Goal: Information Seeking & Learning: Learn about a topic

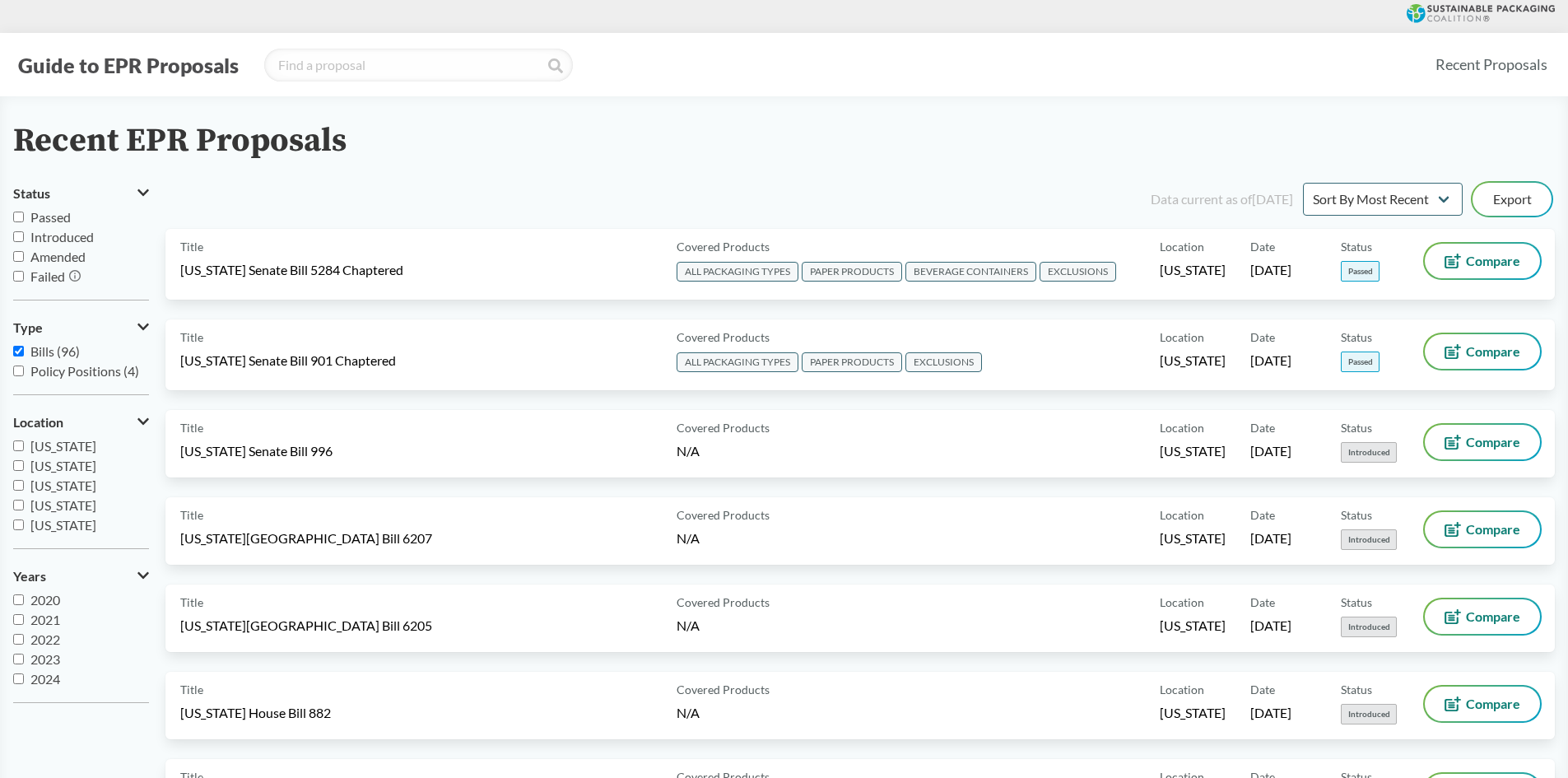
click at [44, 217] on span "Passed" at bounding box center [50, 217] width 41 height 16
click at [24, 217] on input "Passed" at bounding box center [18, 217] width 10 height 10
checkbox input "true"
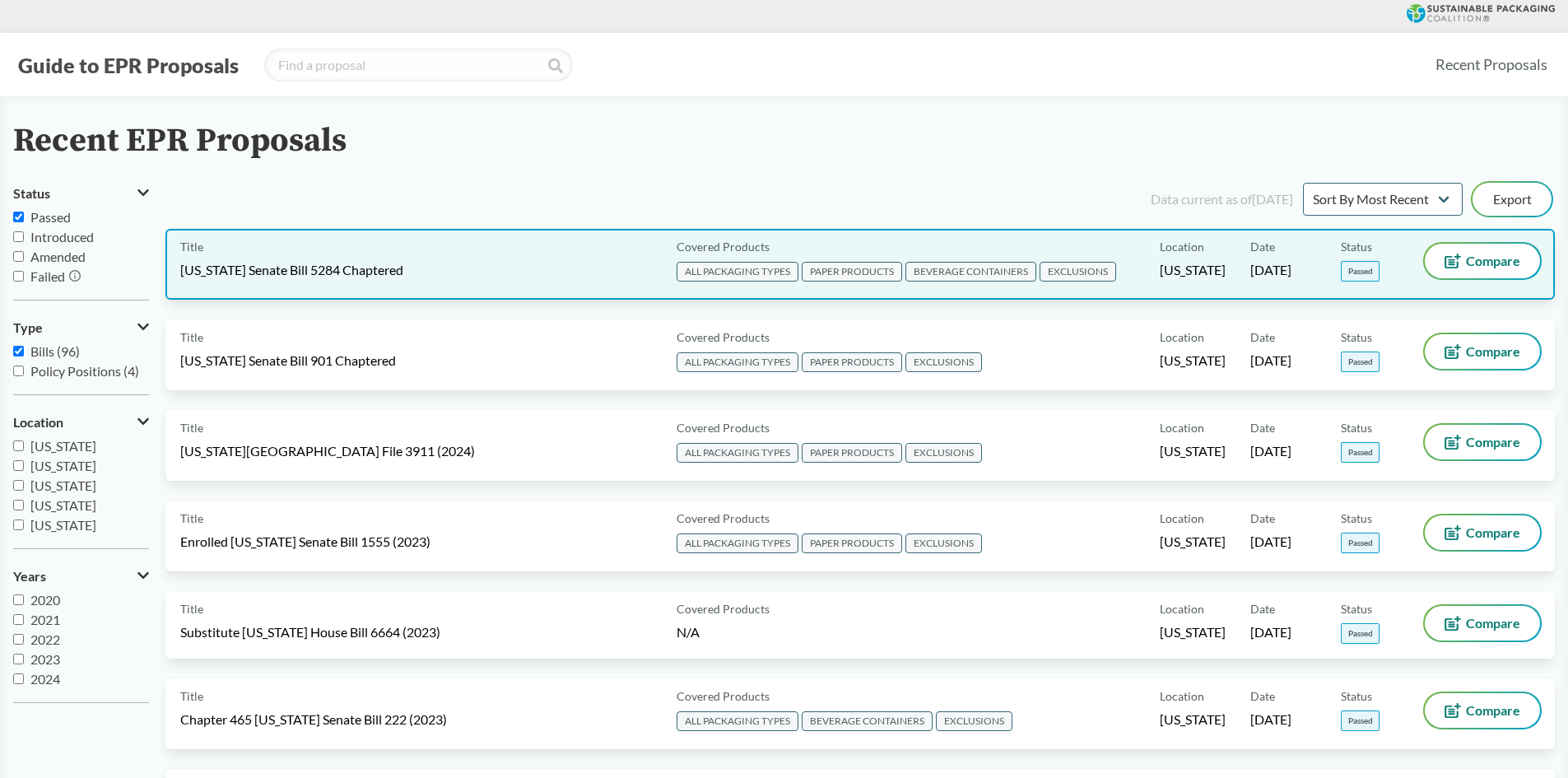
click at [740, 273] on span "ALL PACKAGING TYPES" at bounding box center [737, 271] width 122 height 20
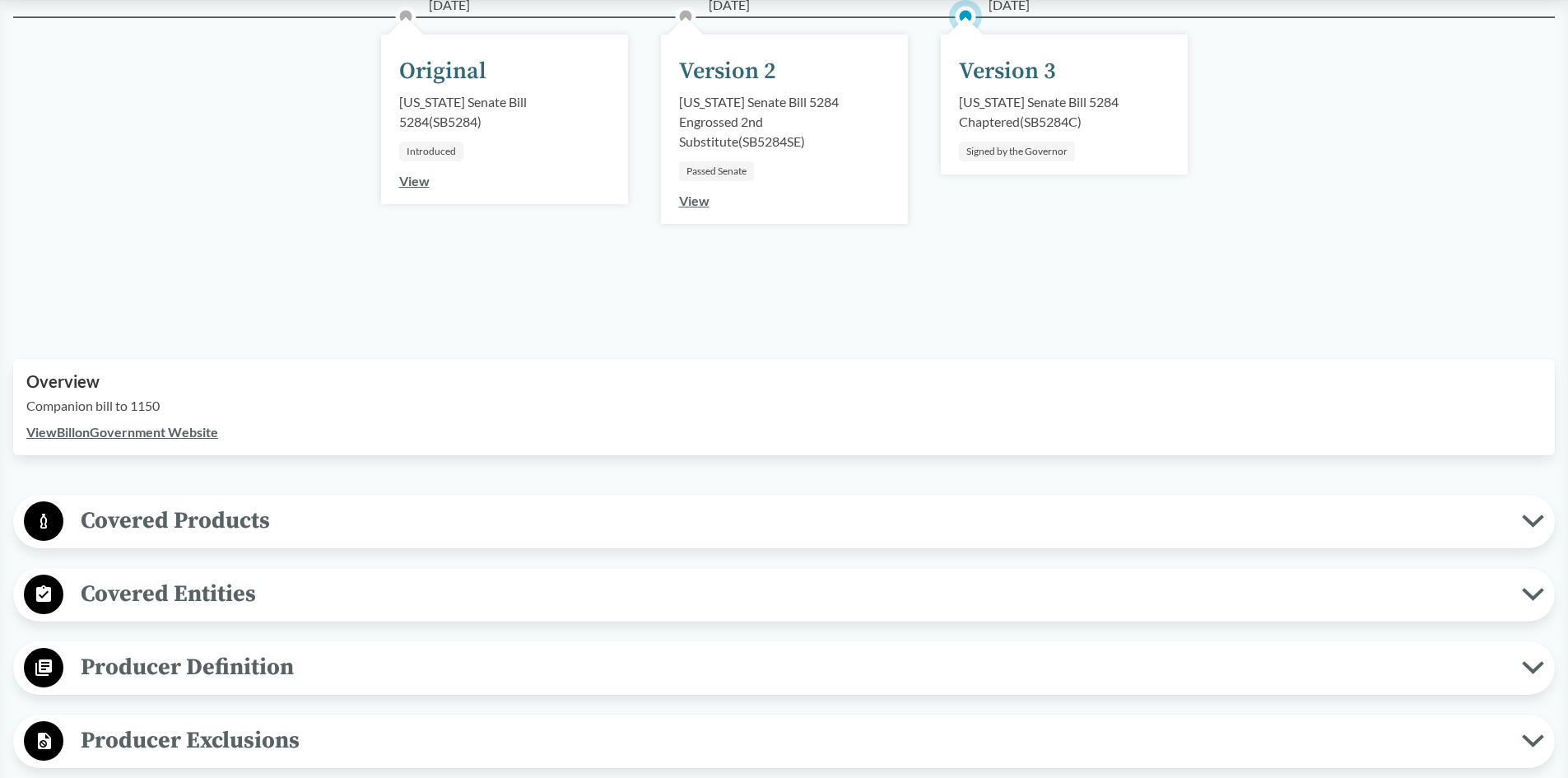
scroll to position [247, 0]
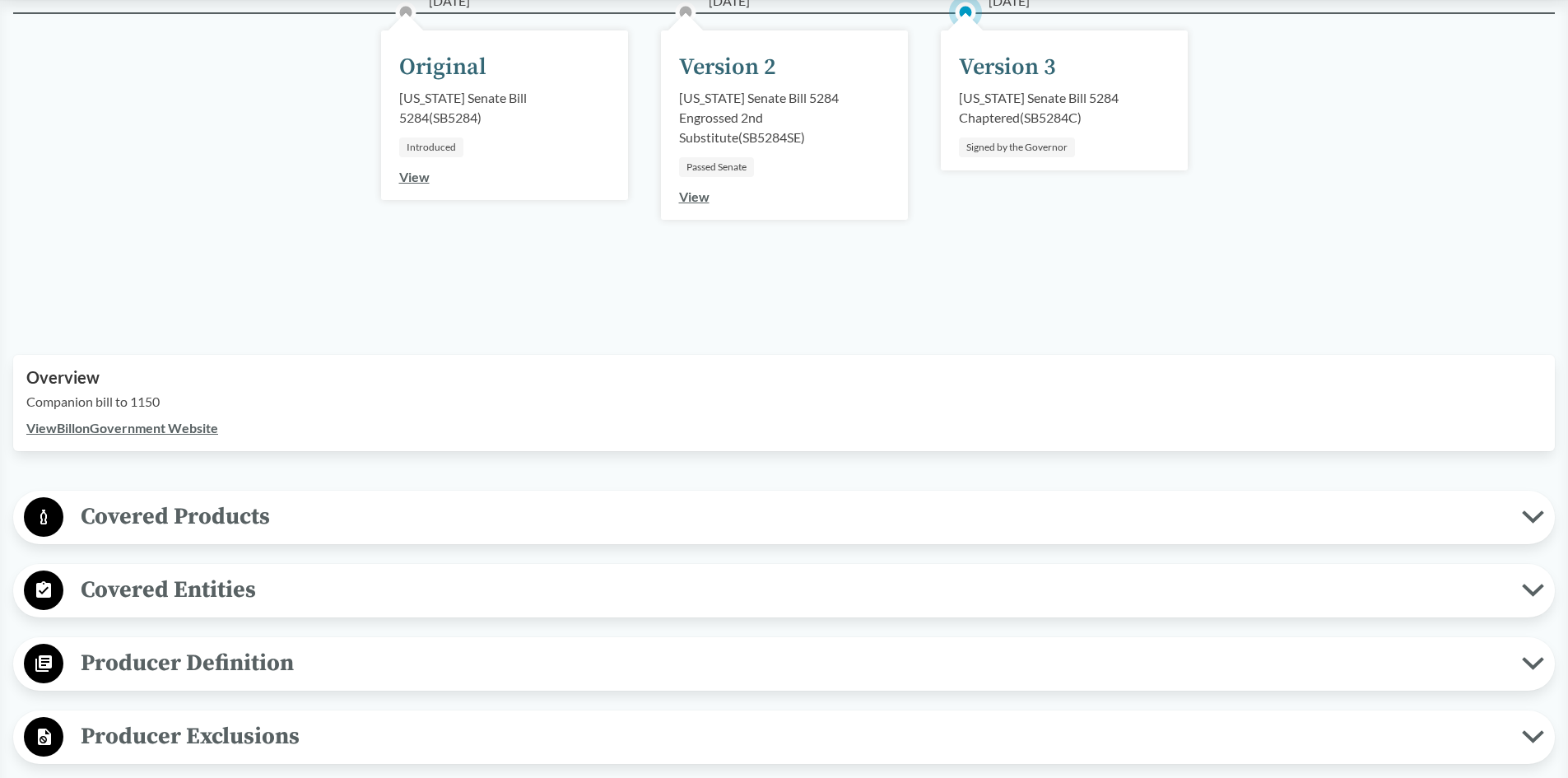
click at [1534, 516] on icon at bounding box center [1533, 516] width 22 height 13
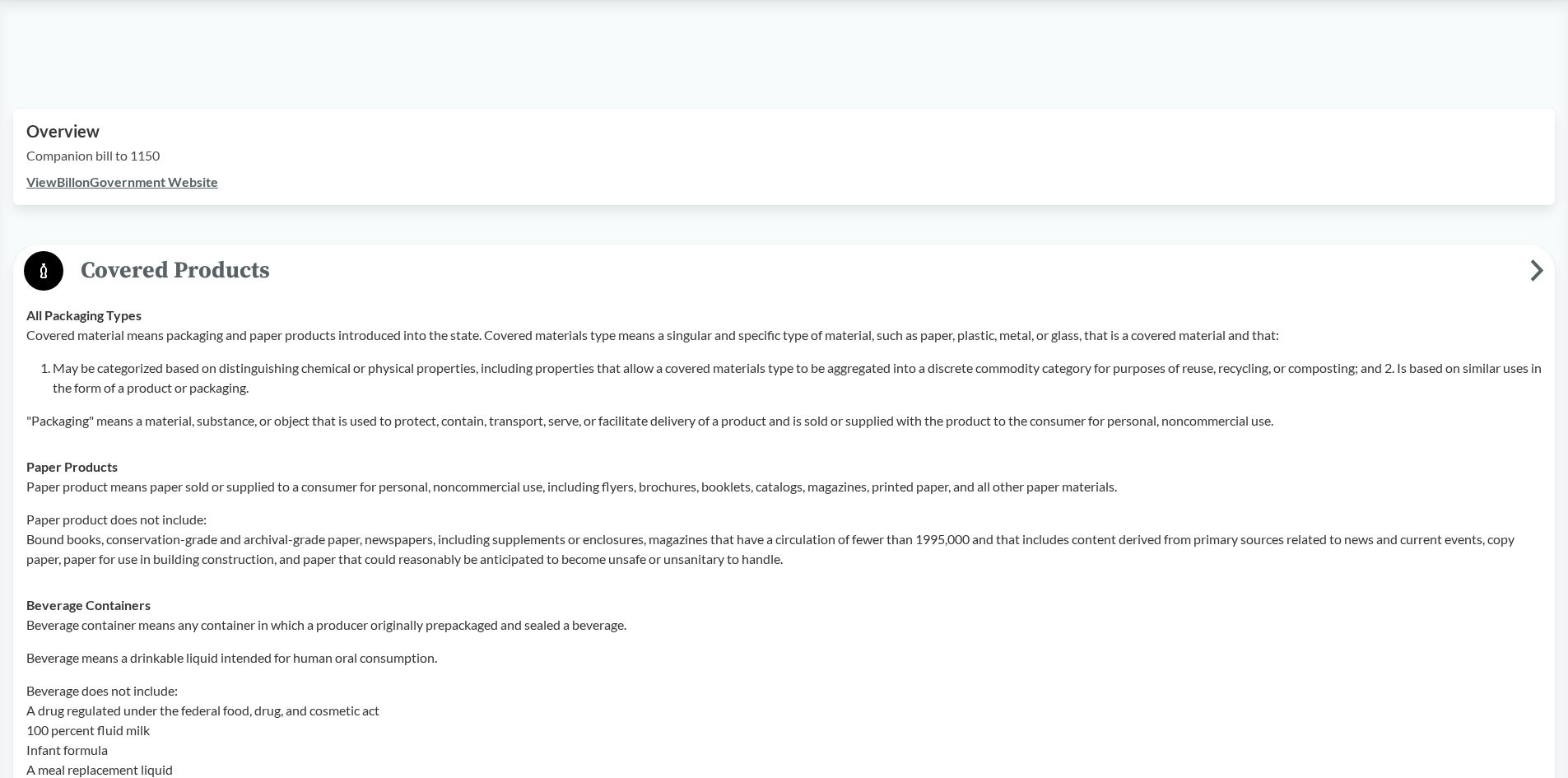
scroll to position [494, 0]
click at [1538, 267] on icon at bounding box center [1538, 269] width 9 height 17
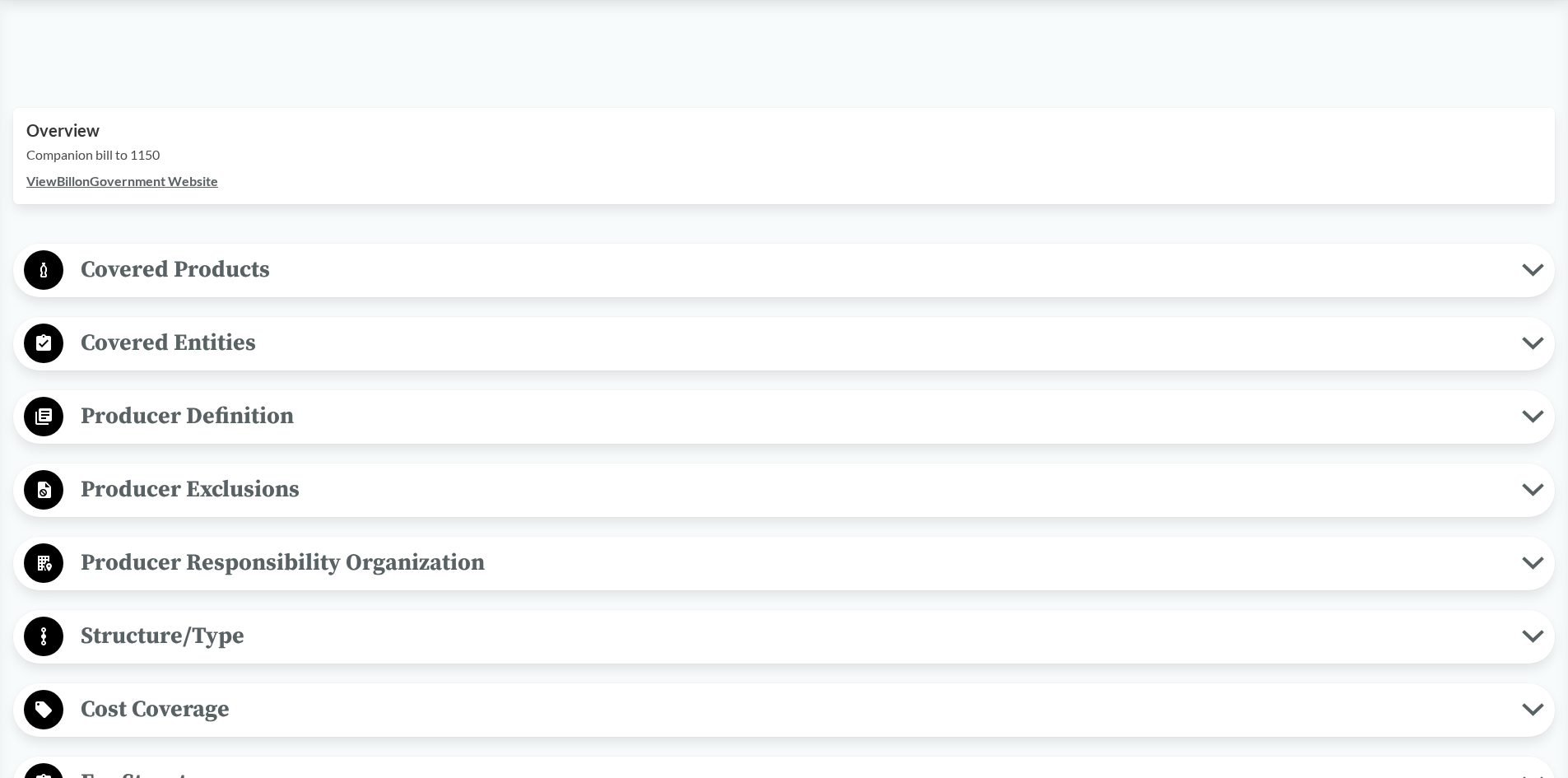
click at [219, 414] on span "Producer Definition" at bounding box center [792, 416] width 1458 height 37
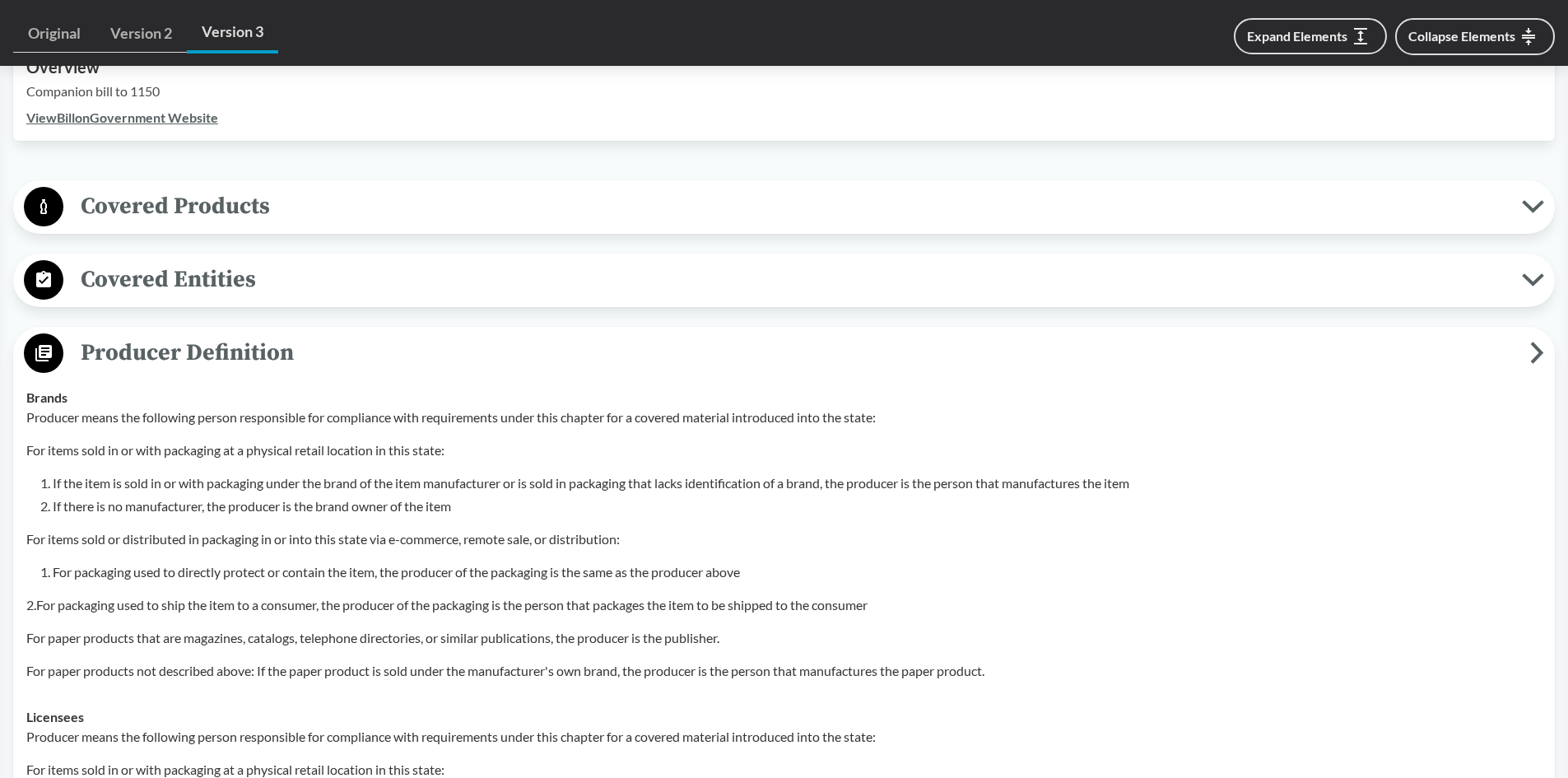
scroll to position [659, 0]
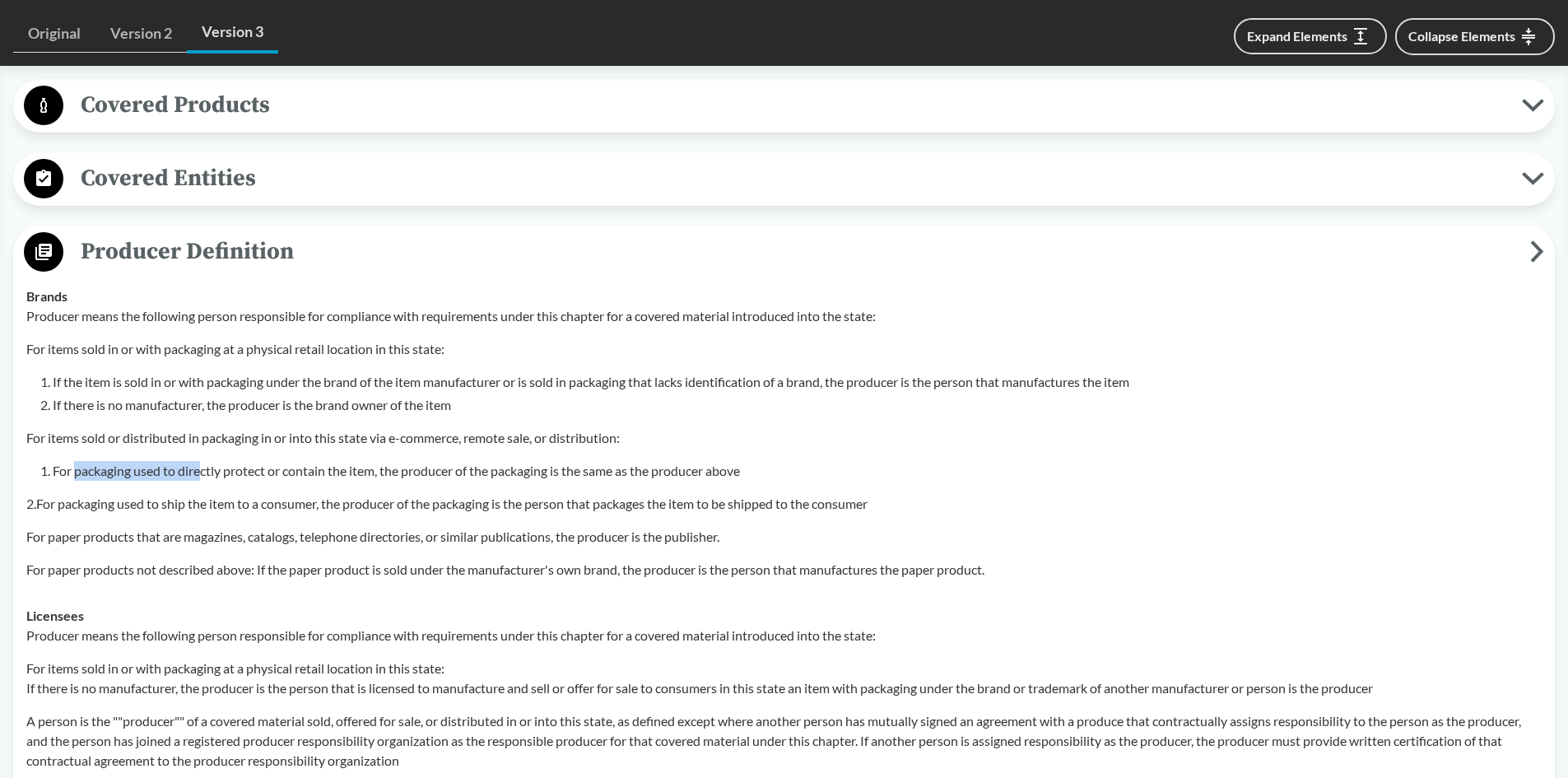
drag, startPoint x: 76, startPoint y: 472, endPoint x: 203, endPoint y: 476, distance: 127.1
click at [203, 476] on li "For packaging used to directly protect or contain the item, the producer of the…" at bounding box center [797, 471] width 1489 height 20
click at [1349, 40] on button "Expand Elements" at bounding box center [1310, 36] width 153 height 36
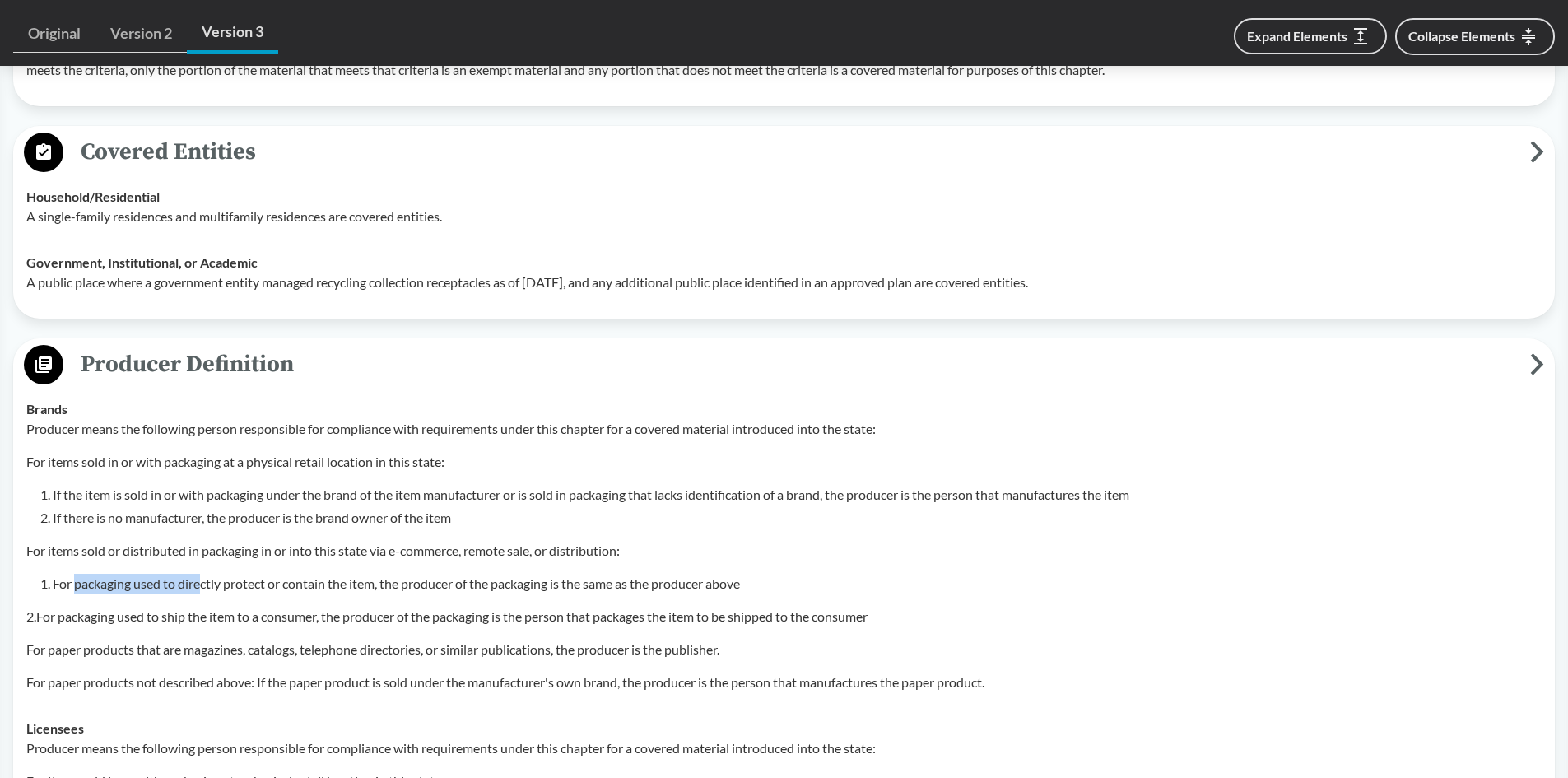
scroll to position [1894, 0]
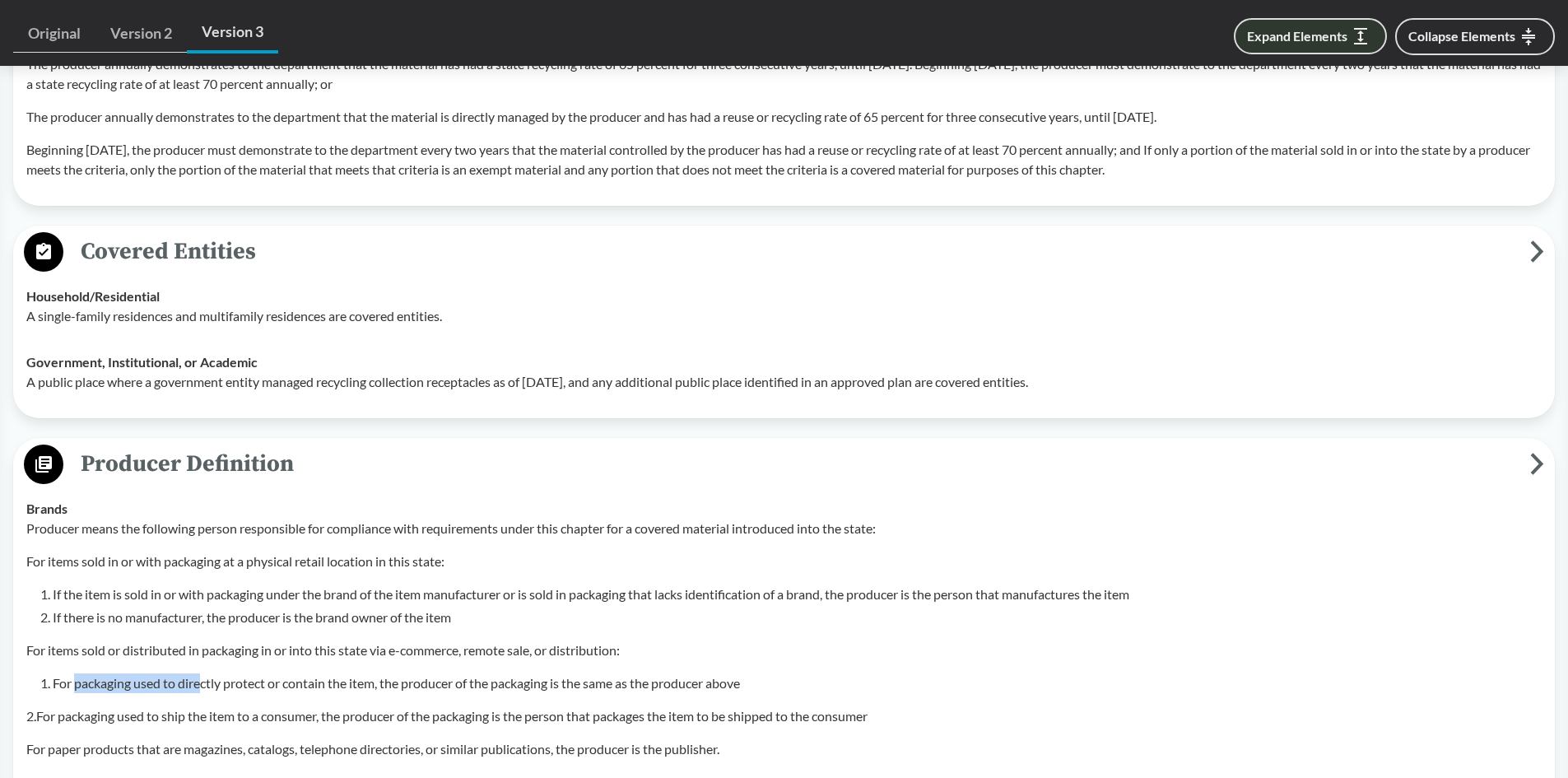
click at [1301, 39] on button "Expand Elements" at bounding box center [1310, 36] width 153 height 36
click at [1355, 37] on icon at bounding box center [1360, 35] width 13 height 16
click at [1362, 35] on icon at bounding box center [1360, 35] width 13 height 16
click at [1527, 35] on icon at bounding box center [1527, 36] width 13 height 17
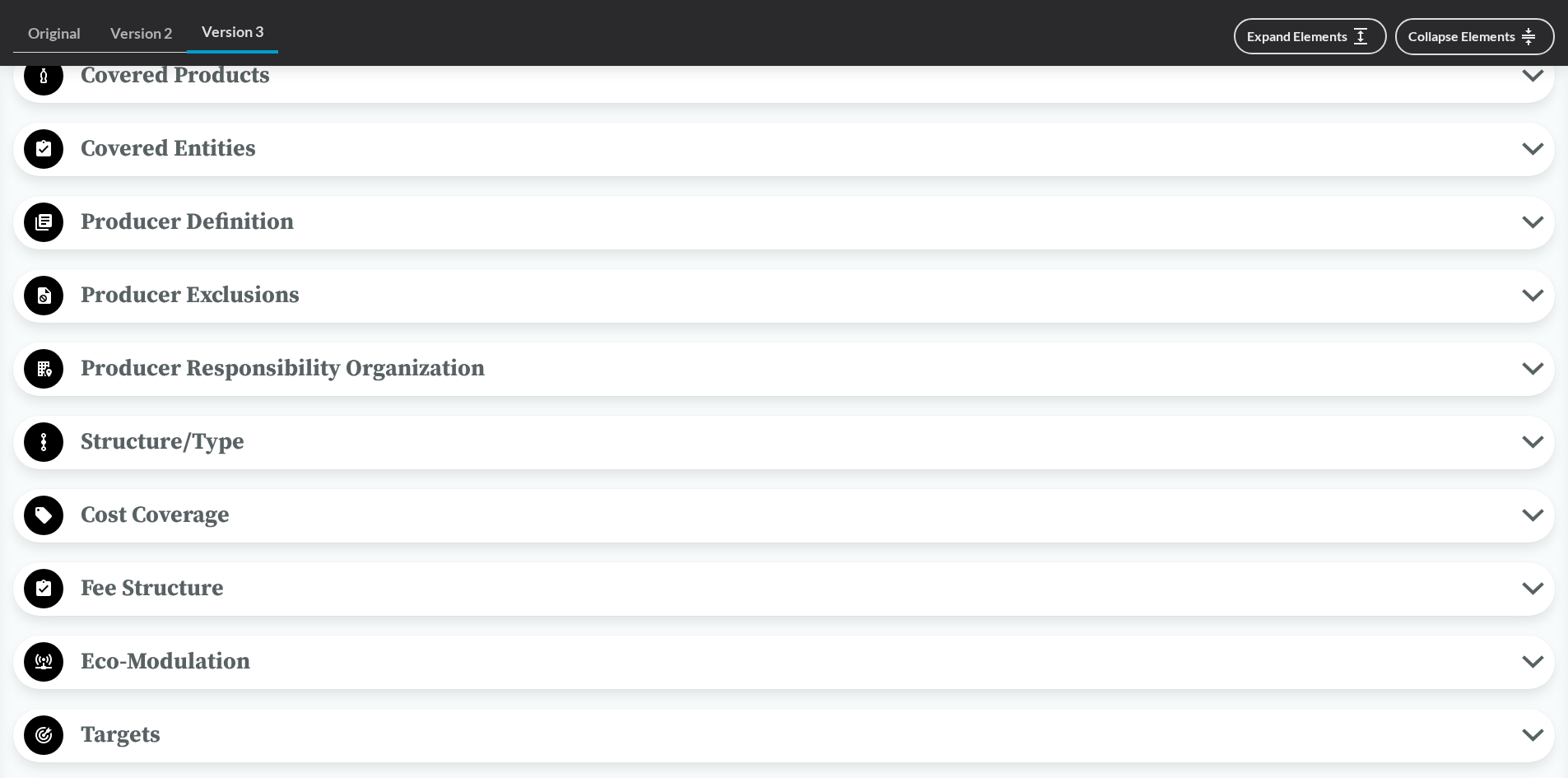
scroll to position [524, 0]
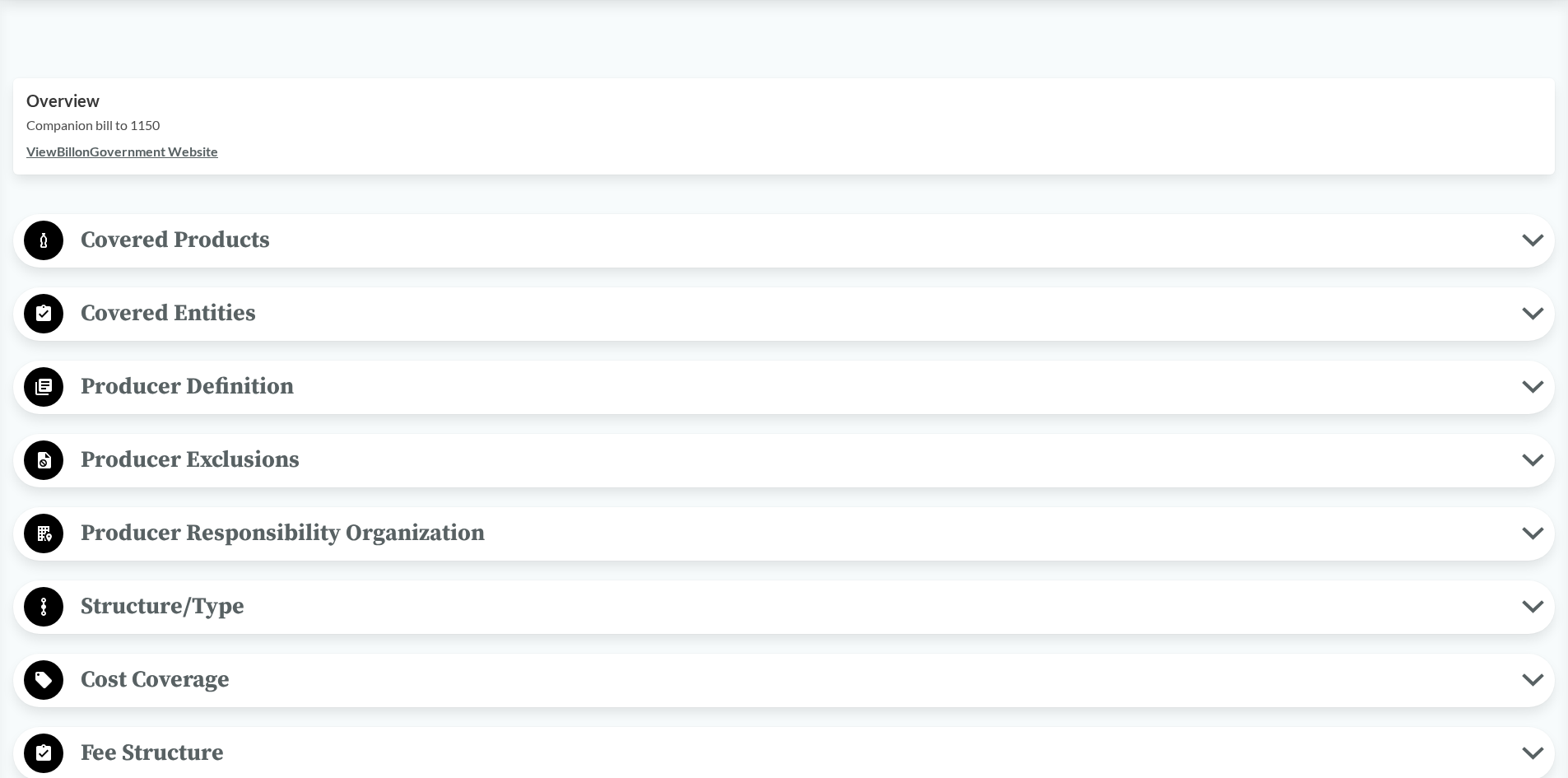
click at [173, 463] on span "Producer Exclusions" at bounding box center [792, 459] width 1458 height 37
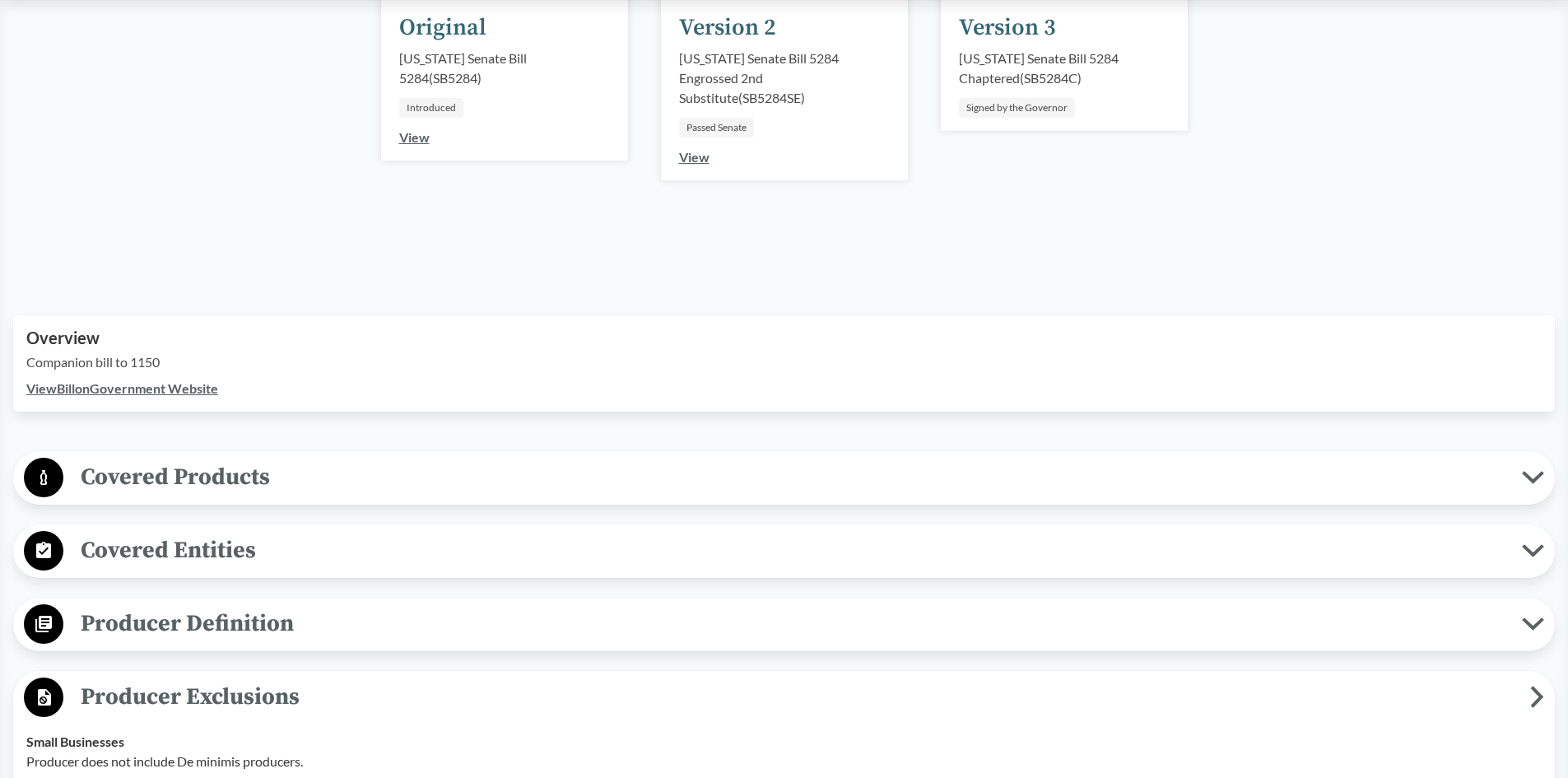
scroll to position [0, 0]
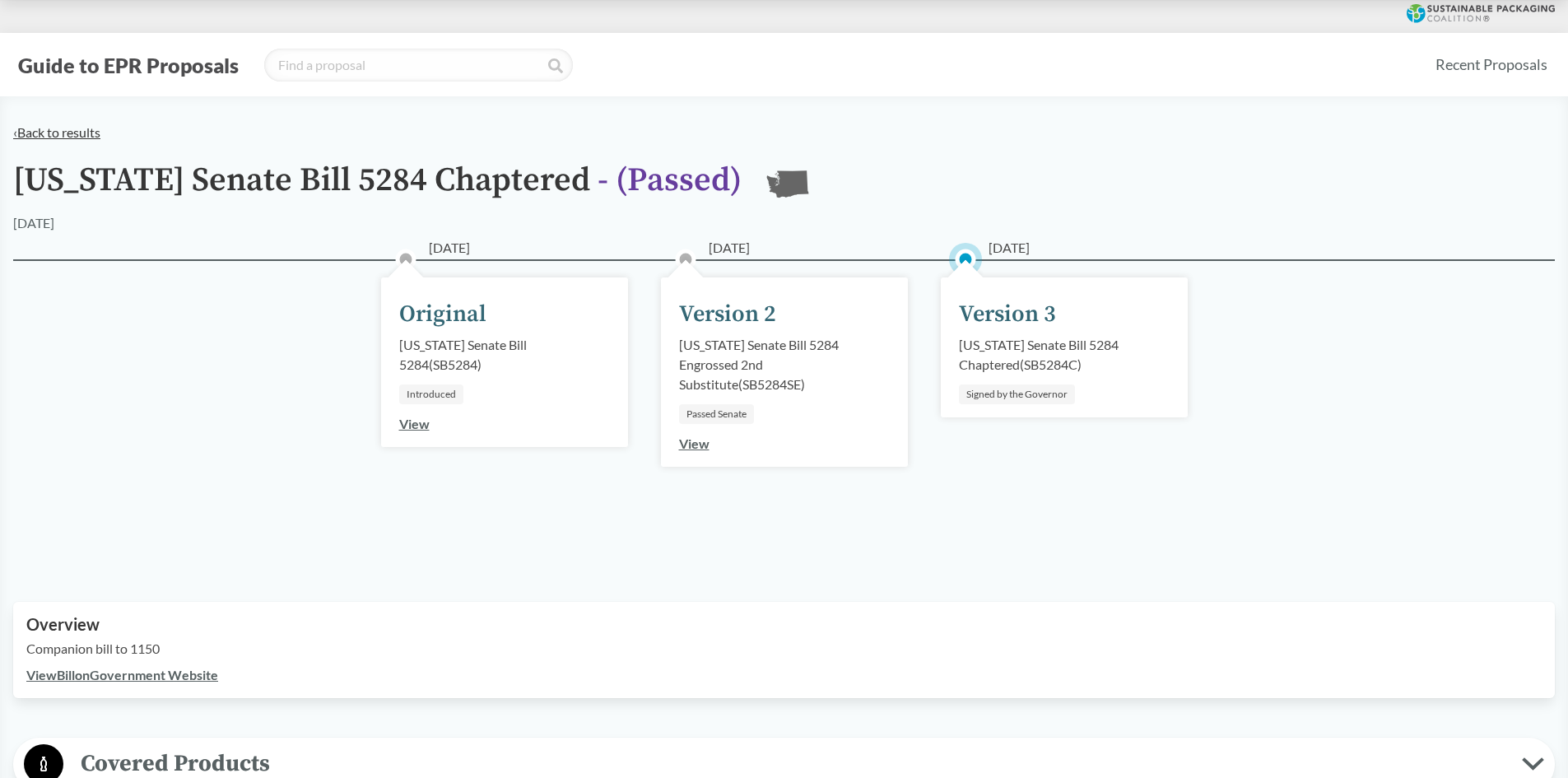
click at [59, 135] on link "‹ Back to results" at bounding box center [56, 132] width 87 height 16
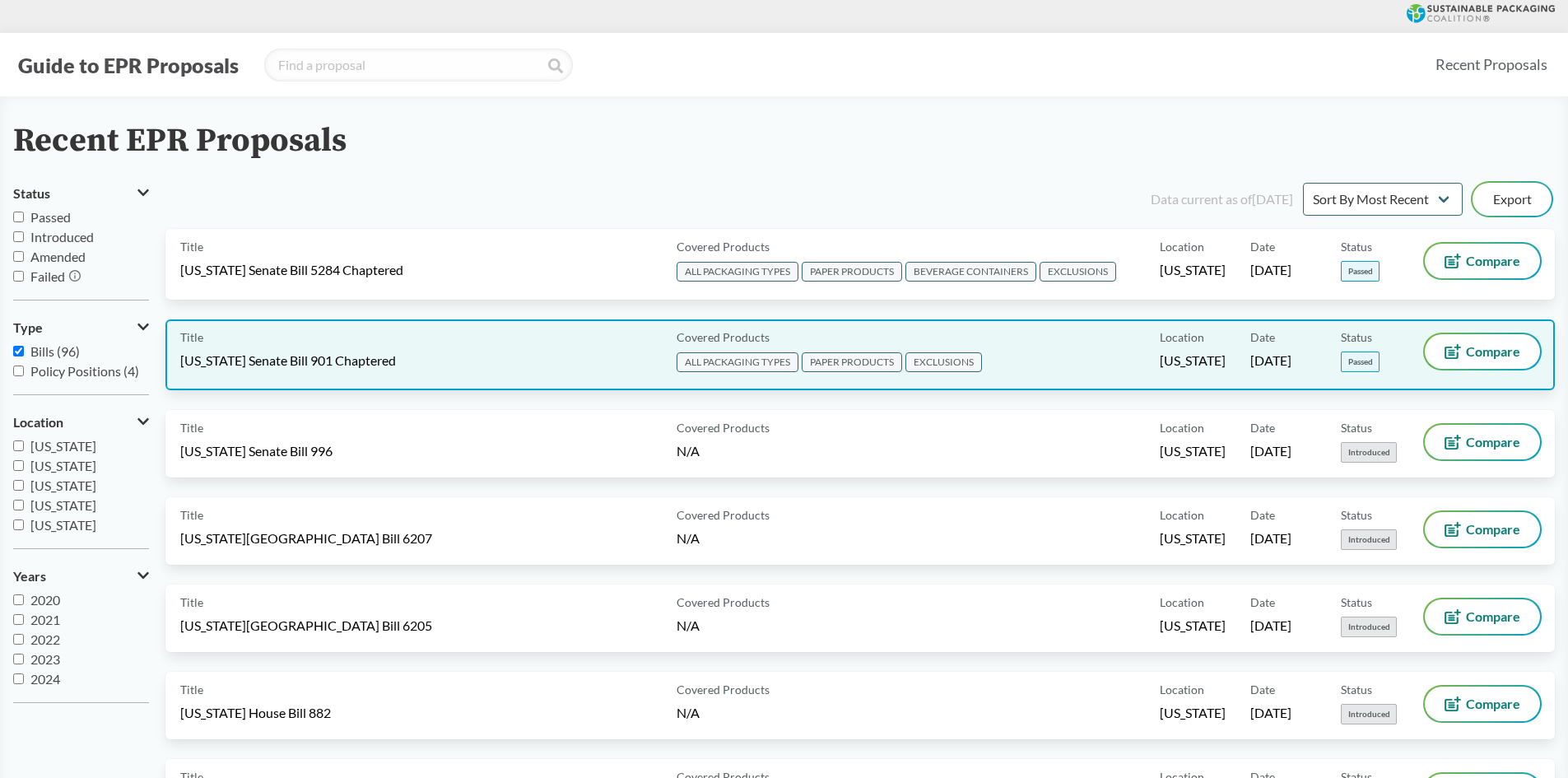
click at [336, 368] on span "[US_STATE] Senate Bill 901 Chaptered" at bounding box center [288, 360] width 216 height 18
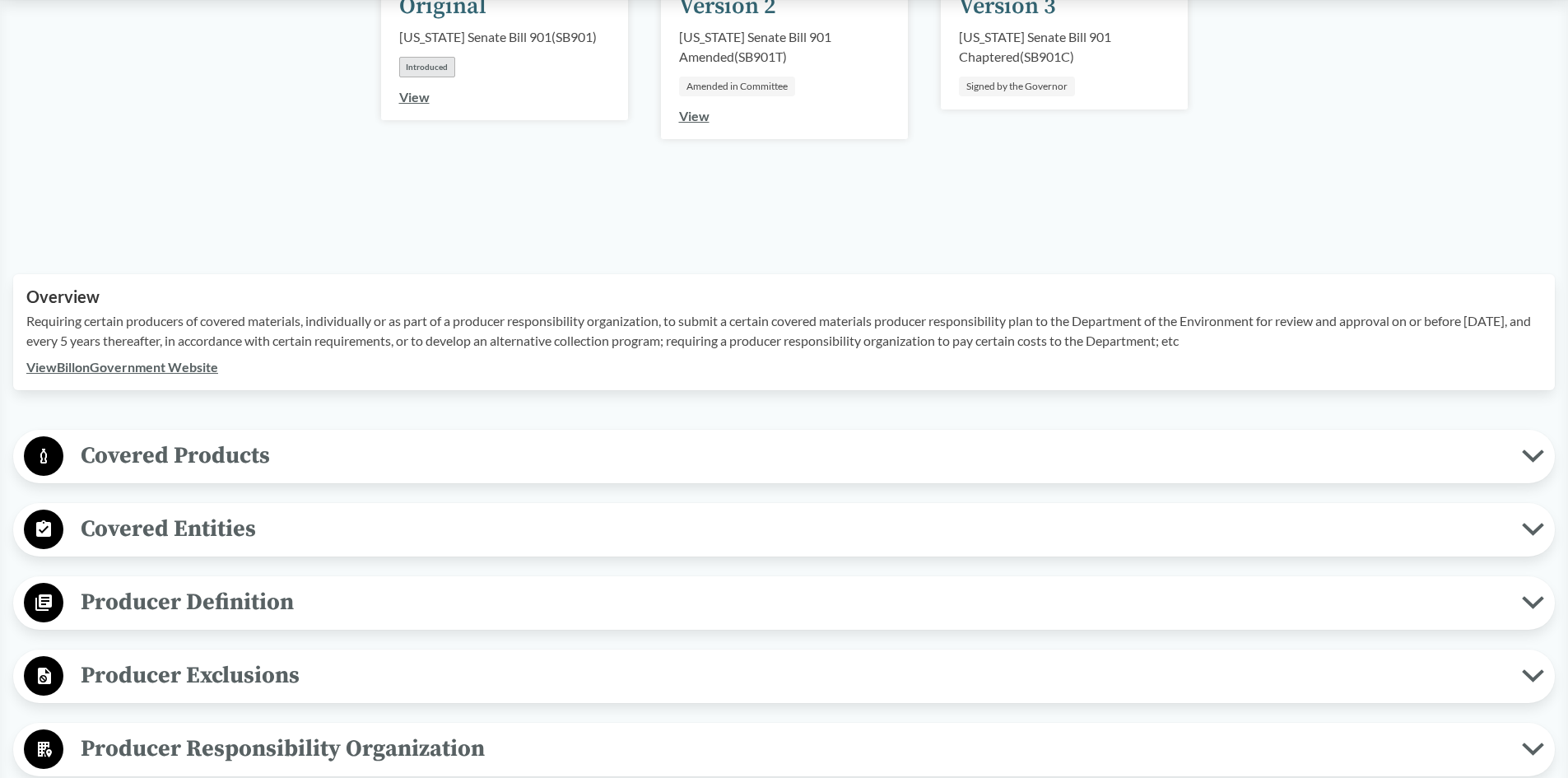
scroll to position [329, 0]
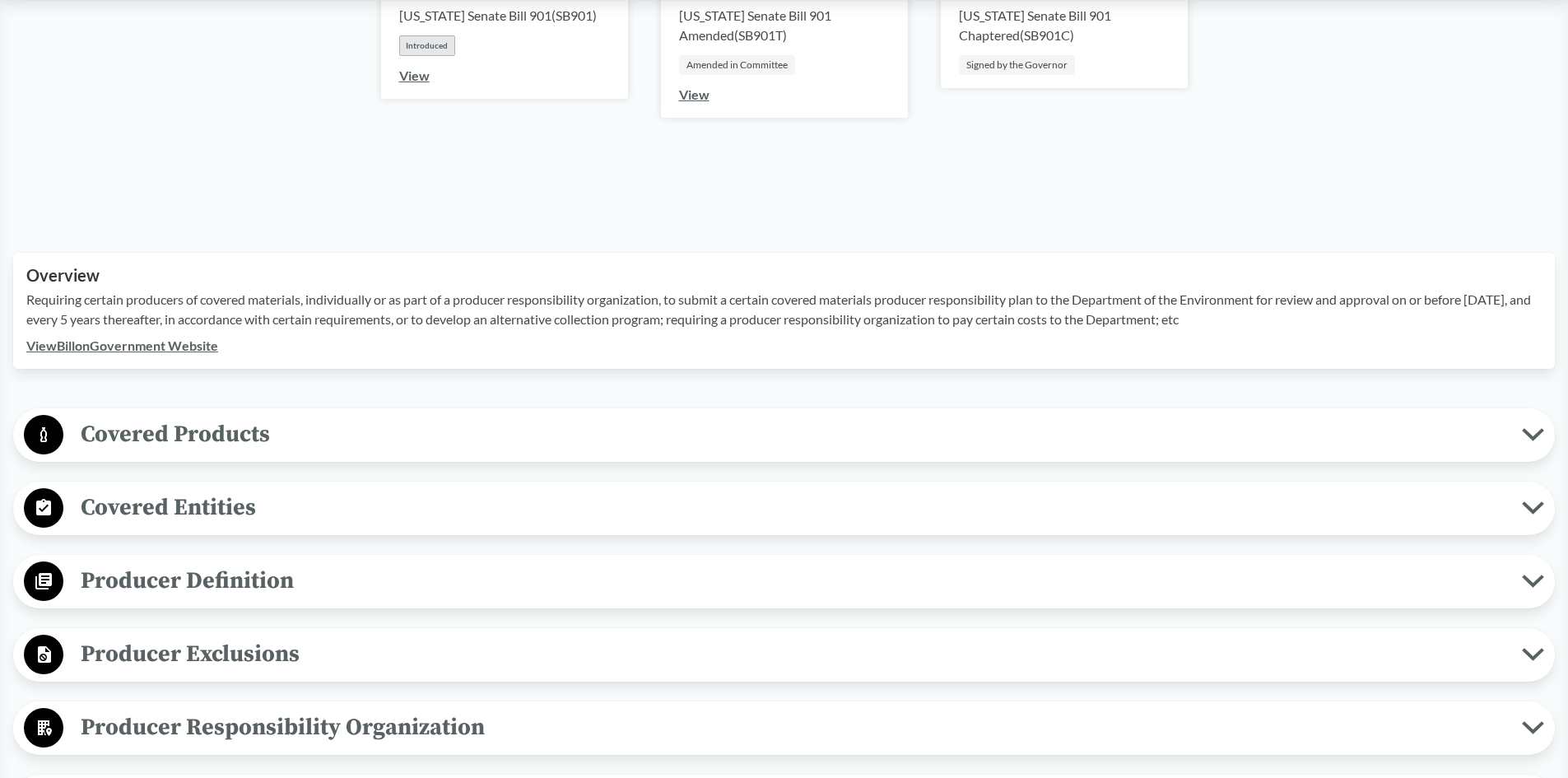
click at [175, 433] on span "Covered Products" at bounding box center [792, 434] width 1458 height 37
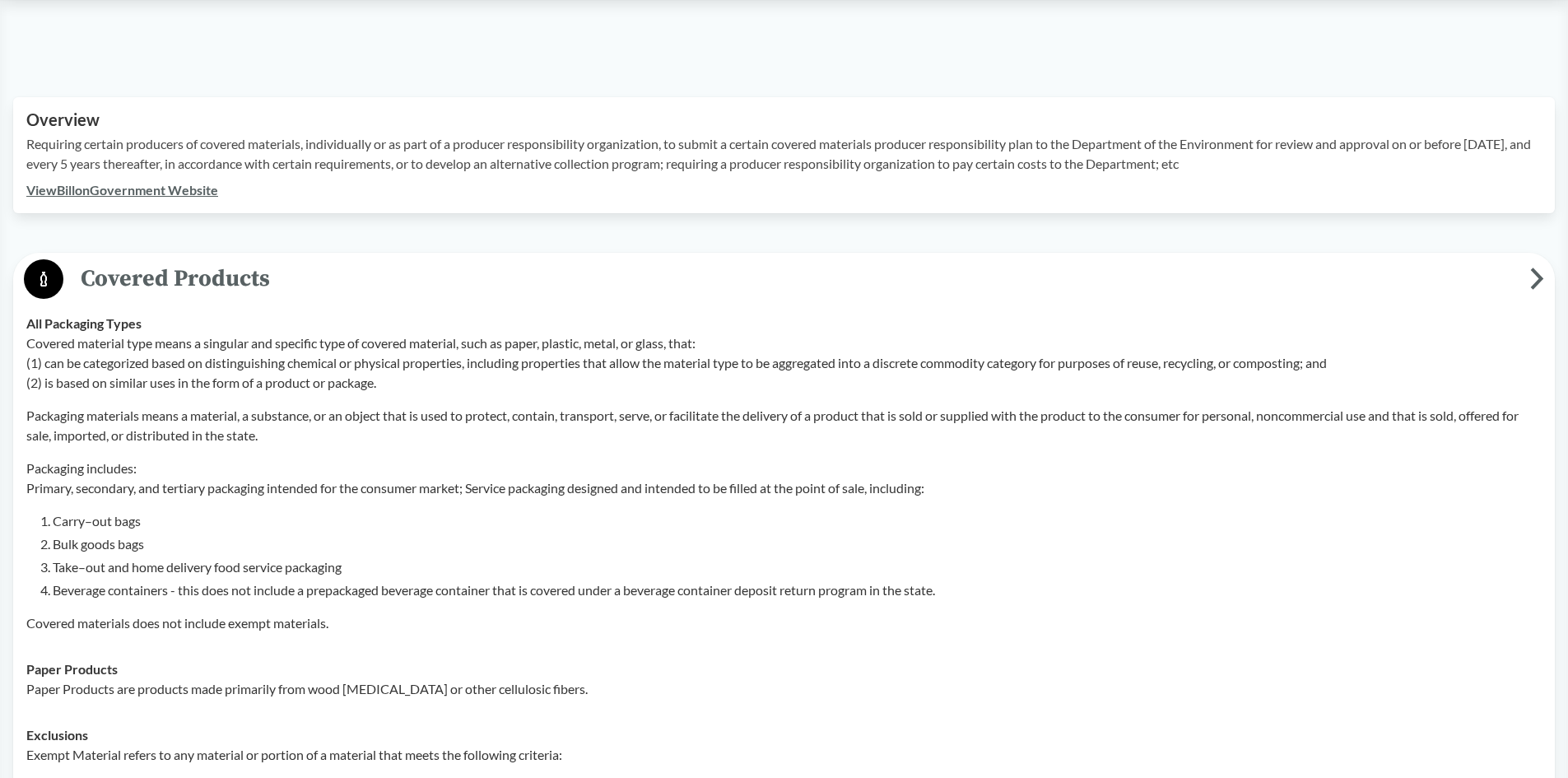
scroll to position [577, 0]
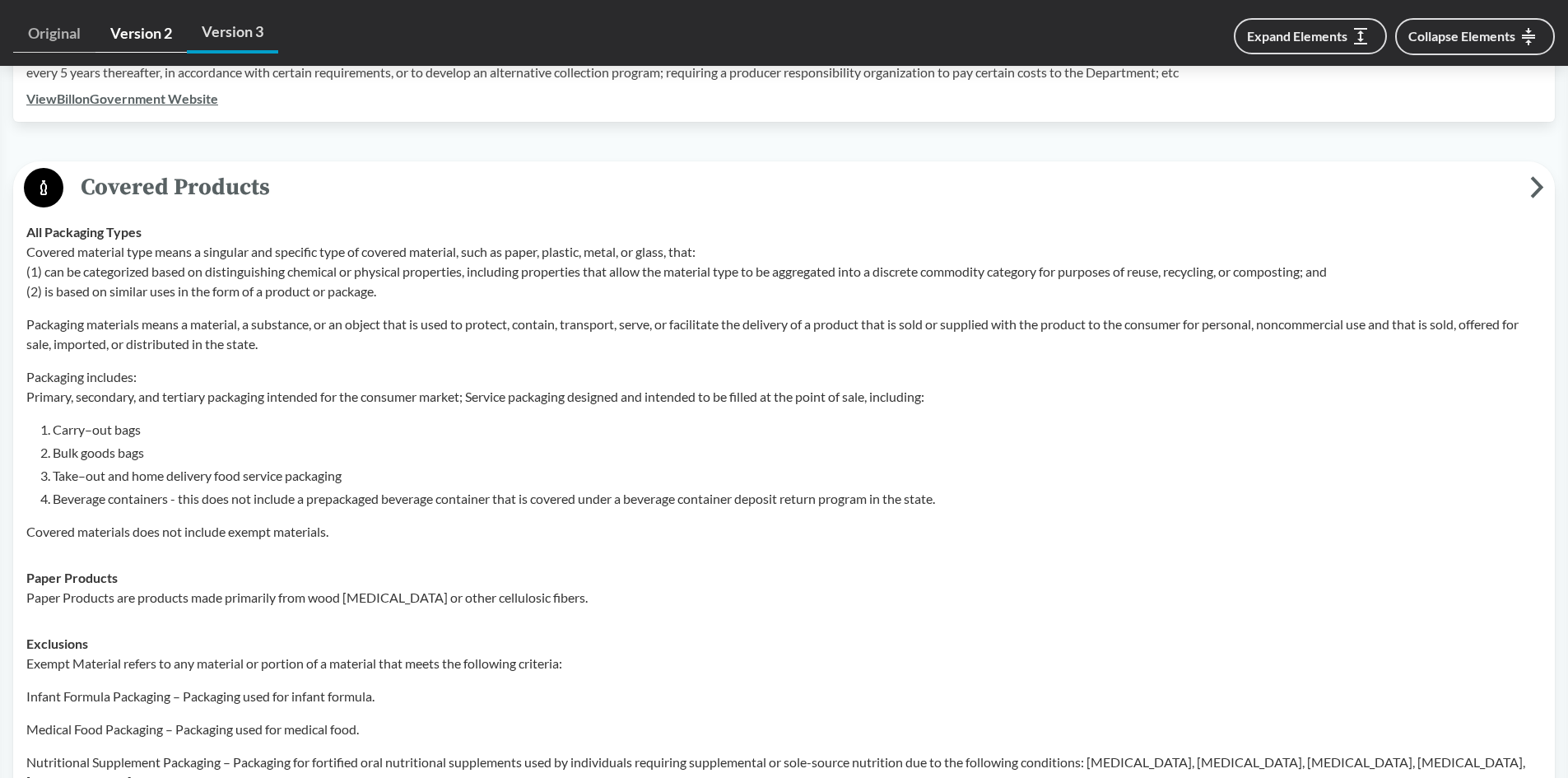
click at [137, 38] on link "Version 2" at bounding box center [142, 34] width 91 height 38
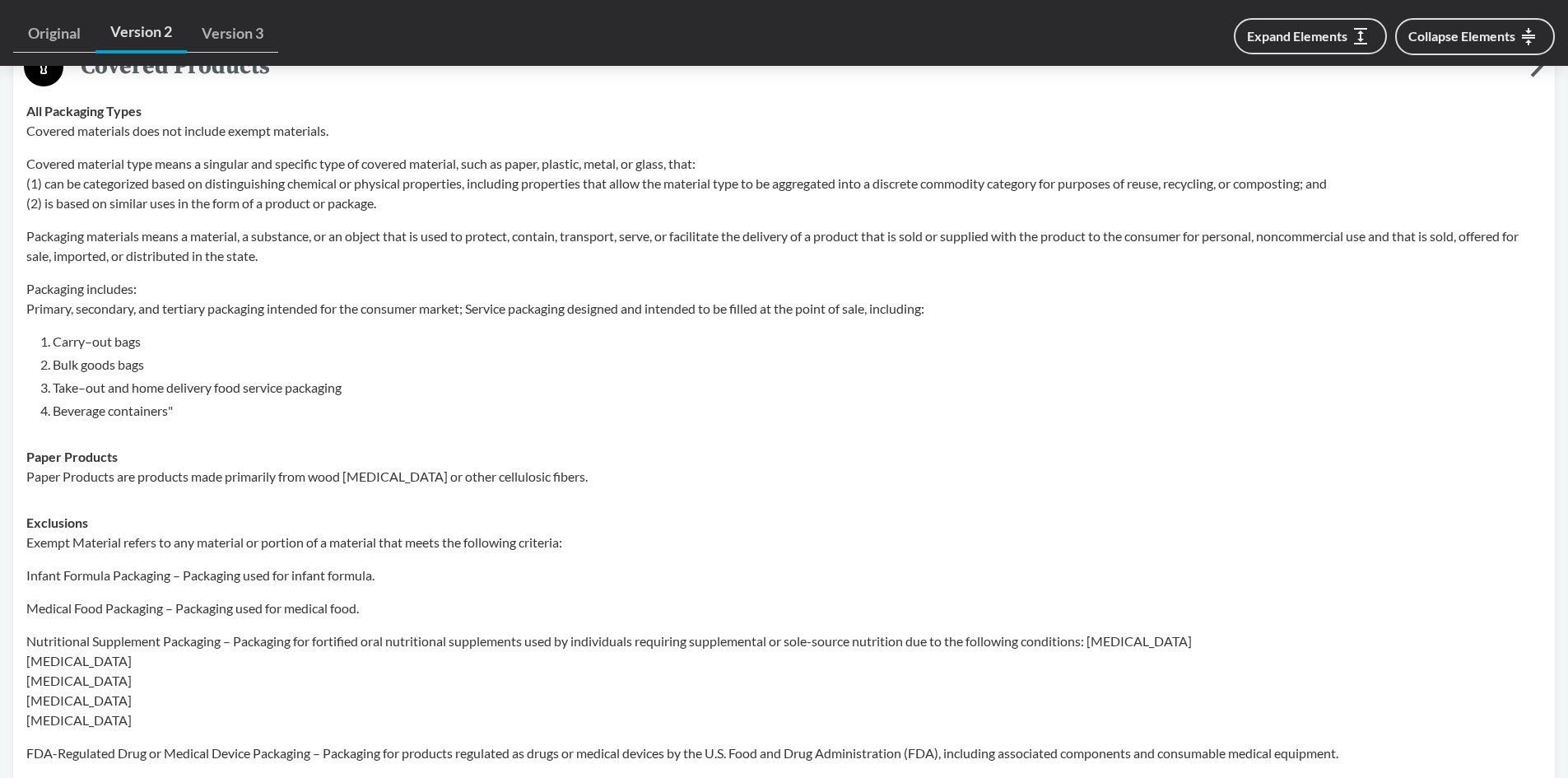
scroll to position [741, 0]
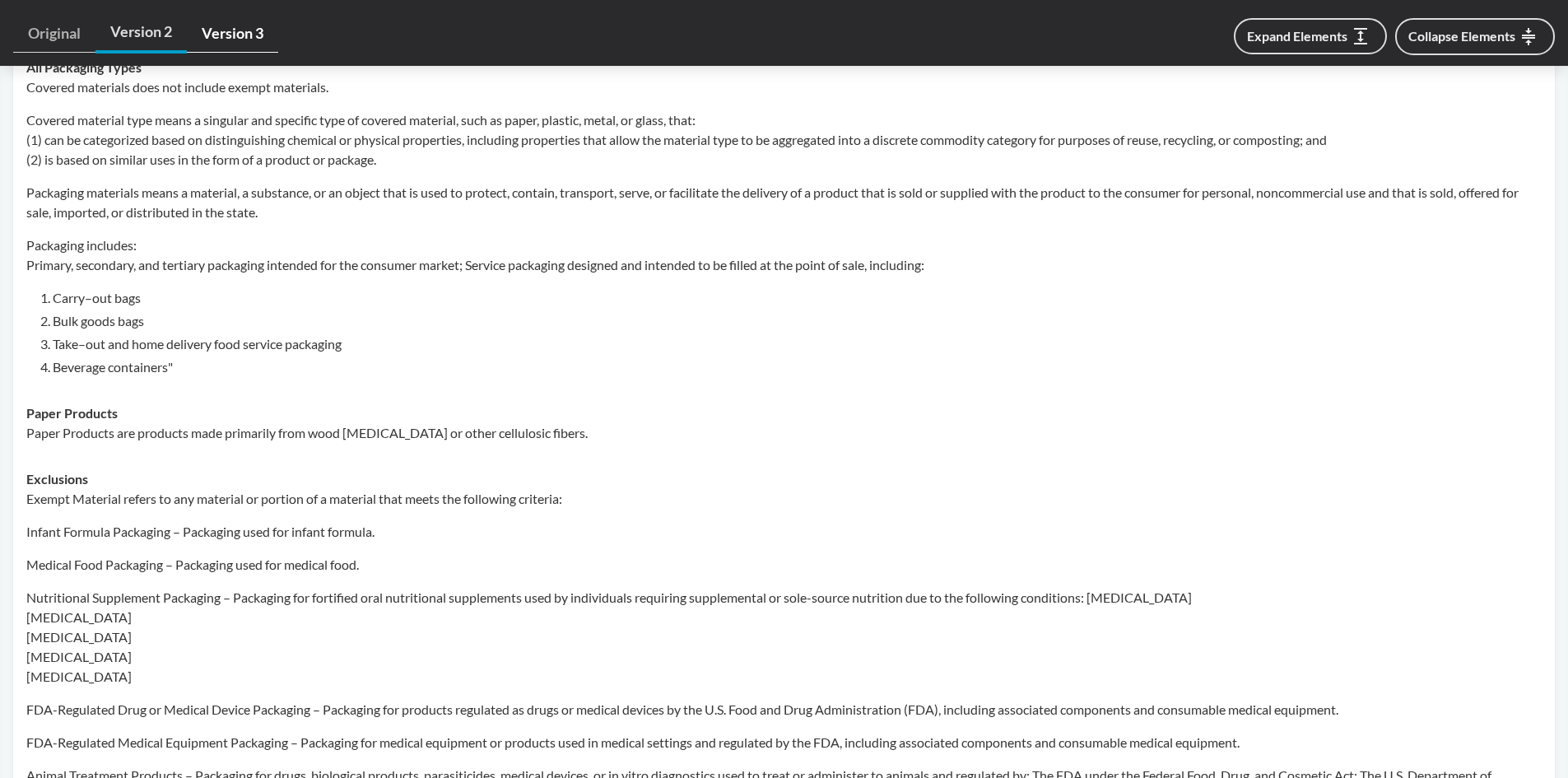
click at [234, 42] on link "Version 3" at bounding box center [232, 34] width 91 height 38
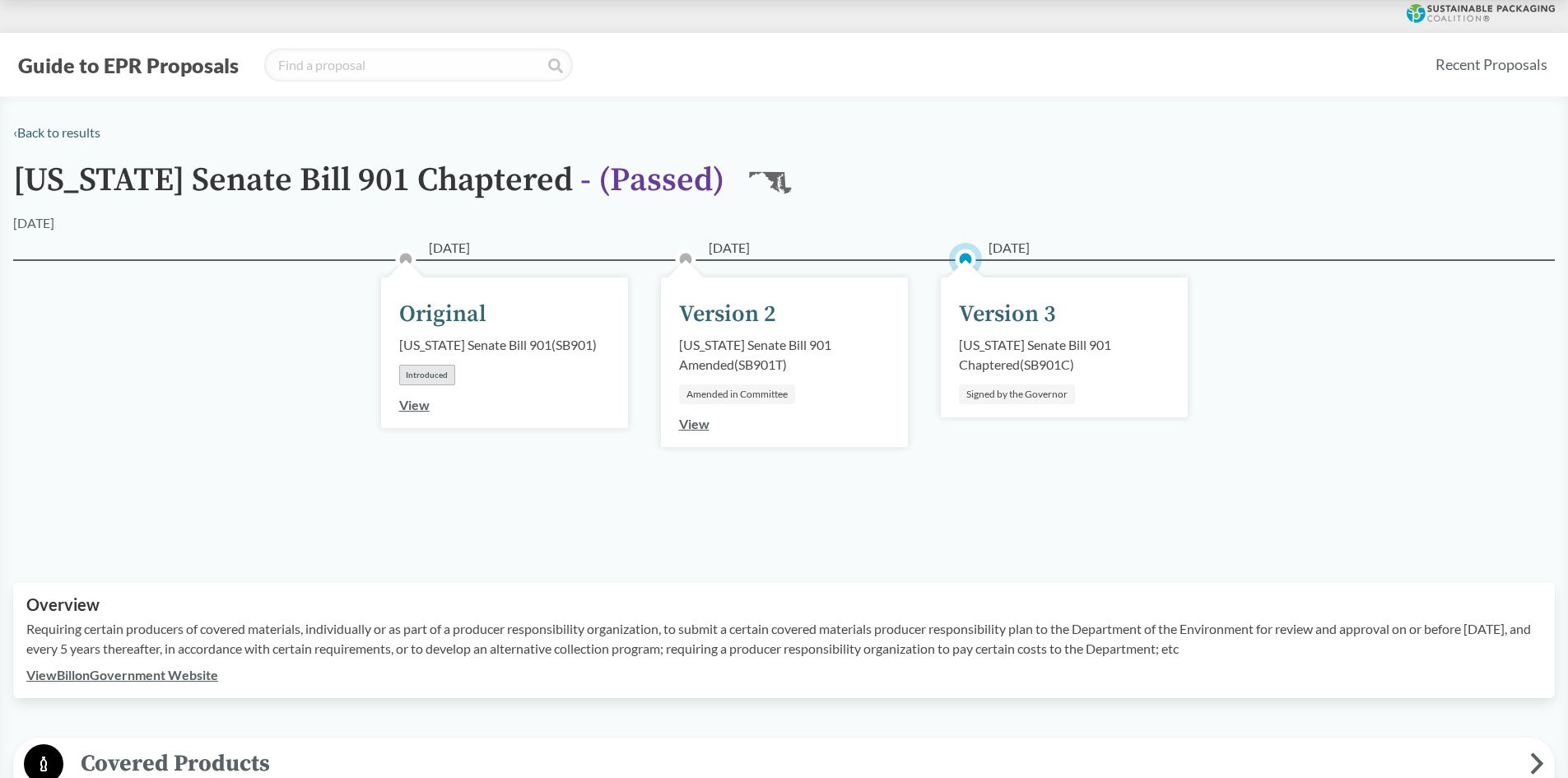
click at [62, 123] on div "‹ Back to results" at bounding box center [784, 132] width 1541 height 20
click at [61, 131] on link "‹ Back to results" at bounding box center [56, 132] width 87 height 16
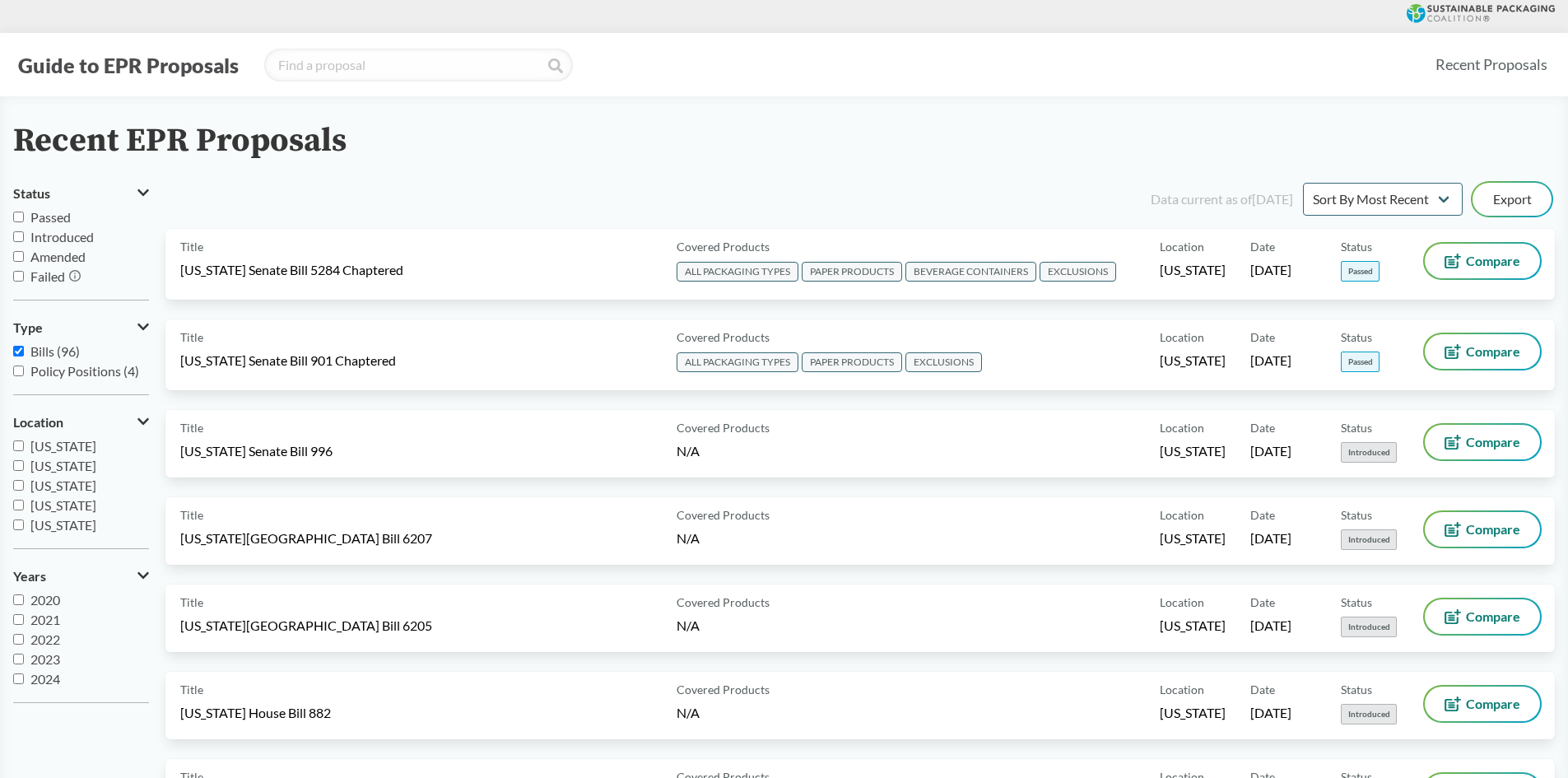
click at [48, 223] on span "Passed" at bounding box center [50, 217] width 41 height 16
click at [24, 223] on input "Passed" at bounding box center [18, 217] width 10 height 10
checkbox input "true"
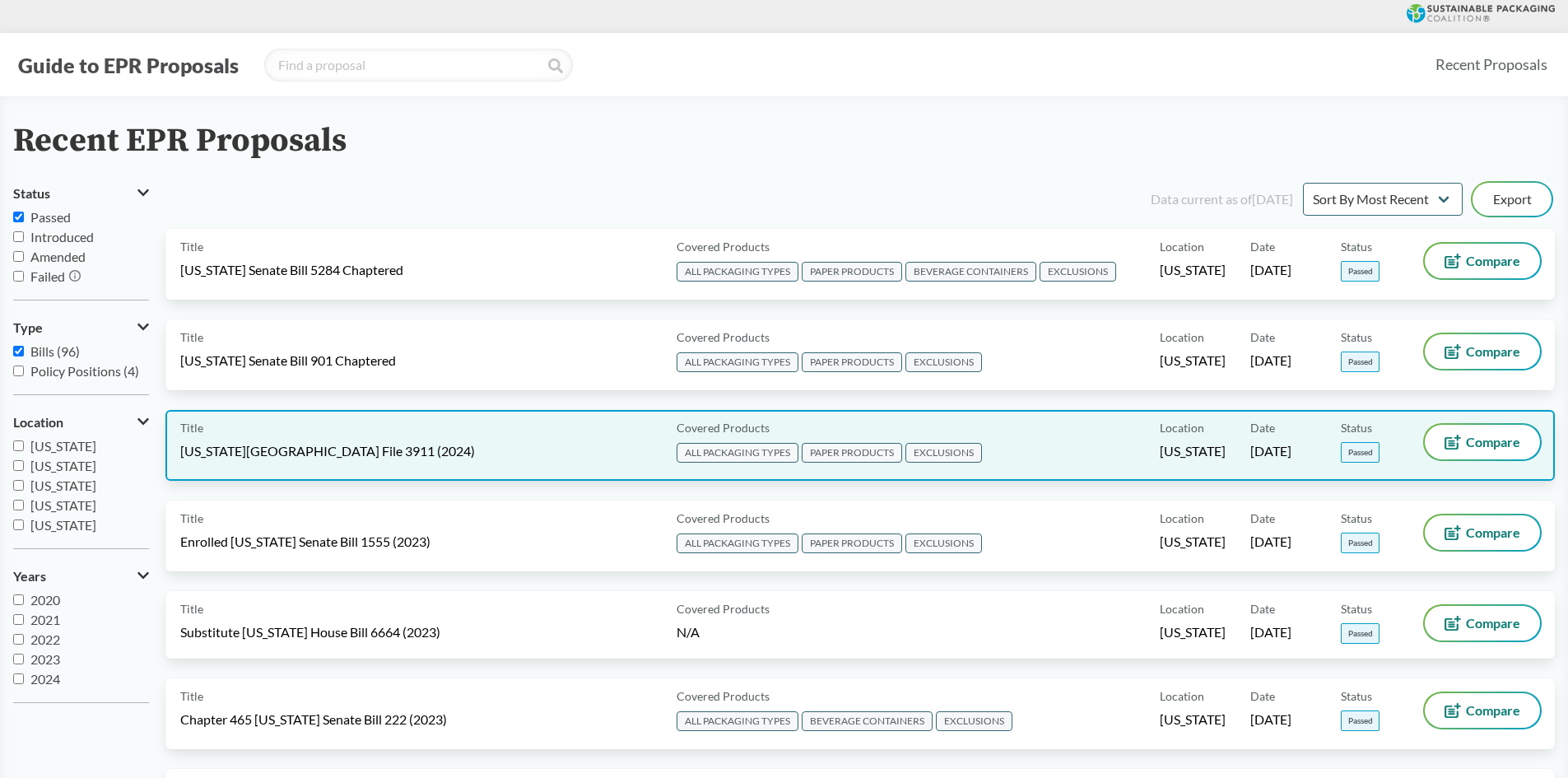
click at [350, 435] on div "Title [US_STATE][GEOGRAPHIC_DATA] File 3911 (2024)" at bounding box center [425, 446] width 489 height 41
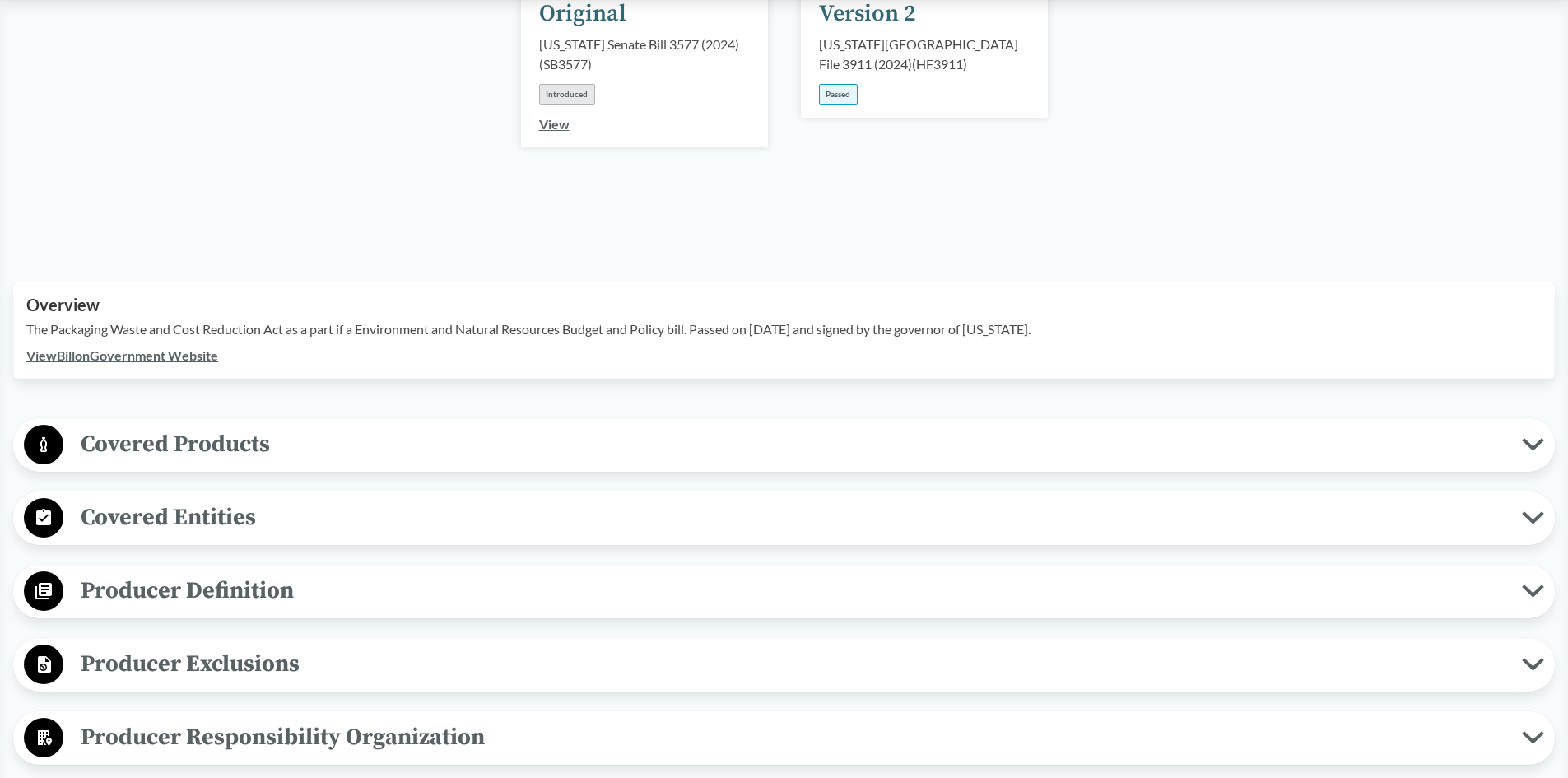
scroll to position [329, 0]
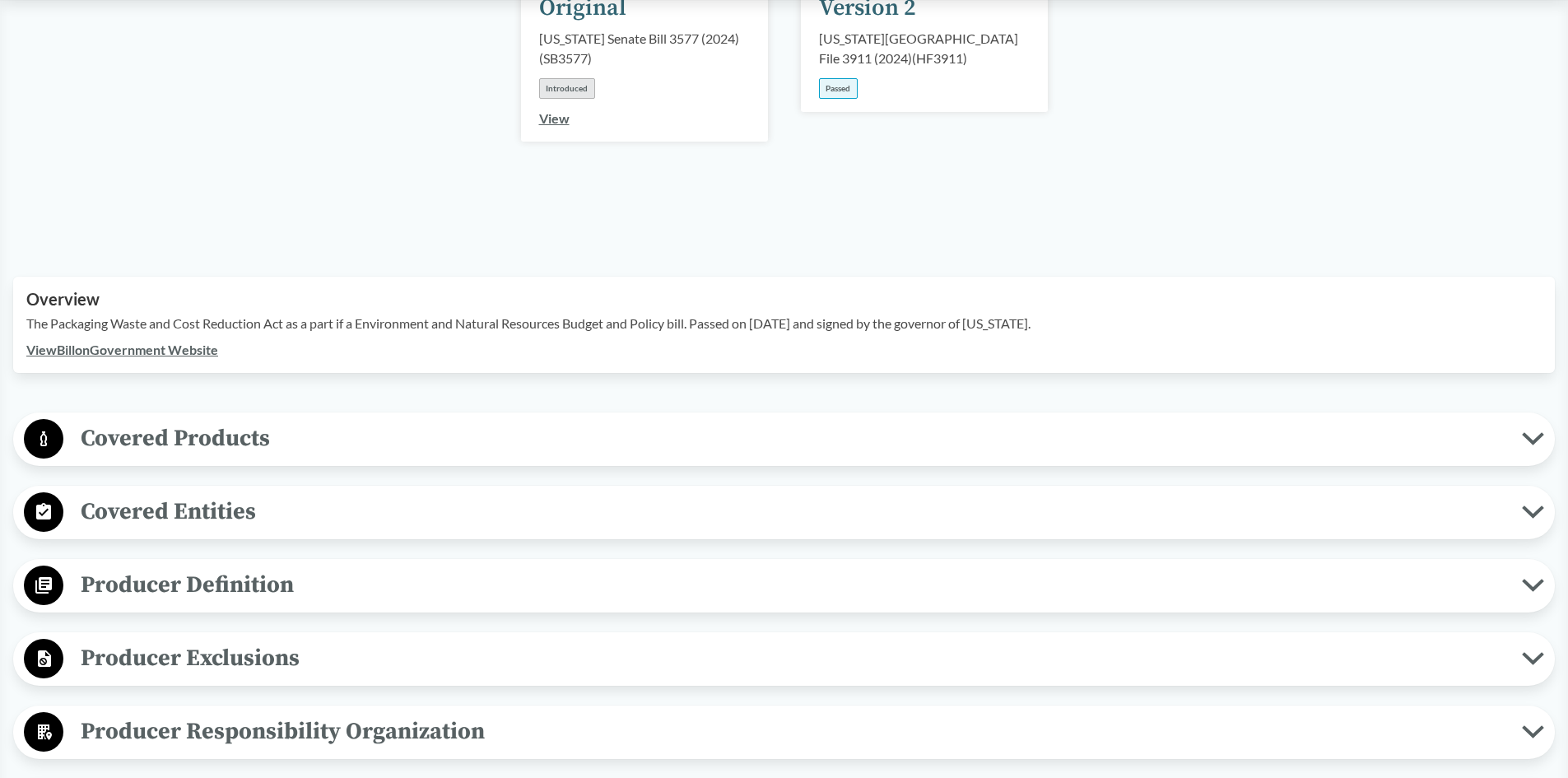
click at [1538, 435] on icon at bounding box center [1533, 440] width 17 height 9
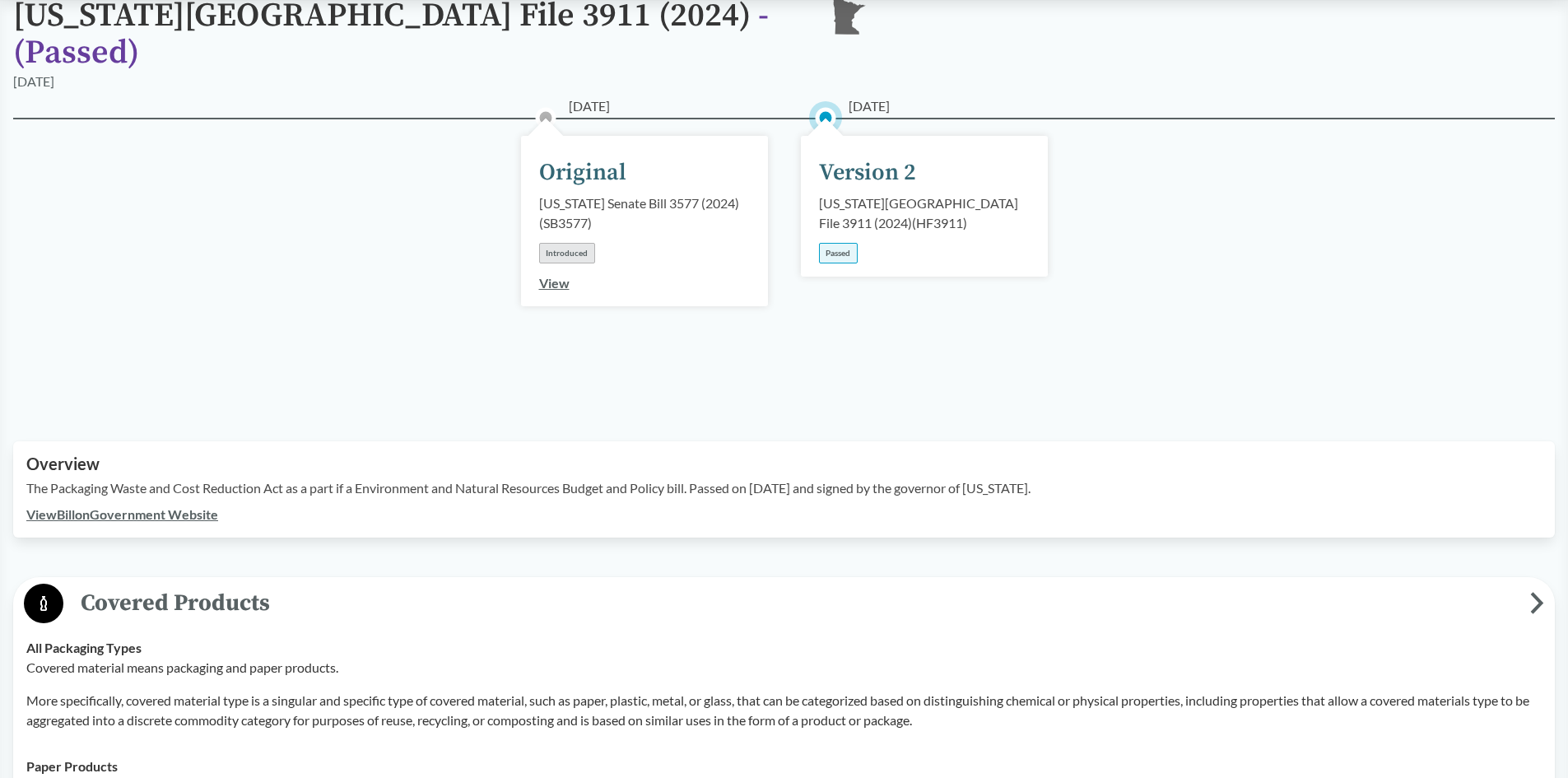
scroll to position [0, 0]
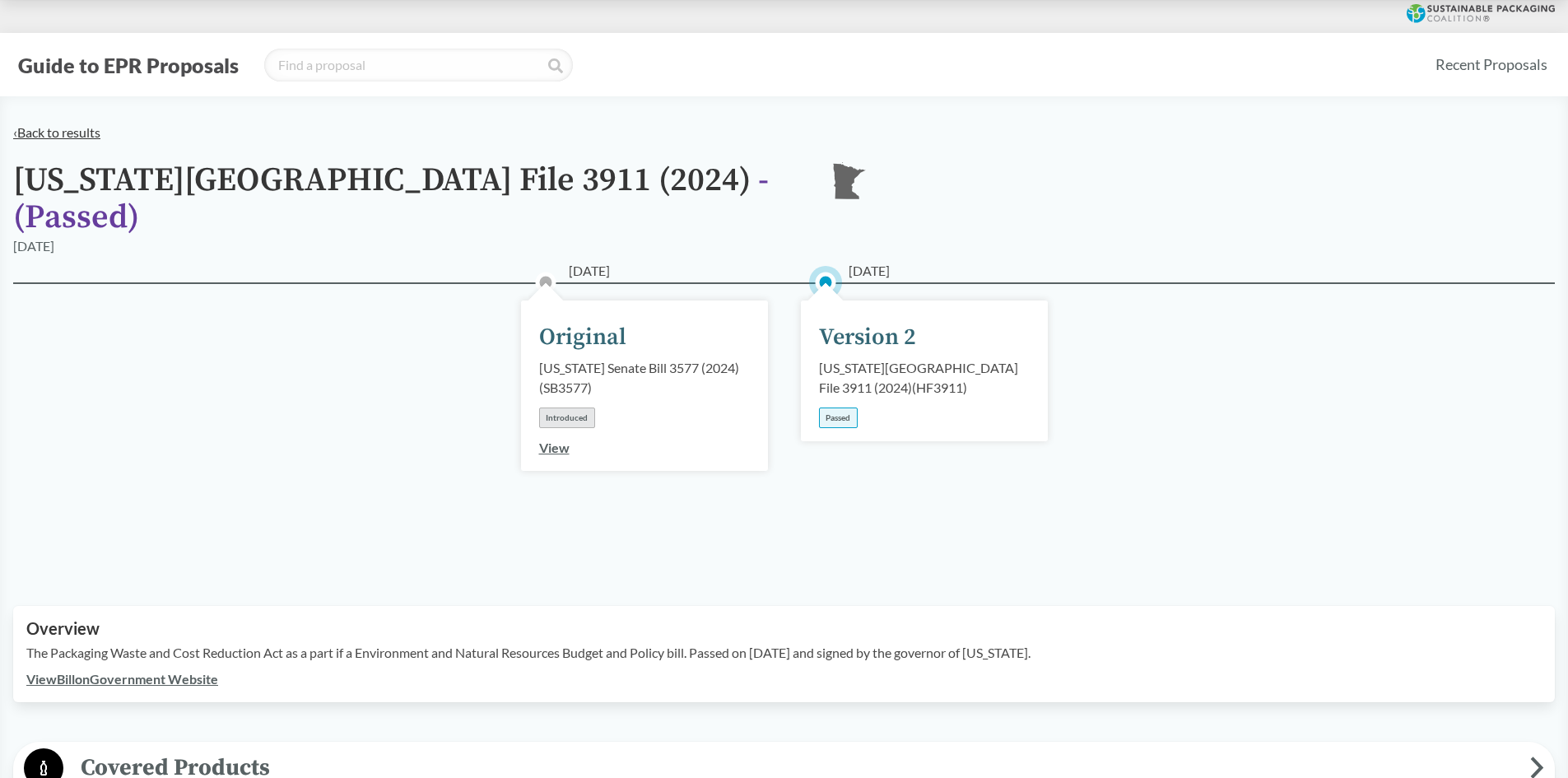
click at [91, 138] on link "‹ Back to results" at bounding box center [56, 132] width 87 height 16
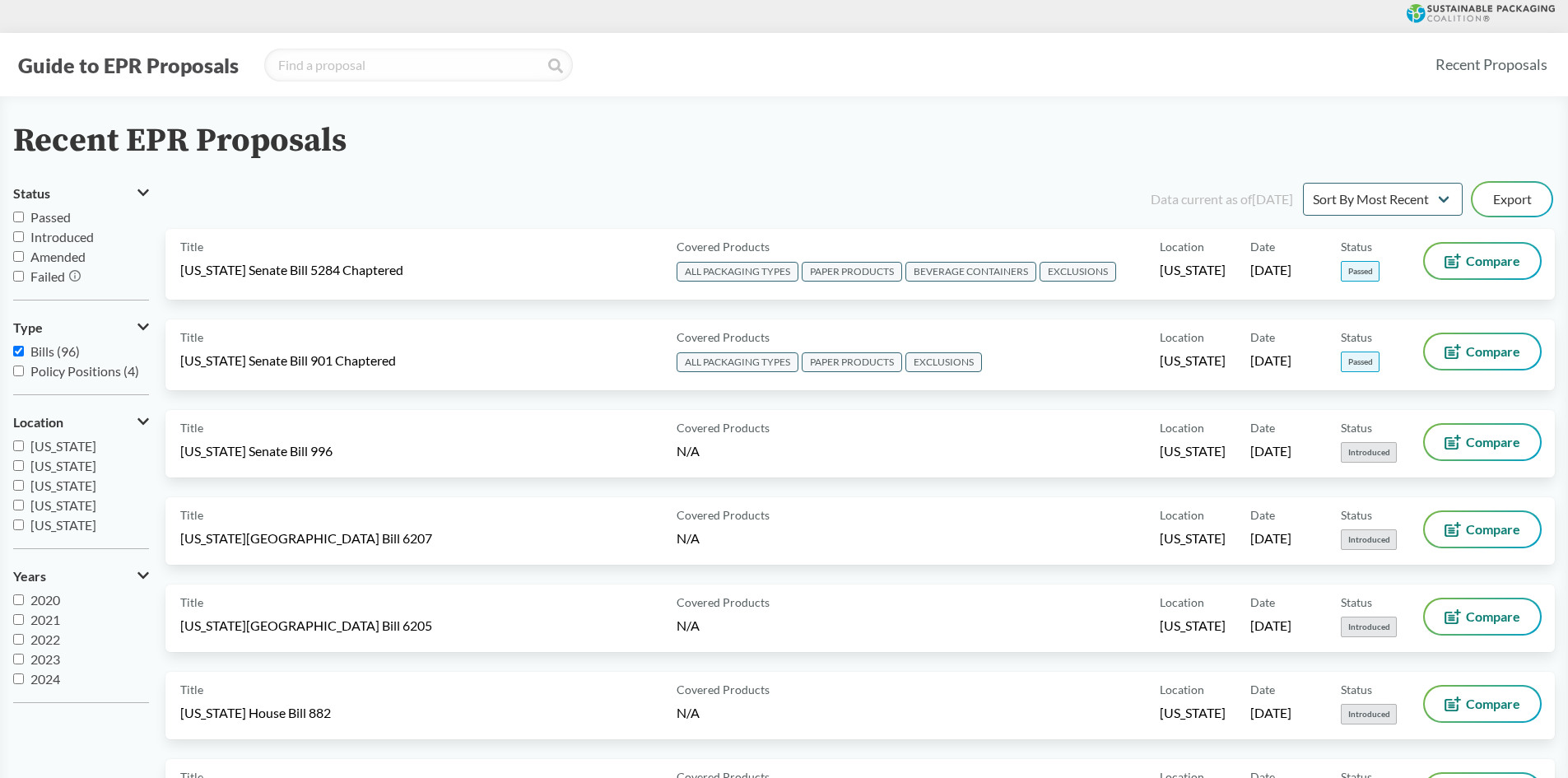
click at [43, 217] on span "Passed" at bounding box center [50, 217] width 41 height 16
click at [24, 217] on input "Passed" at bounding box center [18, 217] width 10 height 10
checkbox input "true"
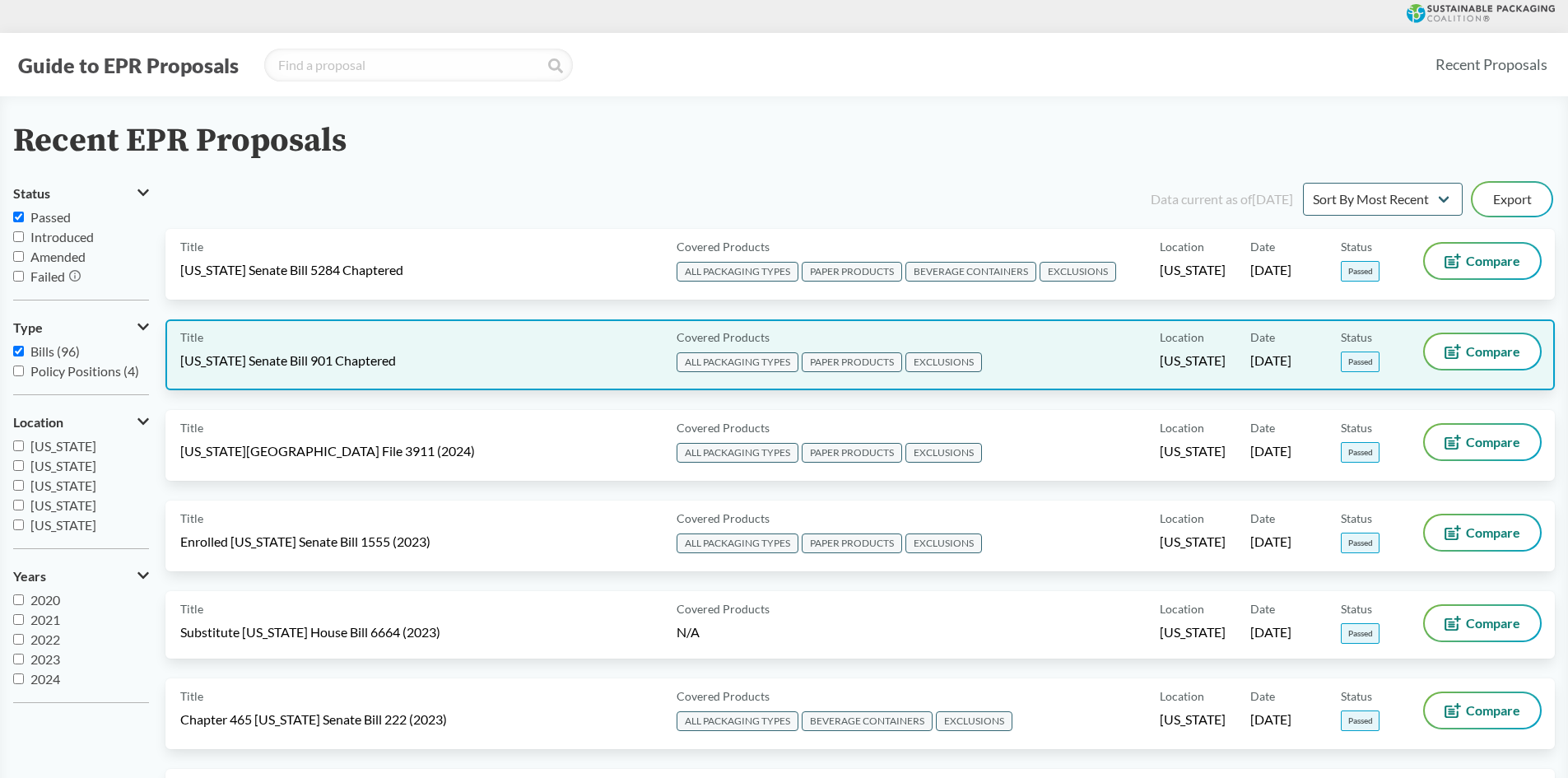
click at [312, 366] on span "[US_STATE] Senate Bill 901 Chaptered" at bounding box center [288, 360] width 216 height 18
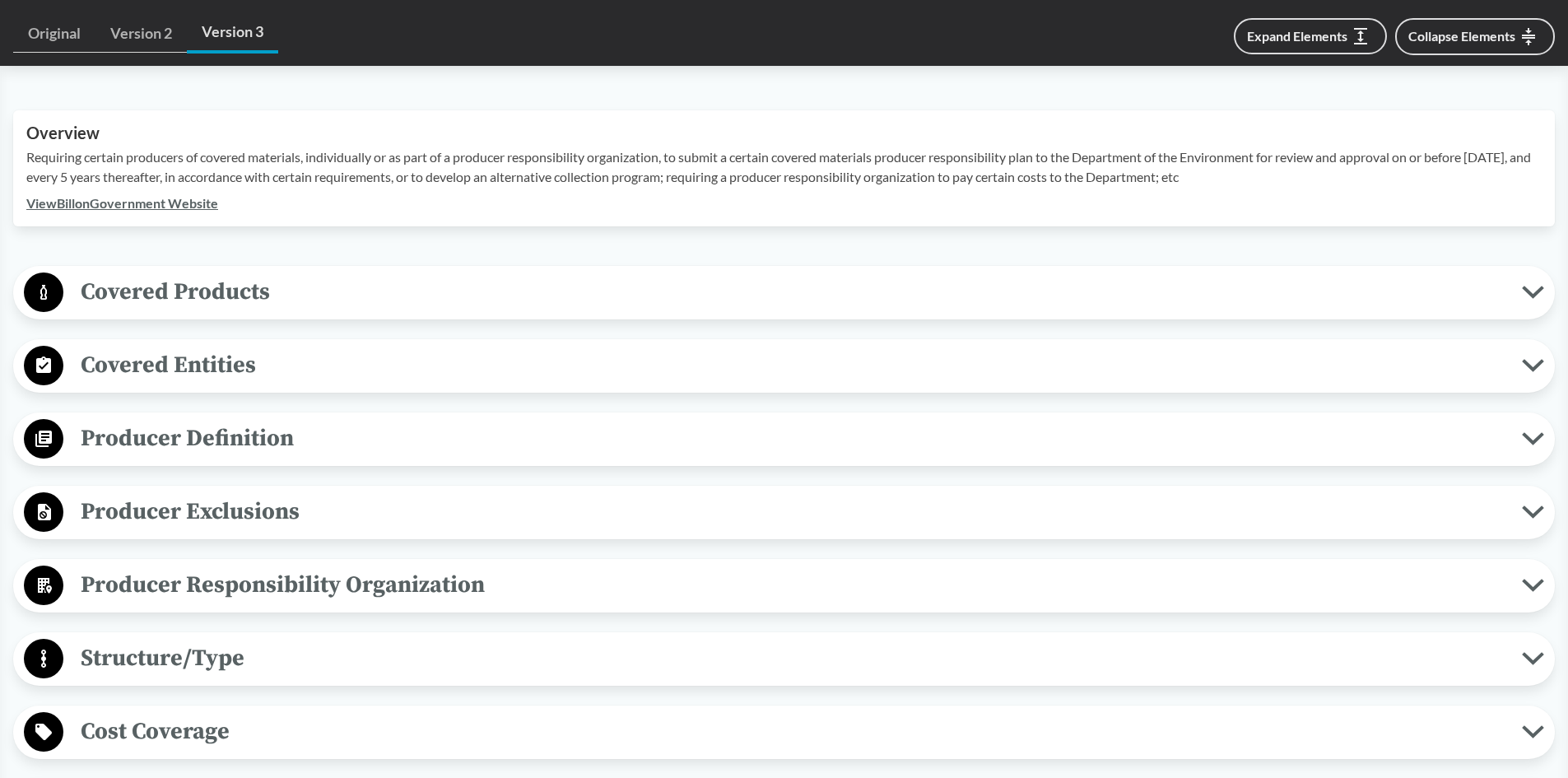
scroll to position [659, 0]
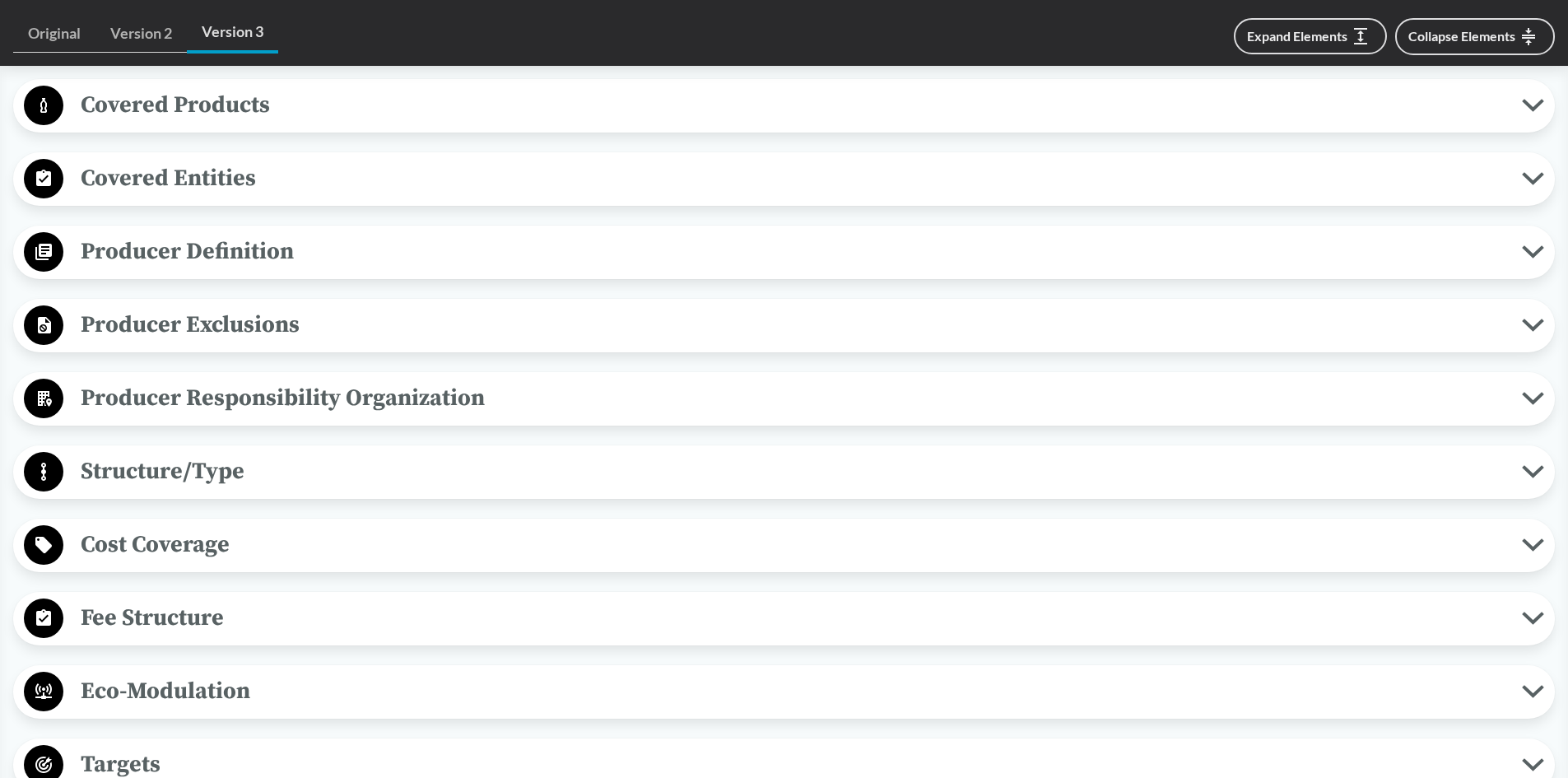
click at [206, 329] on span "Producer Exclusions" at bounding box center [792, 325] width 1458 height 37
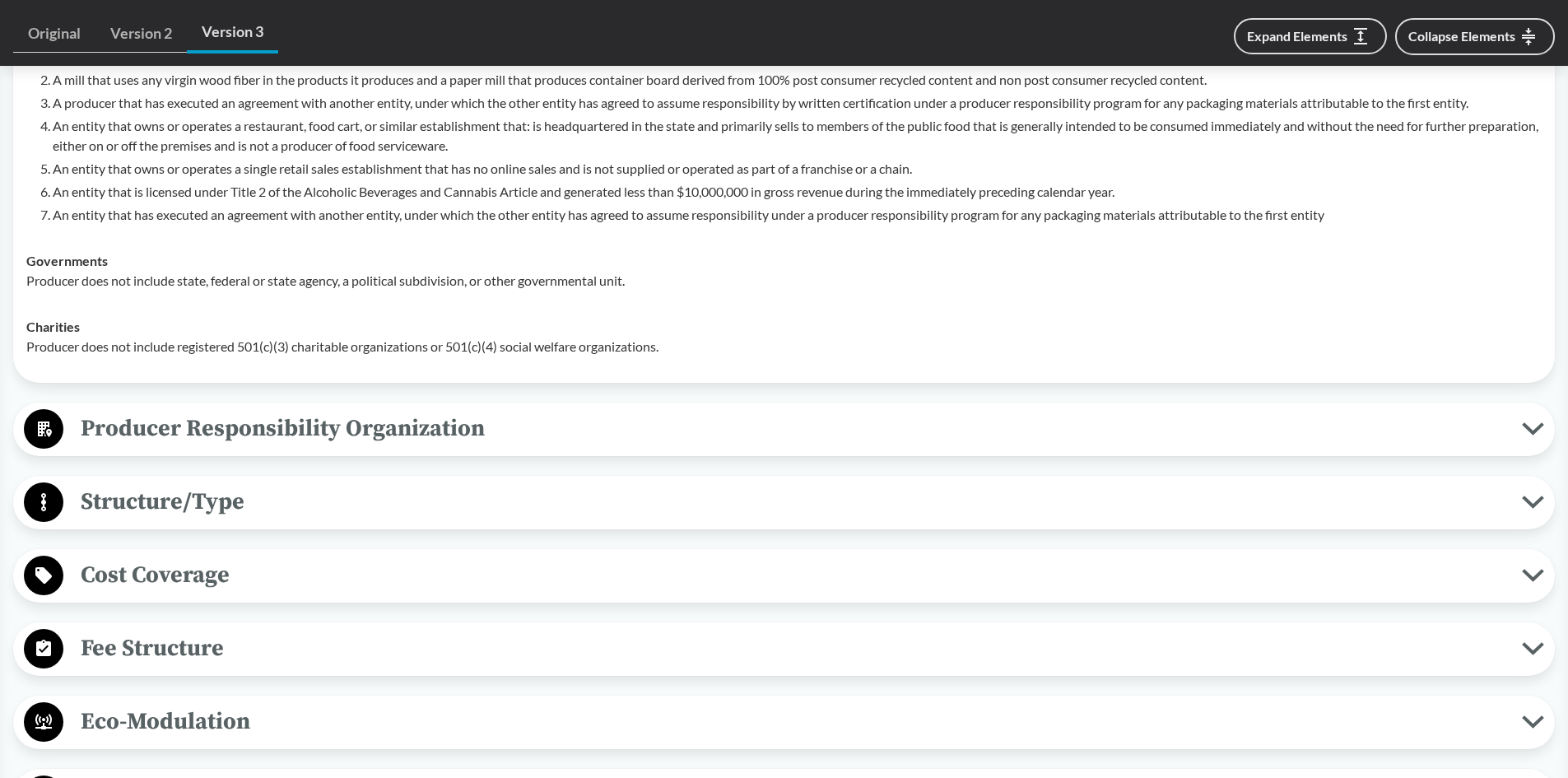
scroll to position [1071, 0]
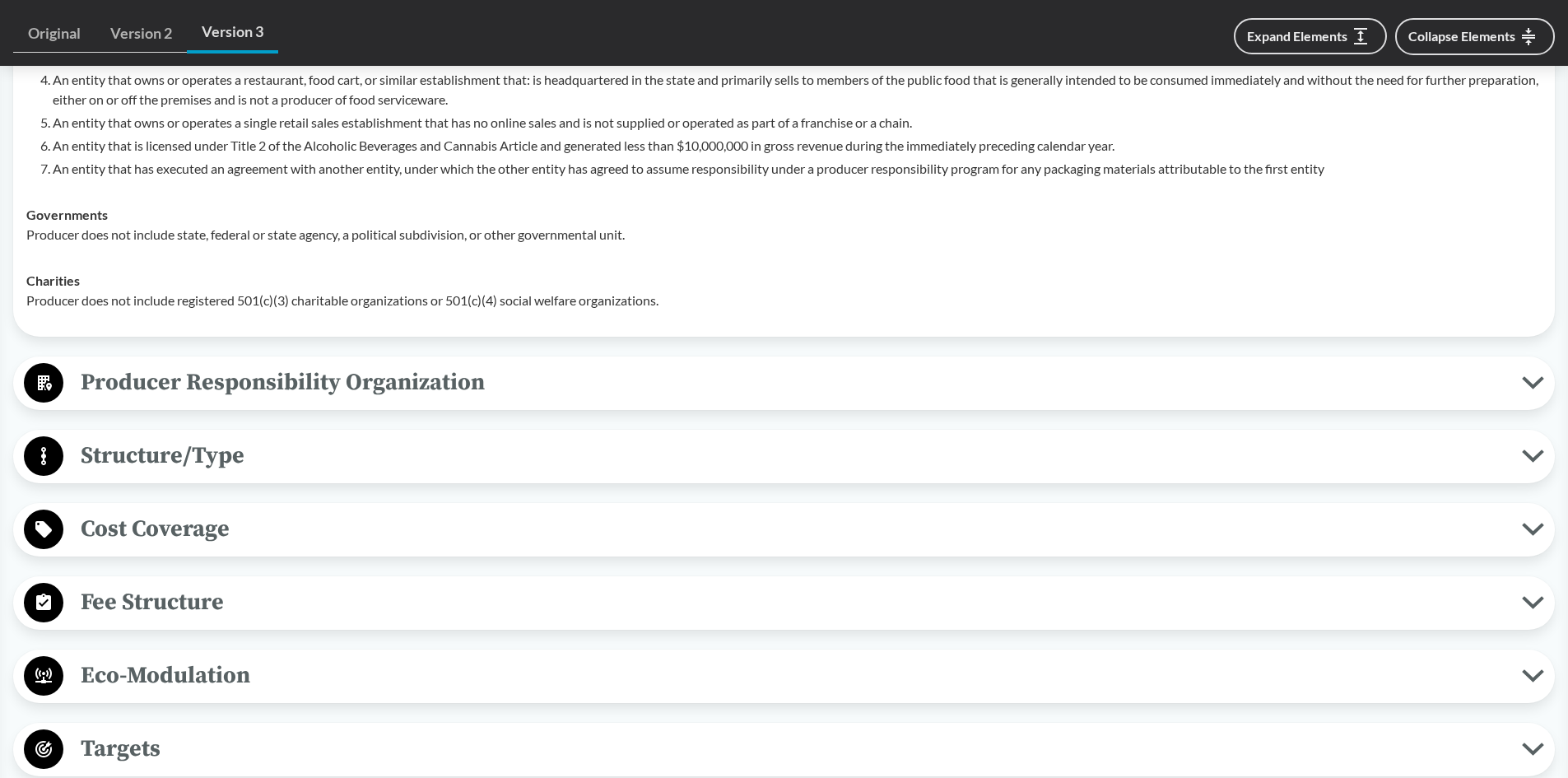
click at [467, 378] on span "Producer Responsibility Organization" at bounding box center [792, 383] width 1458 height 37
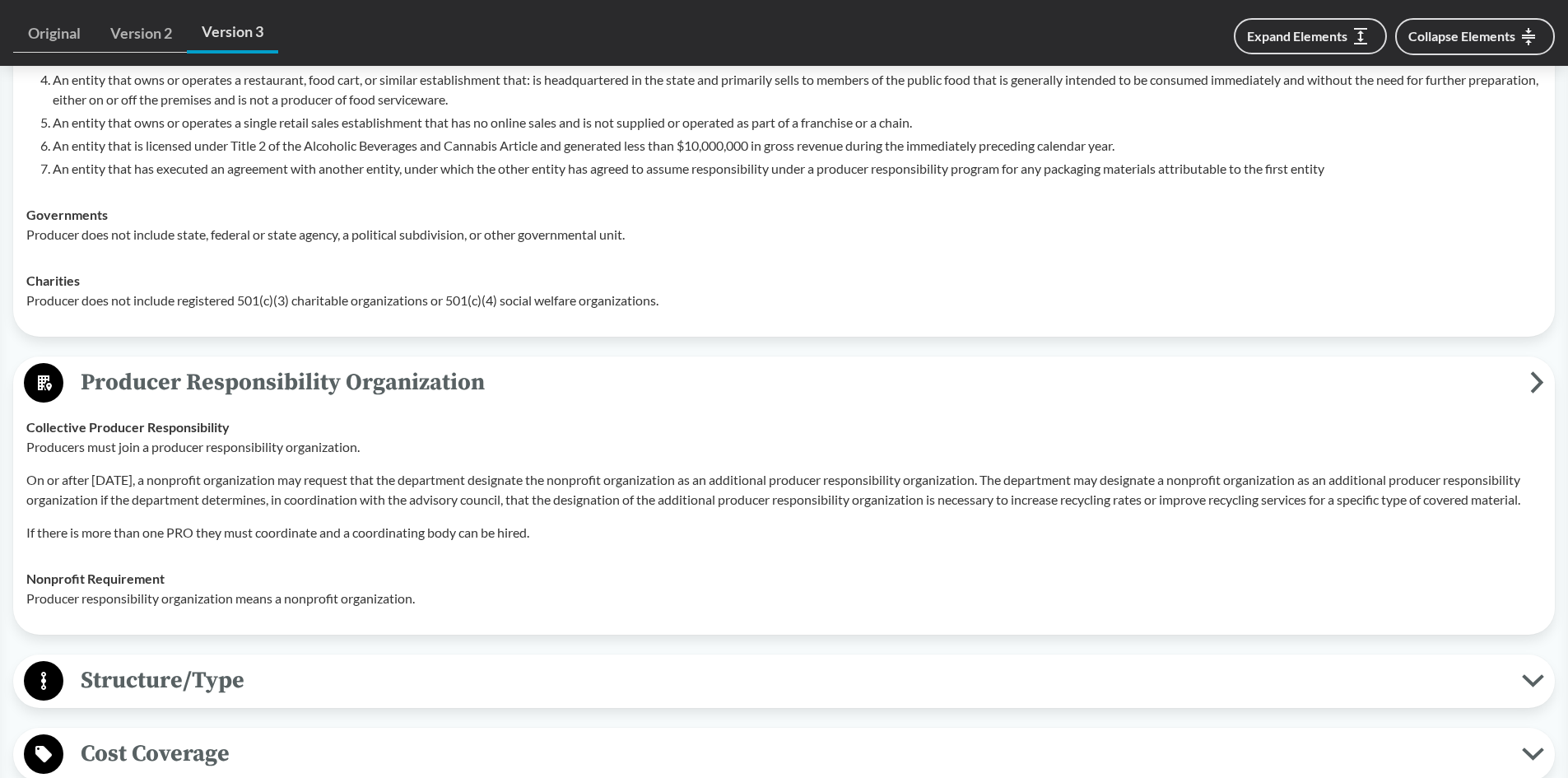
click at [1527, 380] on span "Producer Responsibility Organization" at bounding box center [797, 383] width 1467 height 37
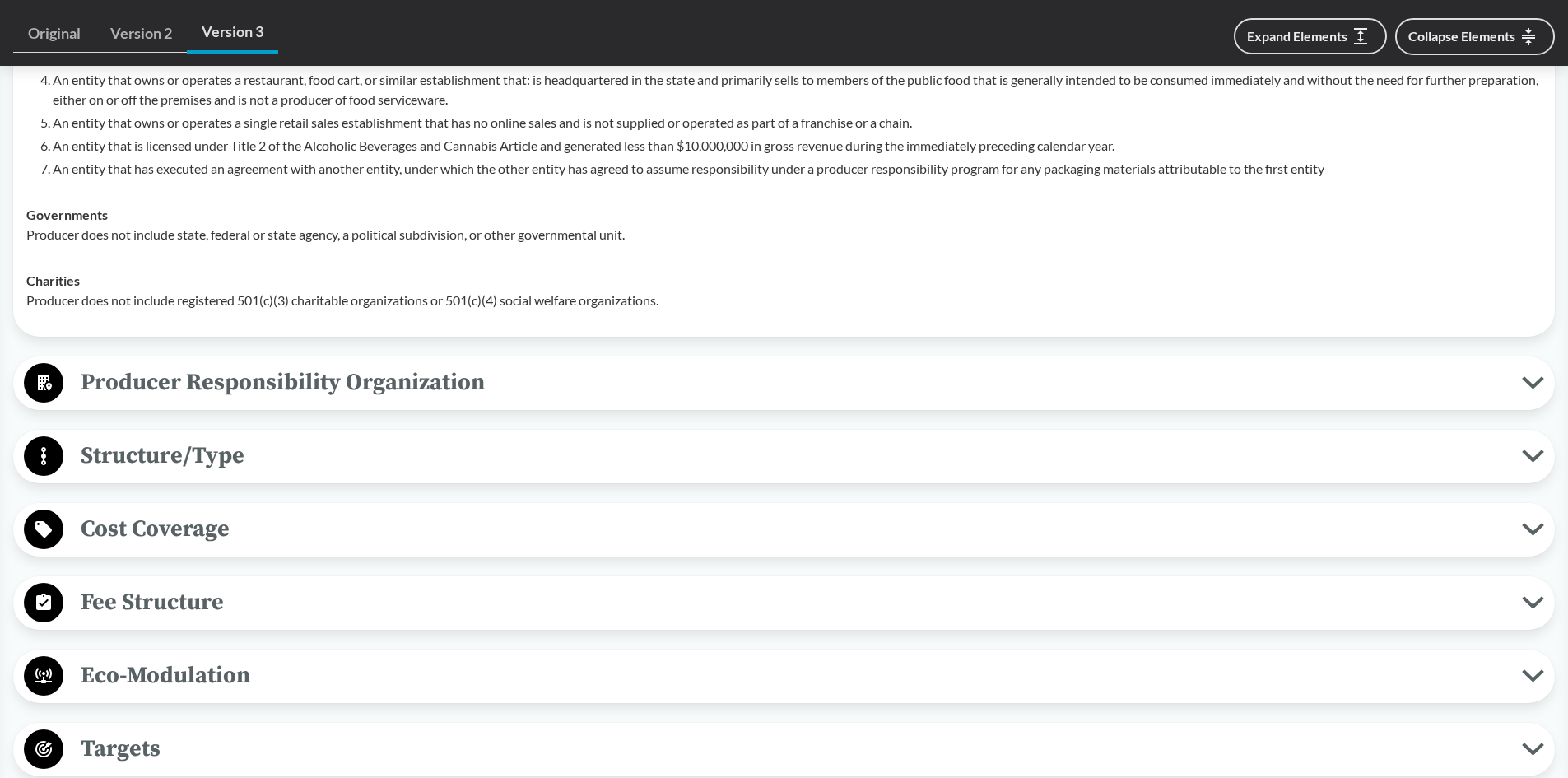
click at [284, 524] on span "Cost Coverage" at bounding box center [792, 528] width 1458 height 37
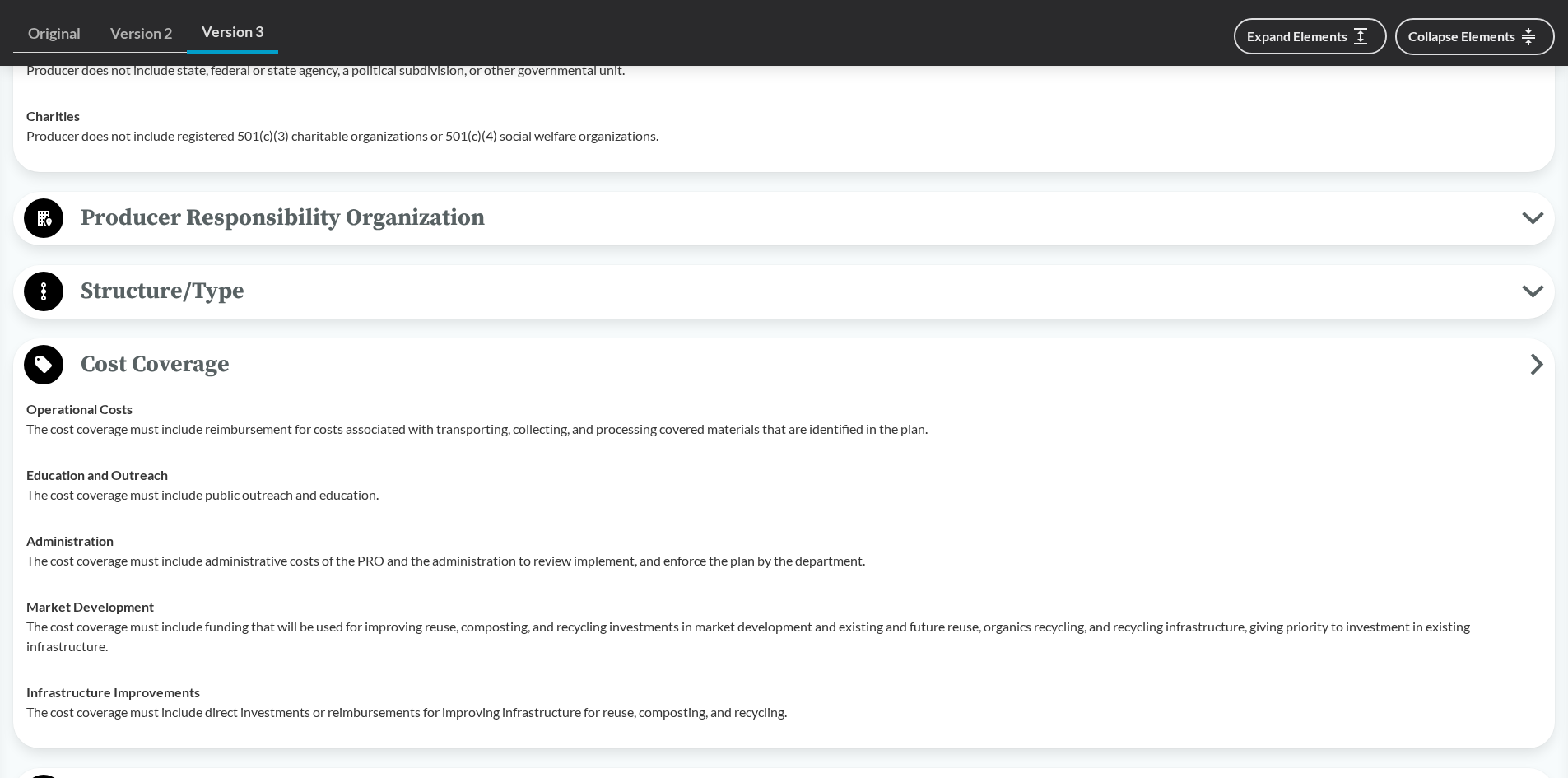
scroll to position [1318, 0]
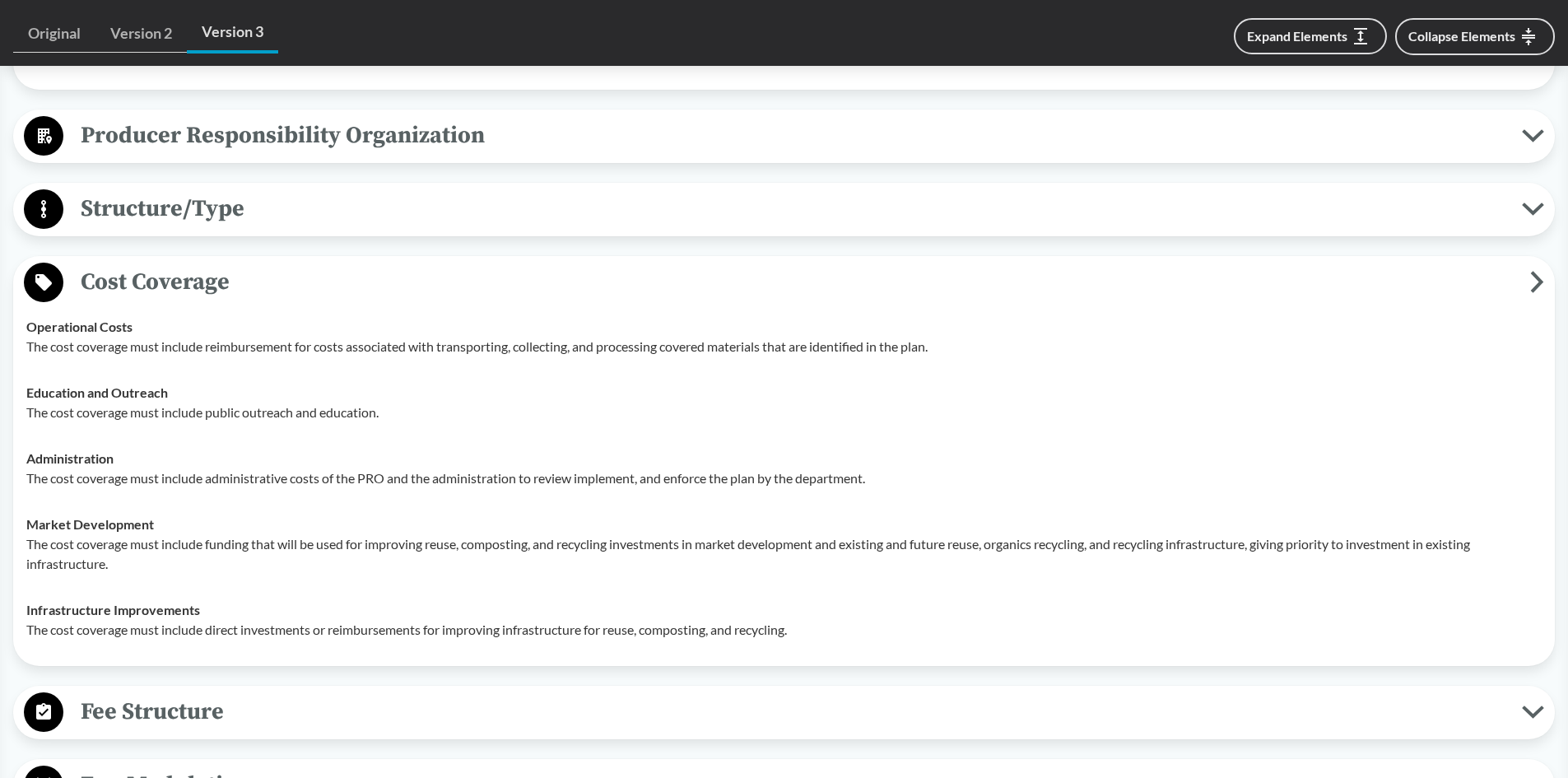
click at [1491, 278] on span "Cost Coverage" at bounding box center [797, 281] width 1467 height 37
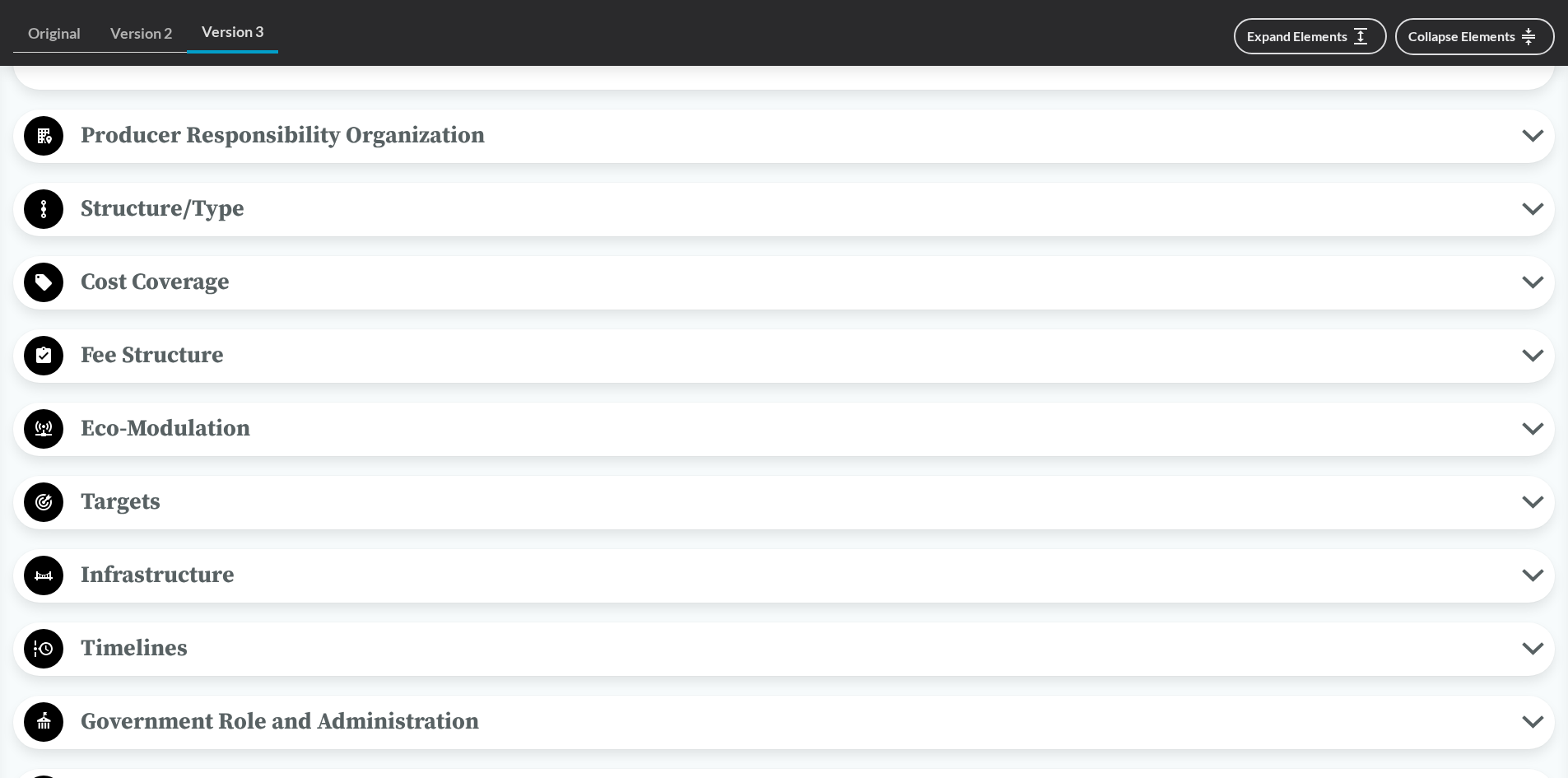
click at [223, 352] on span "Fee Structure" at bounding box center [792, 355] width 1458 height 37
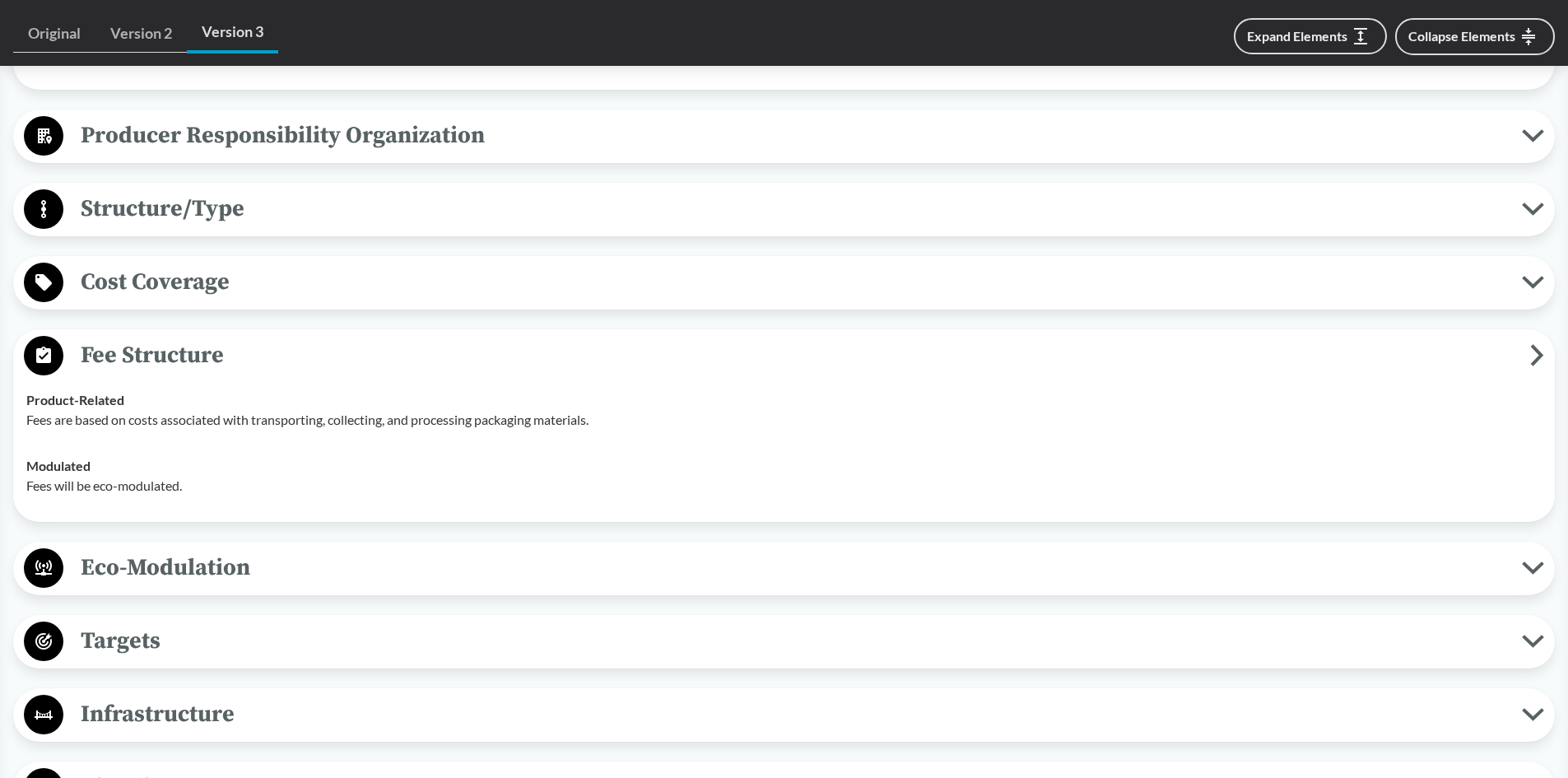
click at [1535, 359] on icon at bounding box center [1537, 356] width 14 height 22
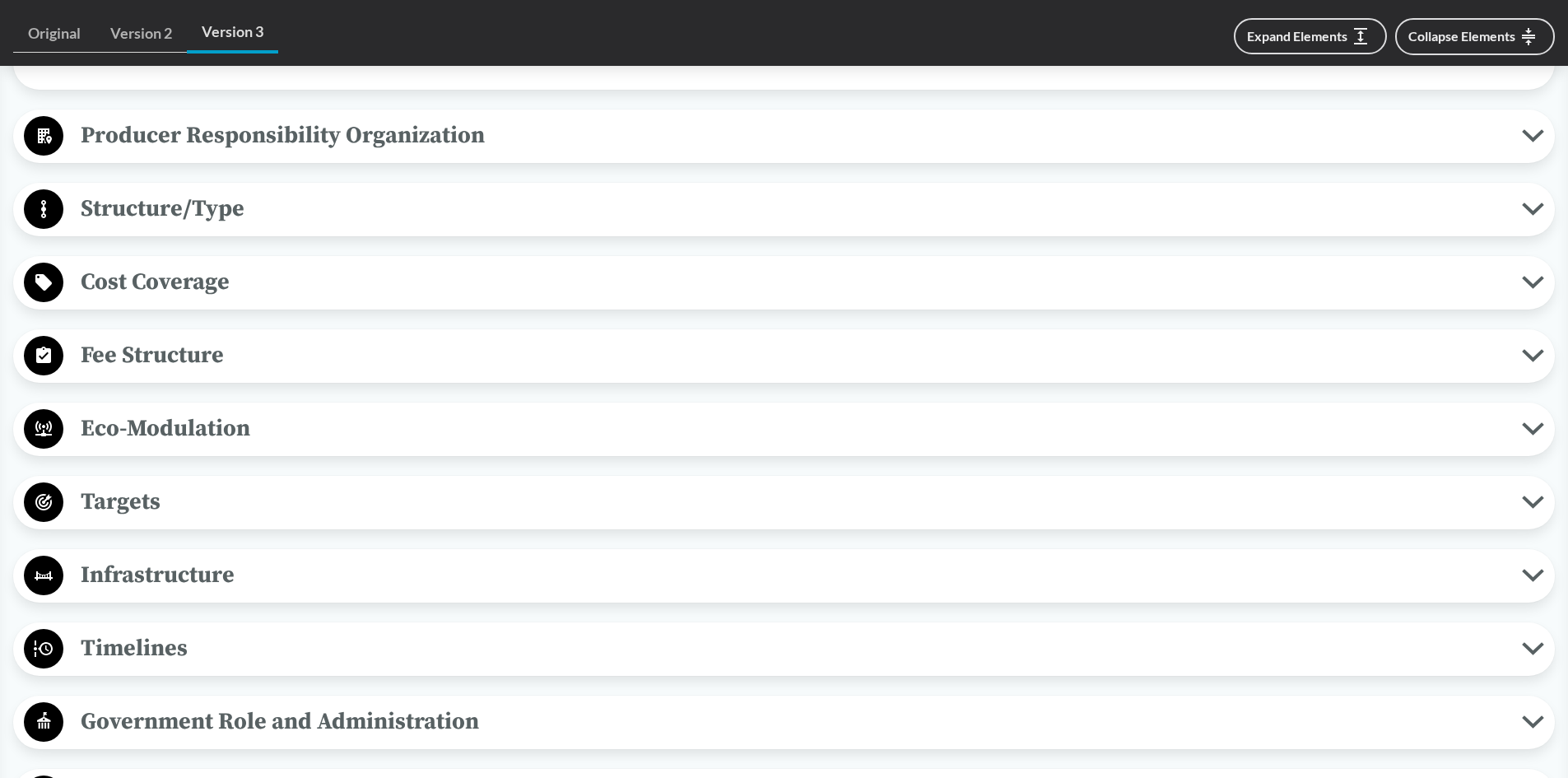
click at [134, 431] on span "Eco-Modulation" at bounding box center [792, 428] width 1458 height 37
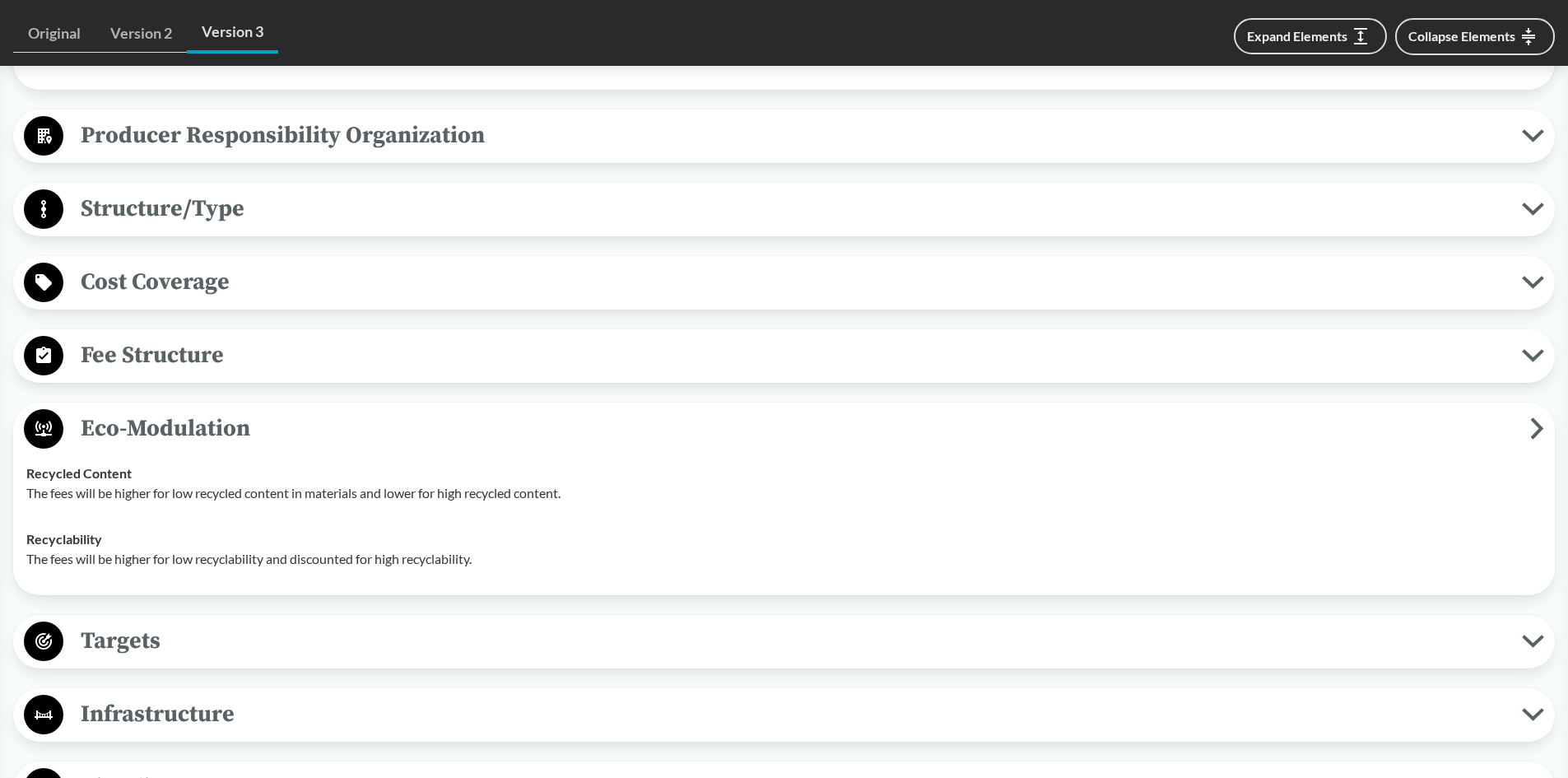
click at [1396, 424] on span "Eco-Modulation" at bounding box center [797, 428] width 1467 height 37
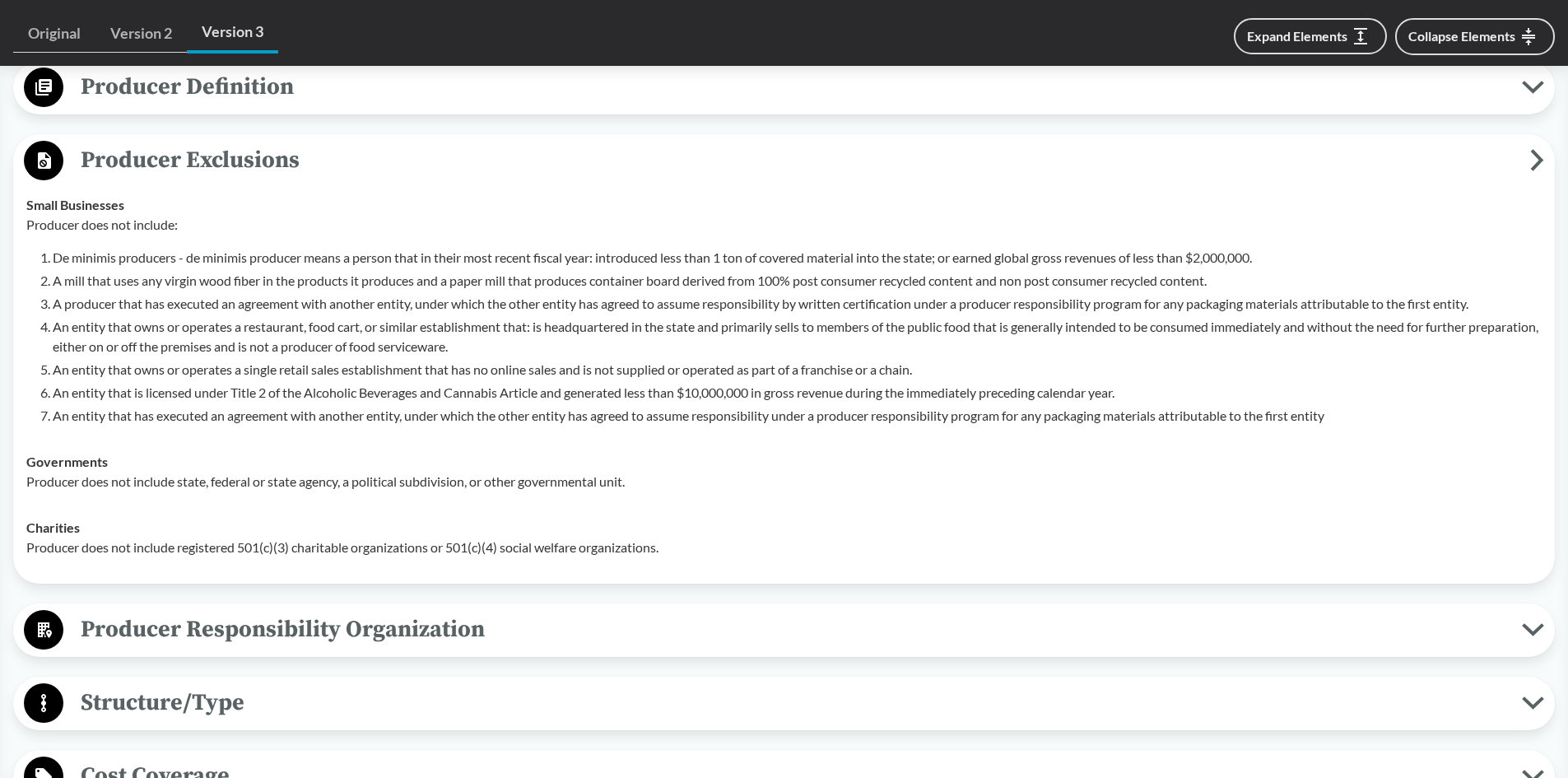
scroll to position [412, 0]
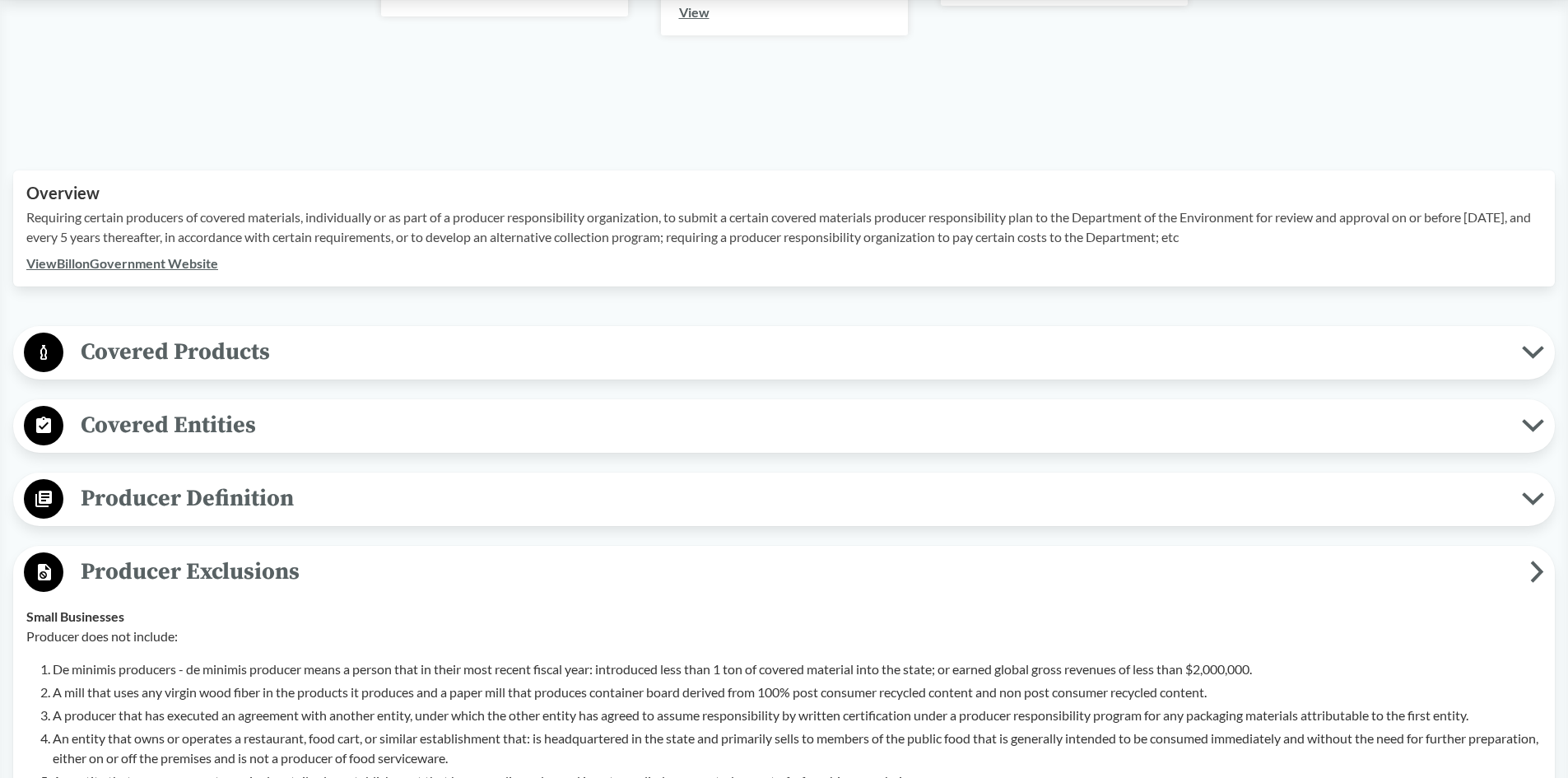
click at [1531, 559] on button "Producer Exclusions" at bounding box center [784, 572] width 1530 height 42
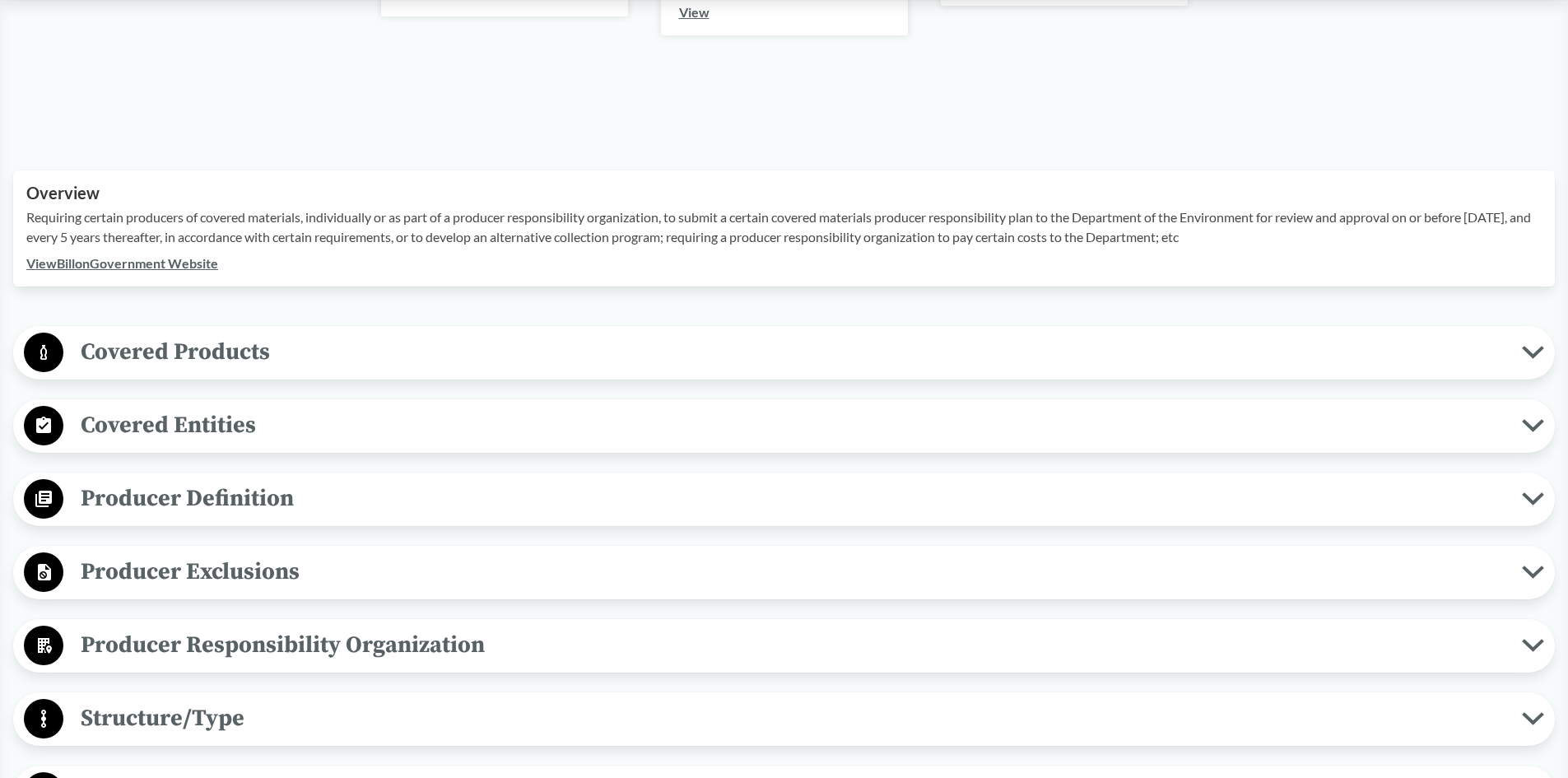
scroll to position [0, 0]
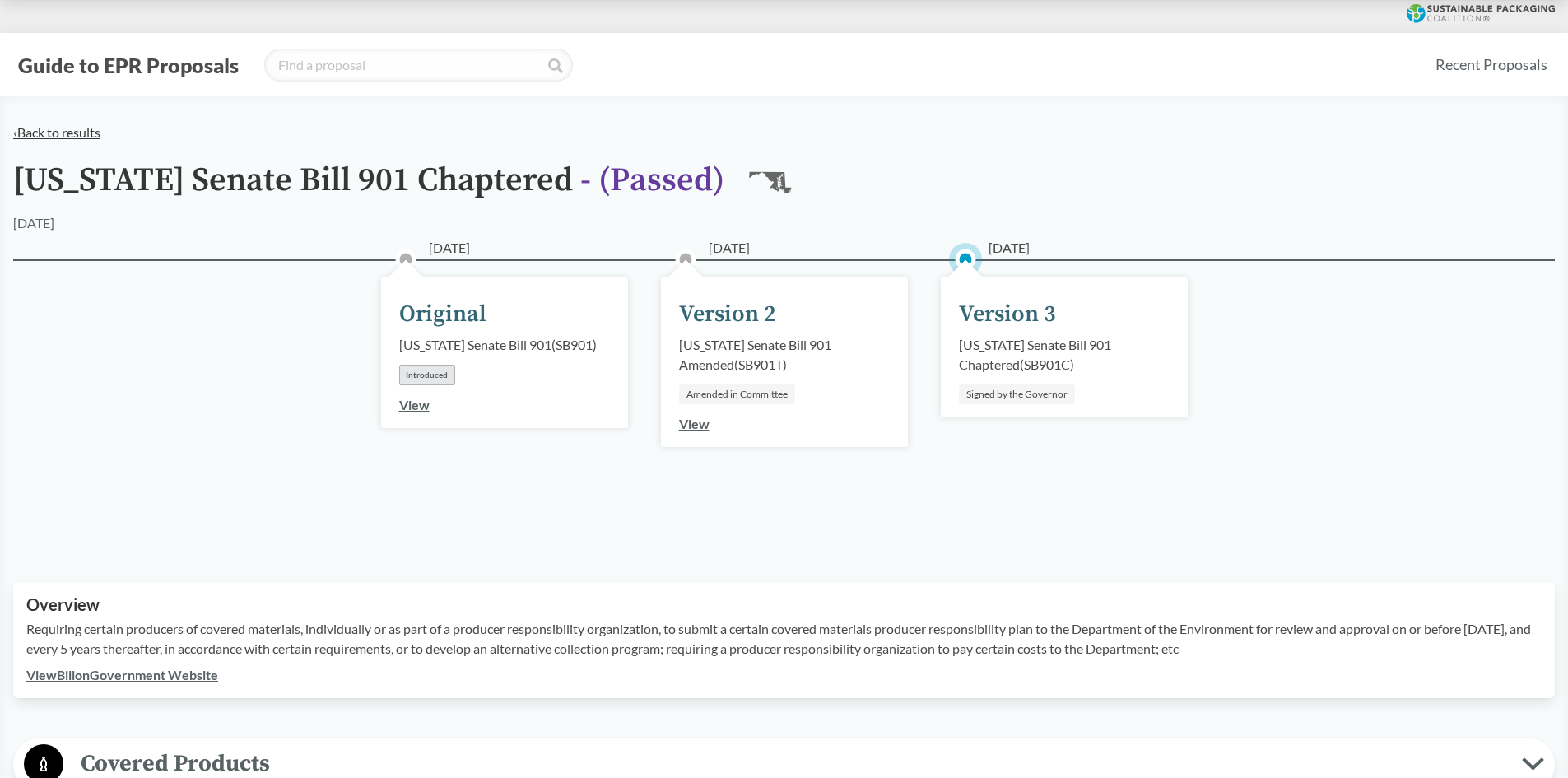
click at [66, 134] on link "‹ Back to results" at bounding box center [56, 132] width 87 height 16
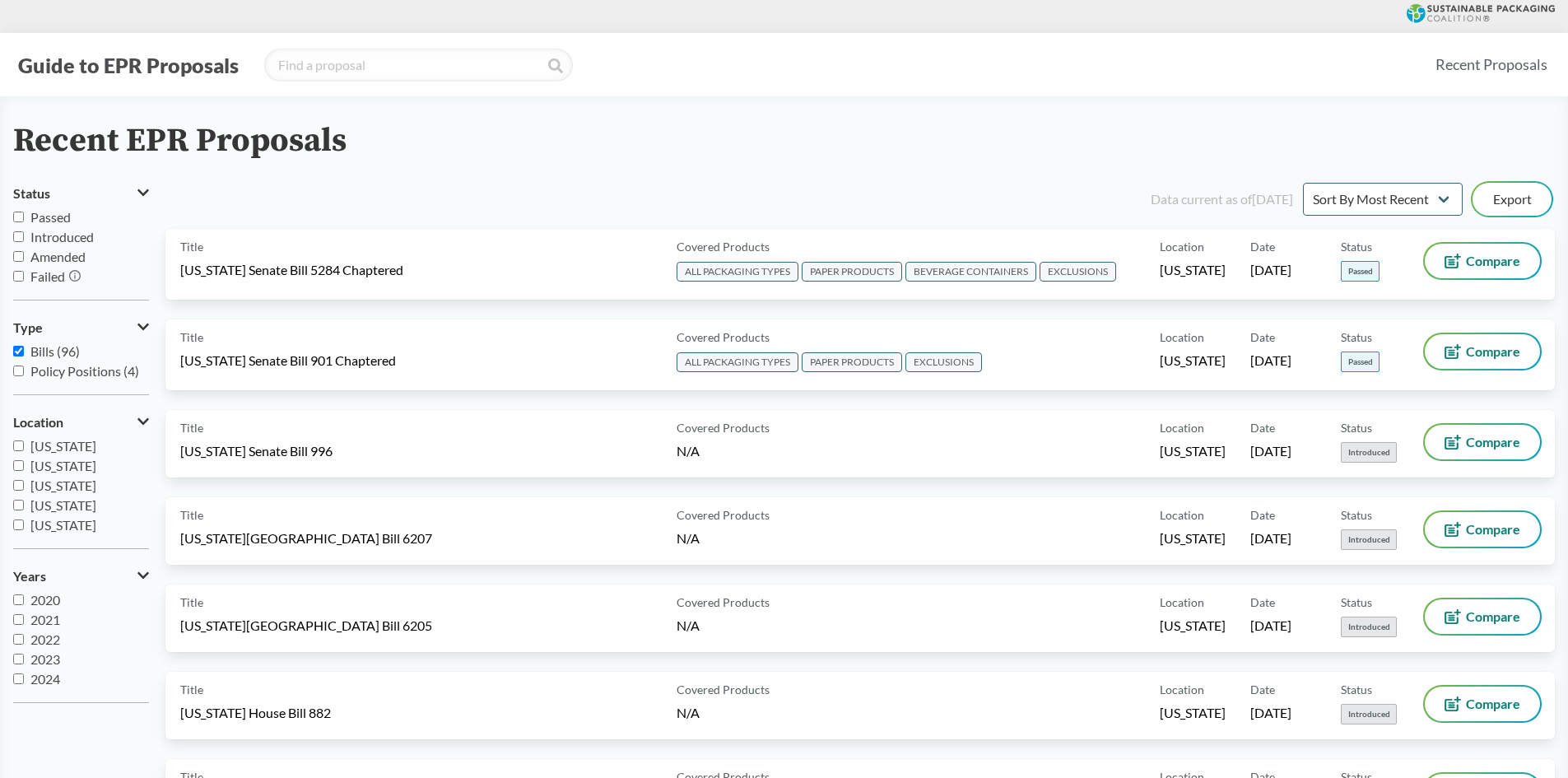
click at [48, 219] on span "Passed" at bounding box center [50, 217] width 41 height 16
click at [24, 219] on input "Passed" at bounding box center [18, 217] width 10 height 10
checkbox input "true"
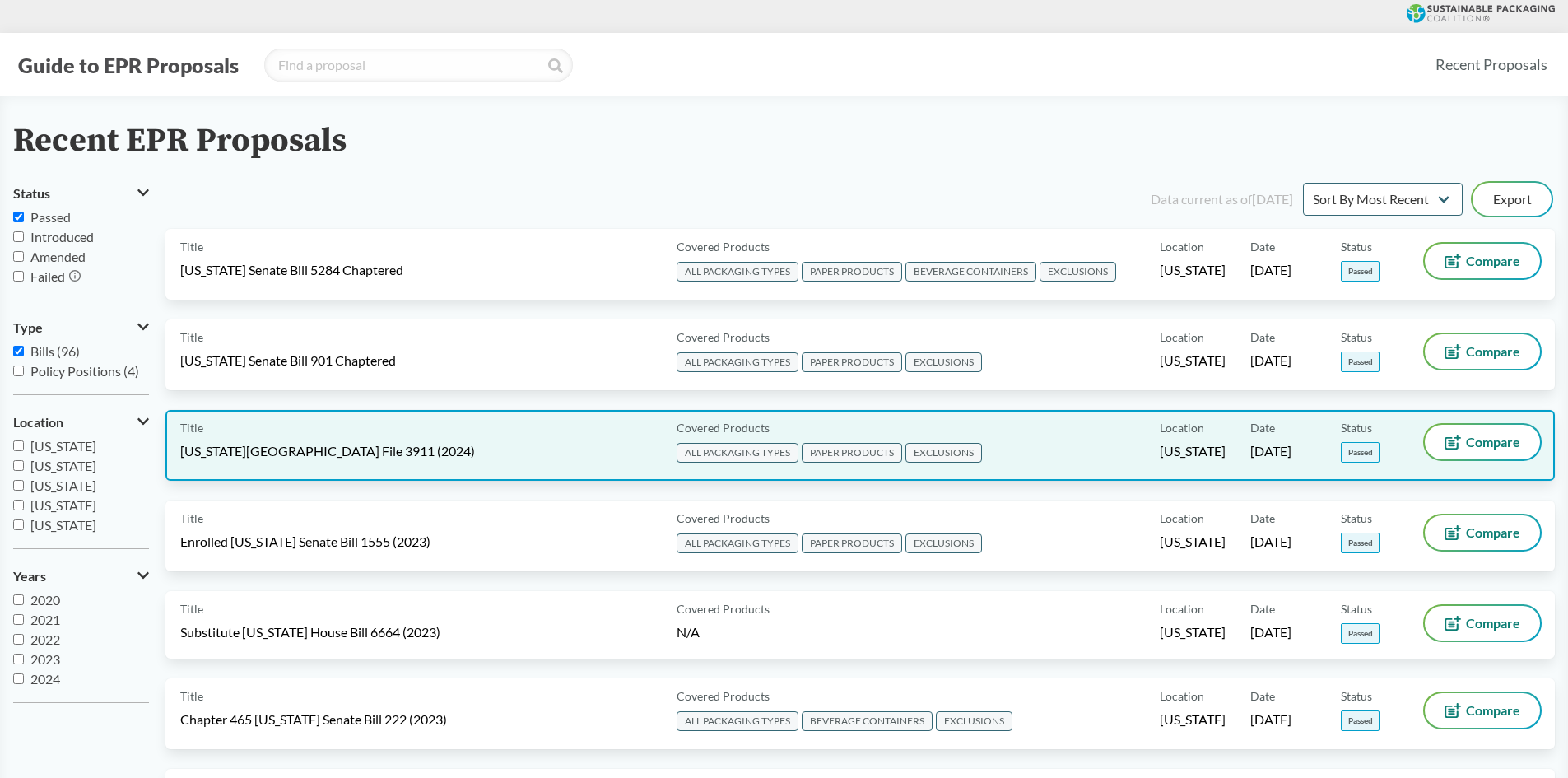
click at [444, 450] on div "Title [US_STATE][GEOGRAPHIC_DATA] File 3911 (2024)" at bounding box center [425, 446] width 489 height 41
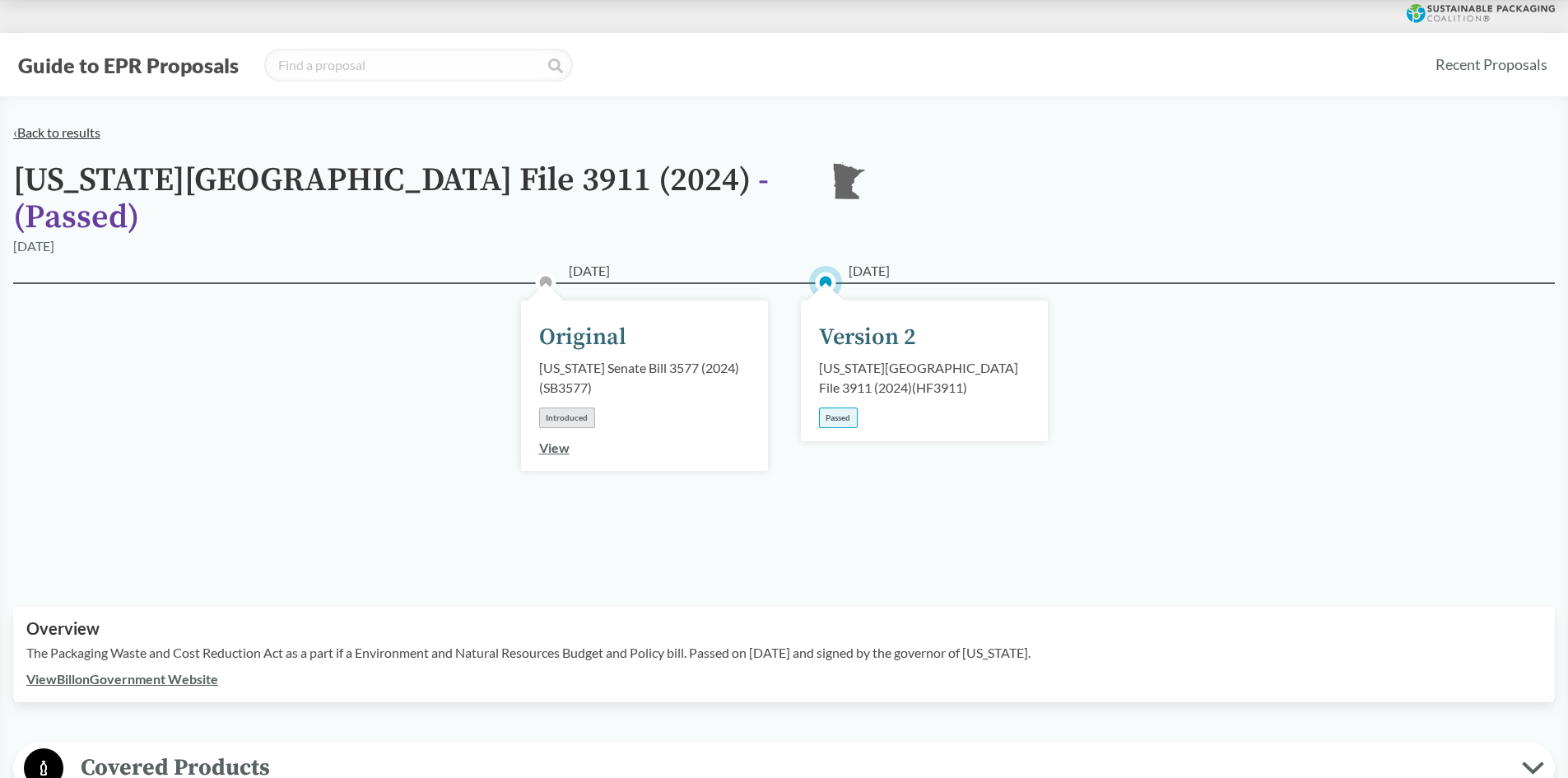
click at [50, 136] on link "‹ Back to results" at bounding box center [56, 132] width 87 height 16
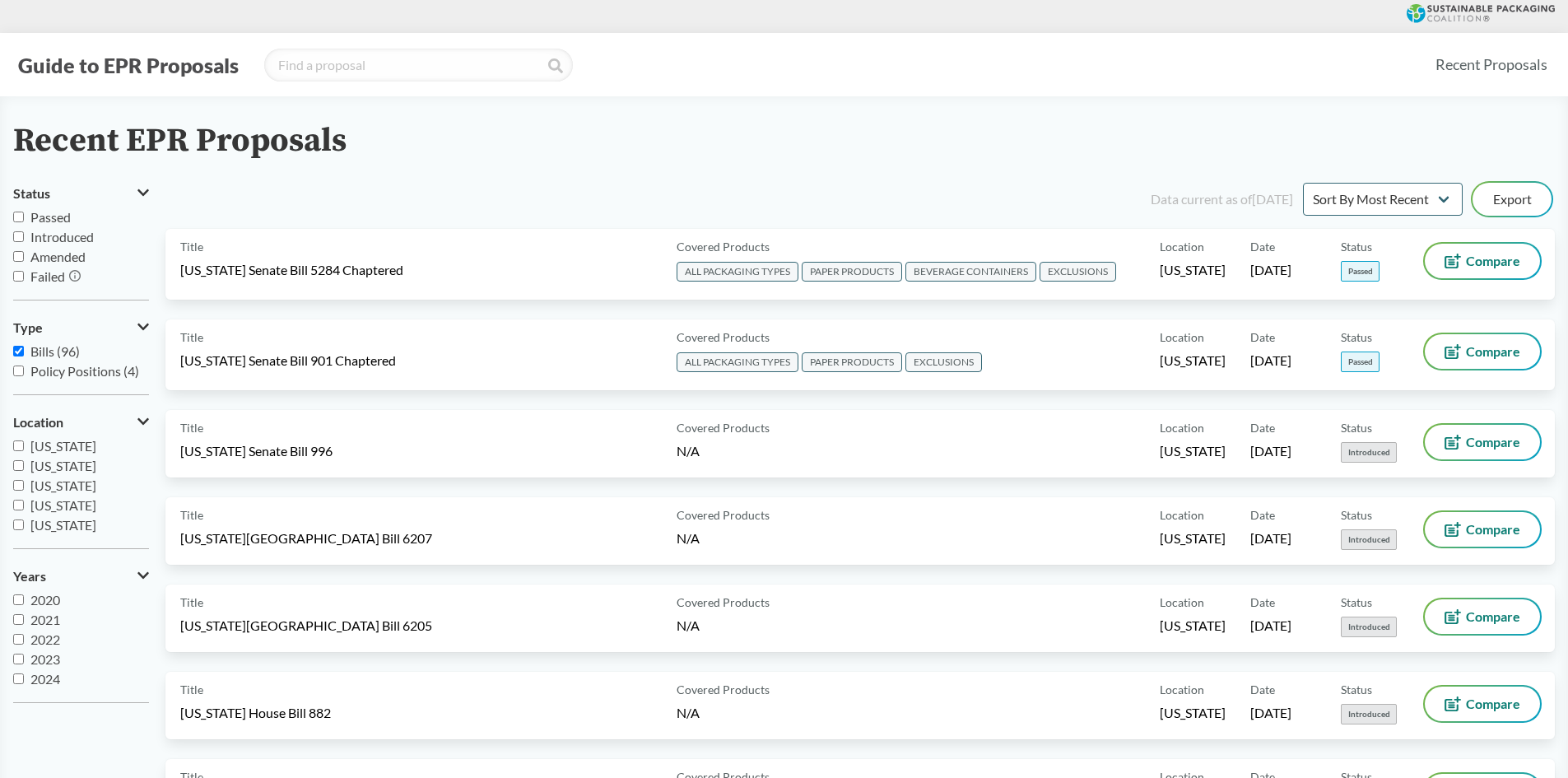
click at [47, 215] on span "Passed" at bounding box center [50, 217] width 41 height 16
click at [24, 215] on input "Passed" at bounding box center [18, 217] width 10 height 10
checkbox input "true"
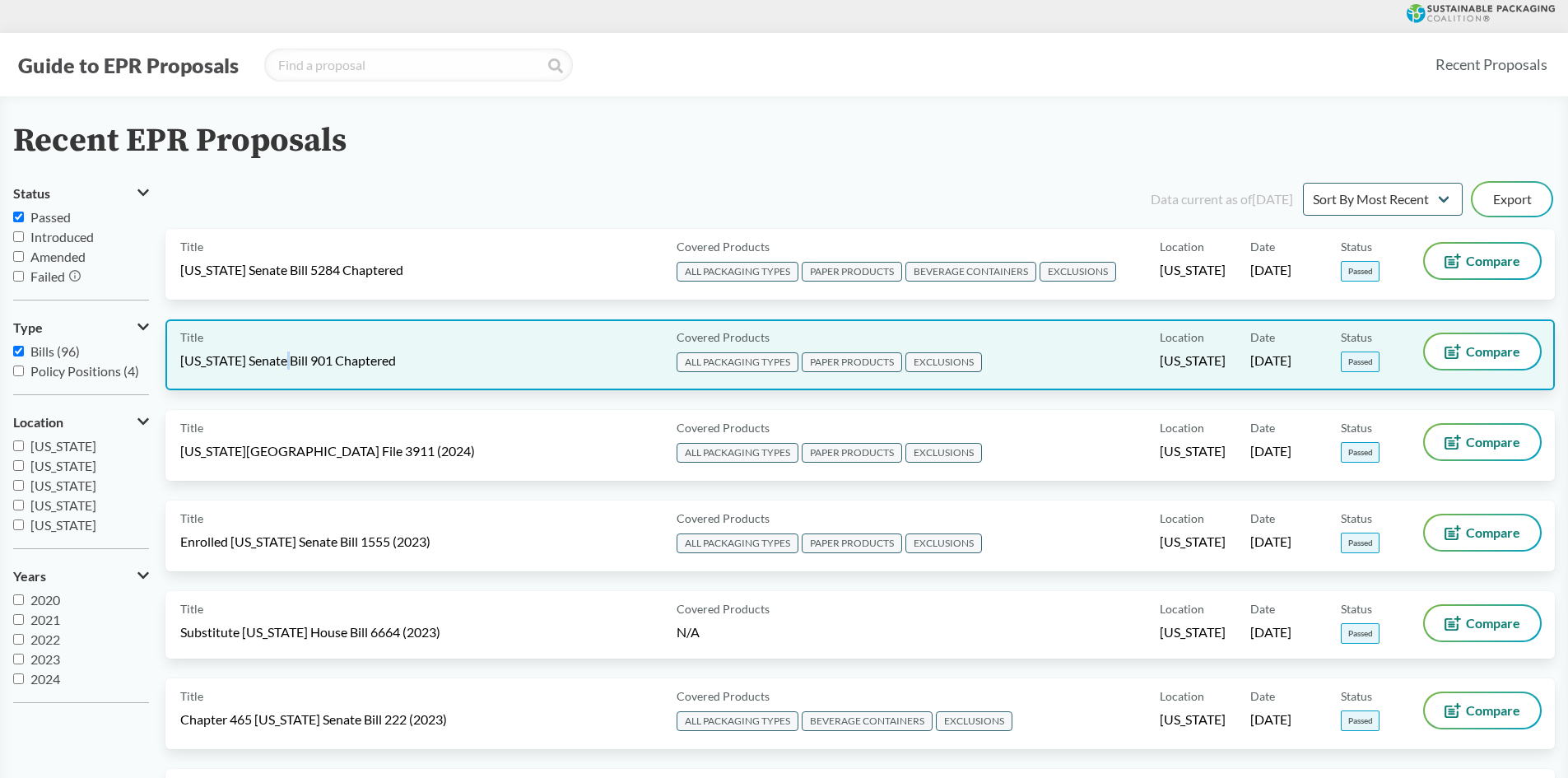
click at [292, 368] on span "[US_STATE] Senate Bill 901 Chaptered" at bounding box center [288, 360] width 216 height 18
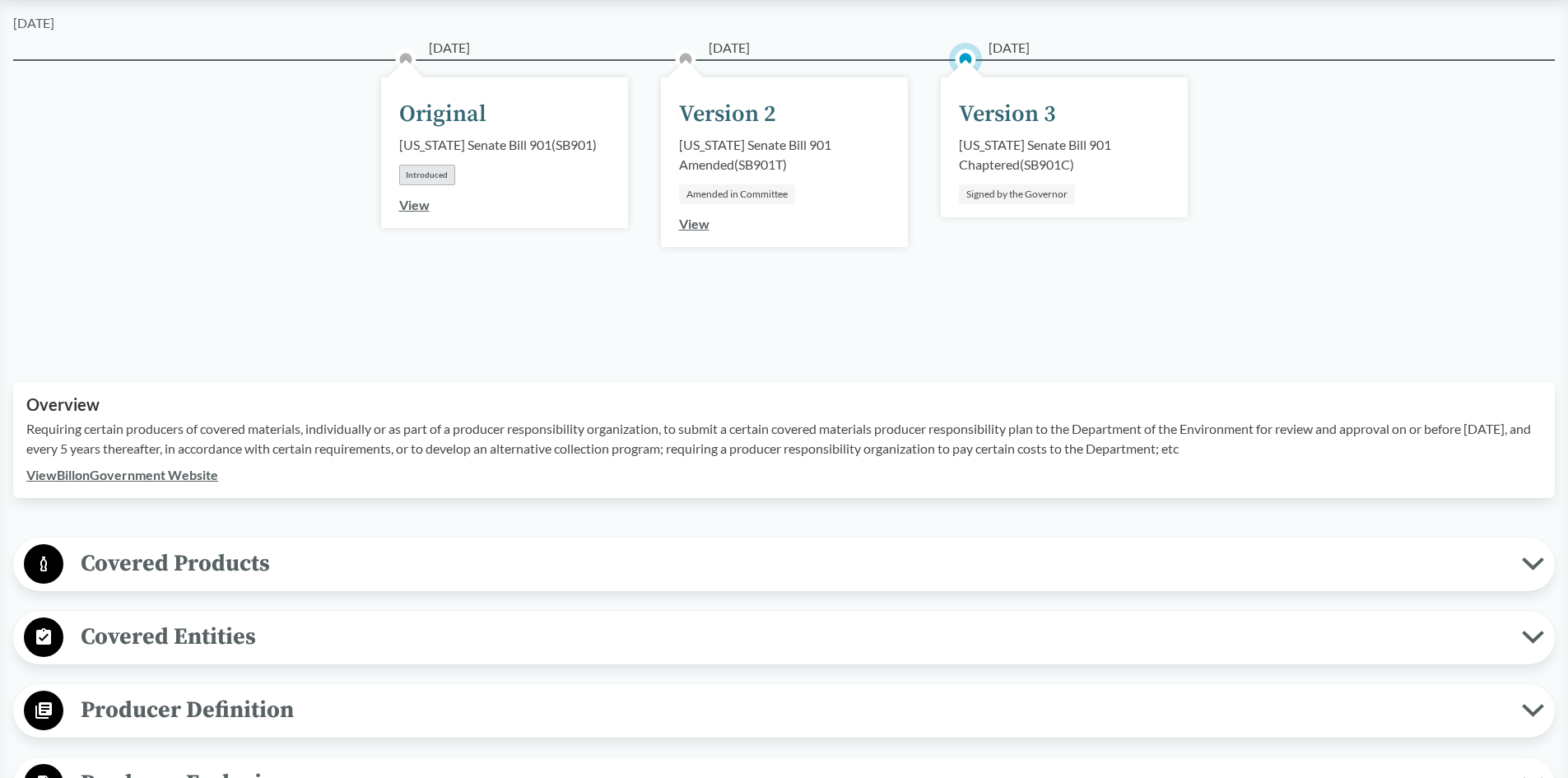
scroll to position [412, 0]
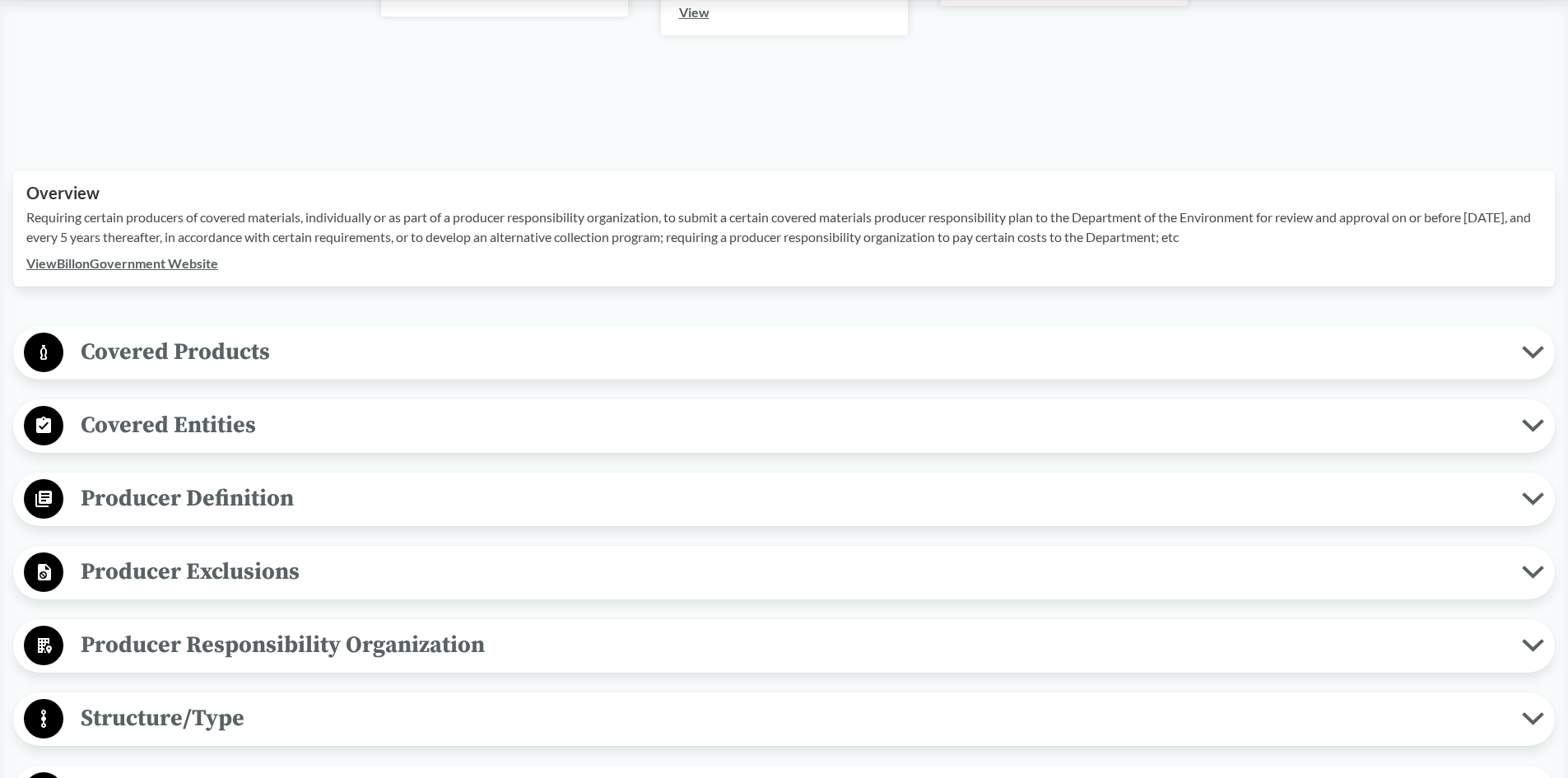
click at [293, 503] on span "Producer Definition" at bounding box center [792, 498] width 1458 height 37
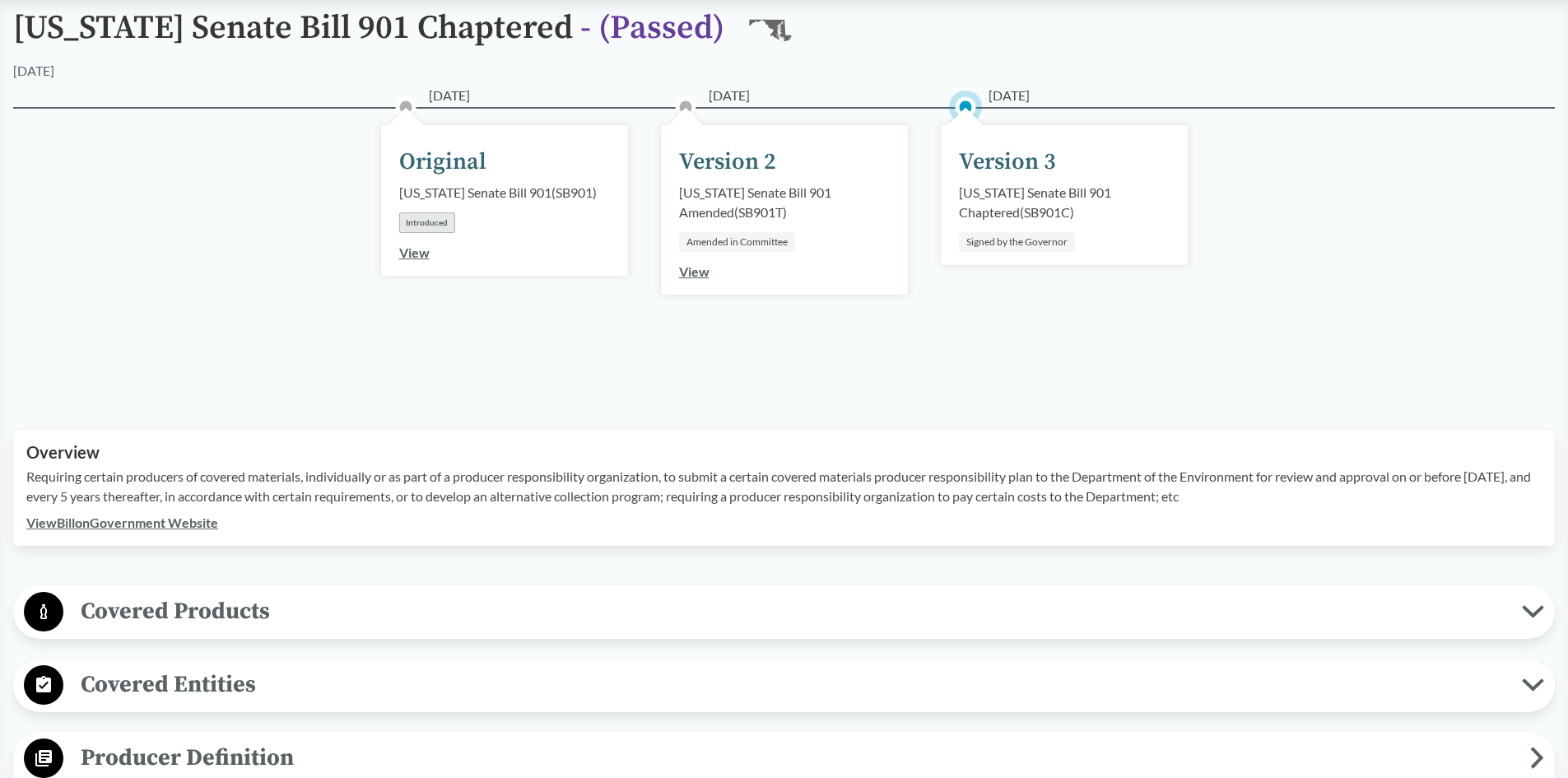
scroll to position [0, 0]
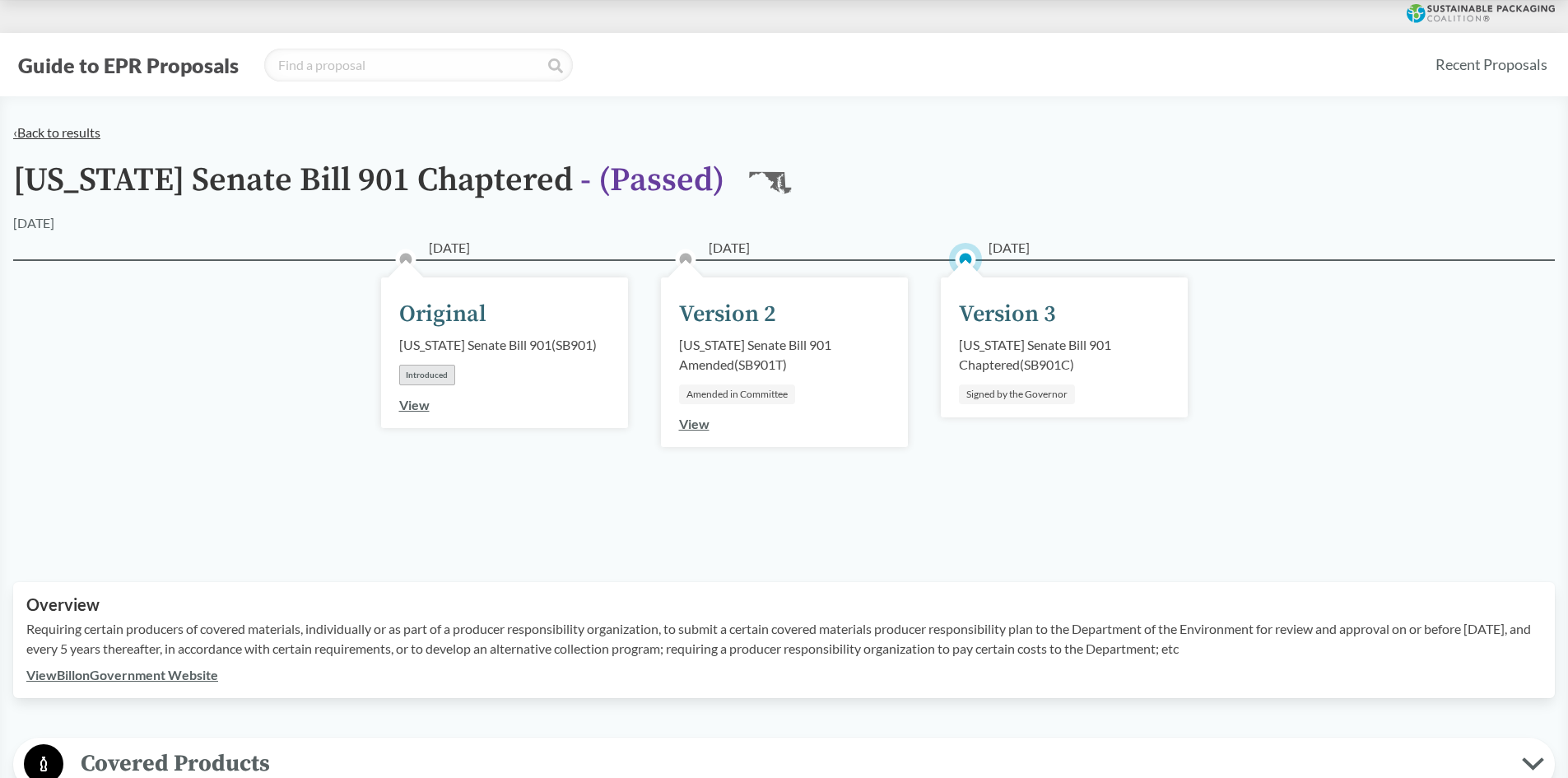
click at [48, 130] on link "‹ Back to results" at bounding box center [56, 132] width 87 height 16
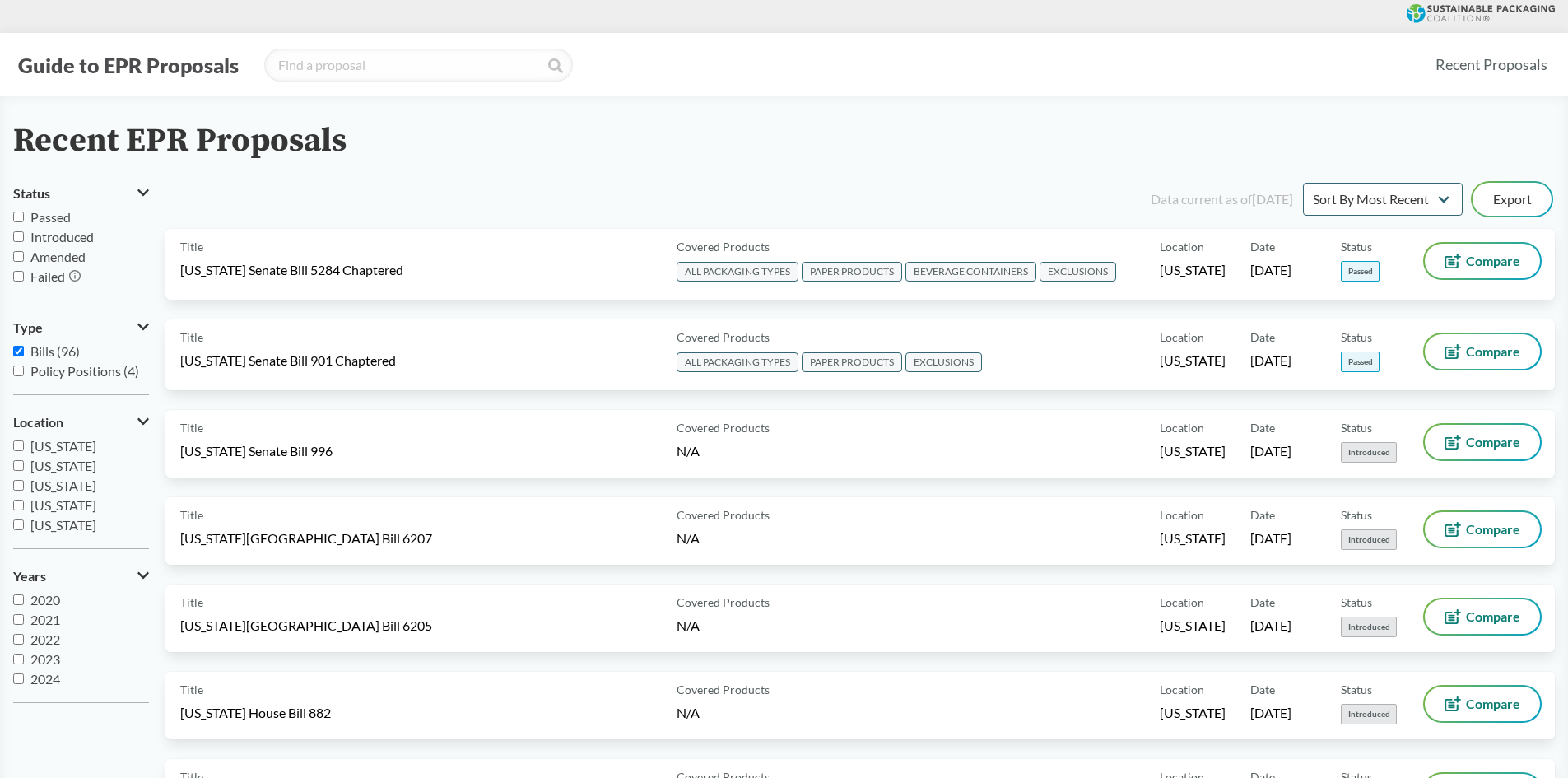
click at [46, 212] on span "Passed" at bounding box center [50, 217] width 41 height 16
click at [24, 212] on input "Passed" at bounding box center [18, 217] width 10 height 10
checkbox input "true"
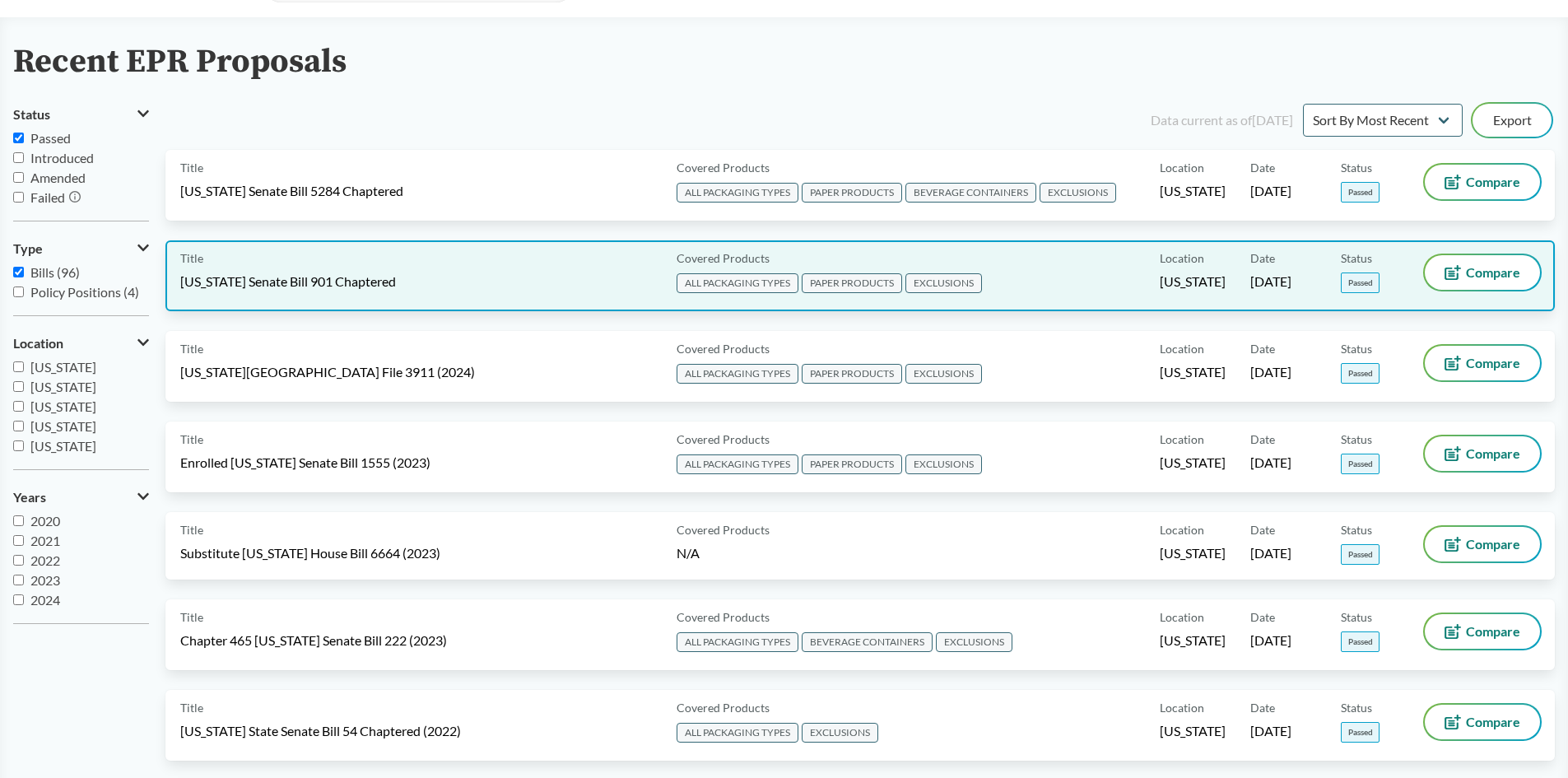
scroll to position [247, 0]
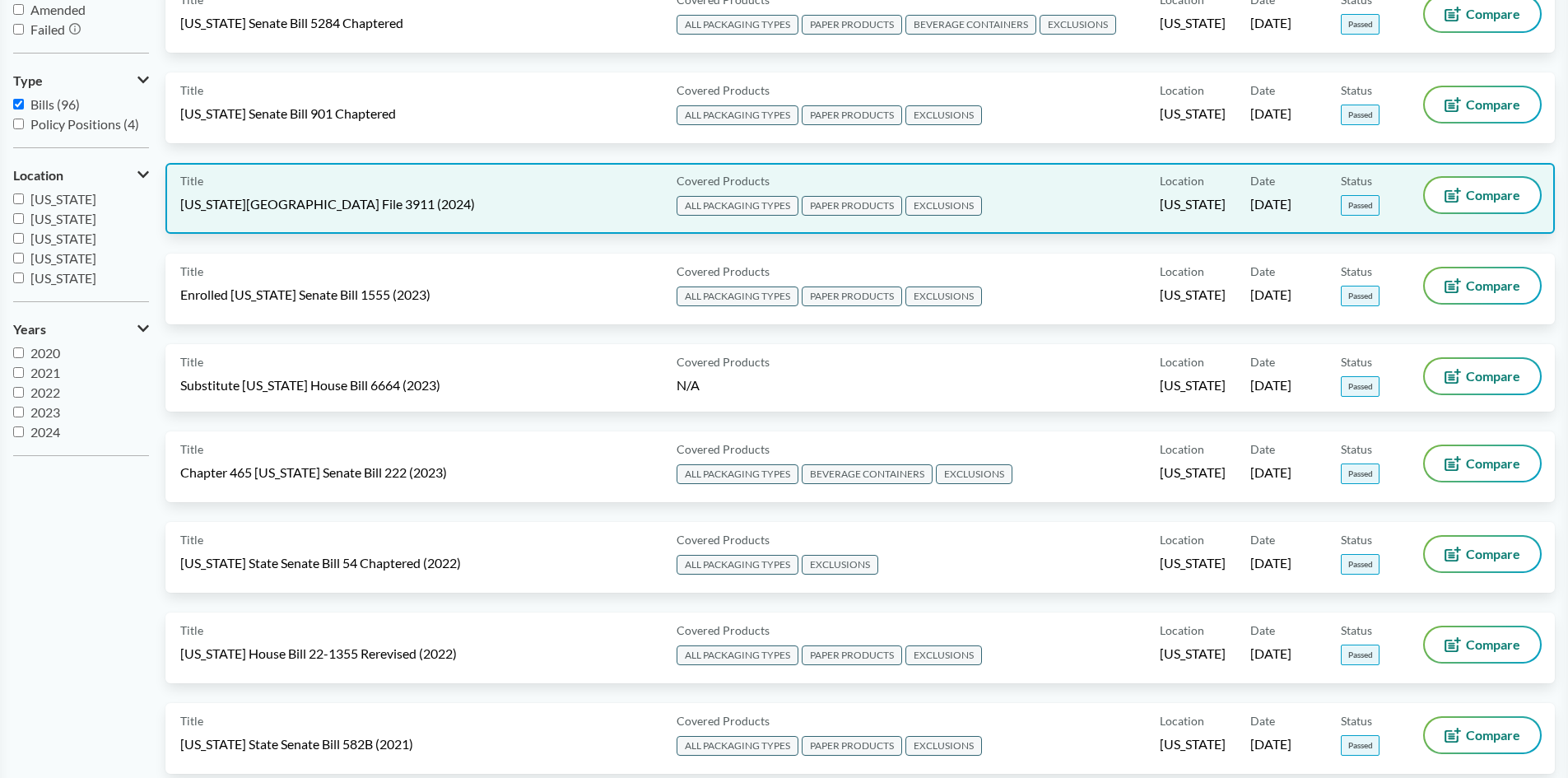
click at [304, 197] on span "[US_STATE][GEOGRAPHIC_DATA] File 3911 (2024)" at bounding box center [327, 204] width 294 height 18
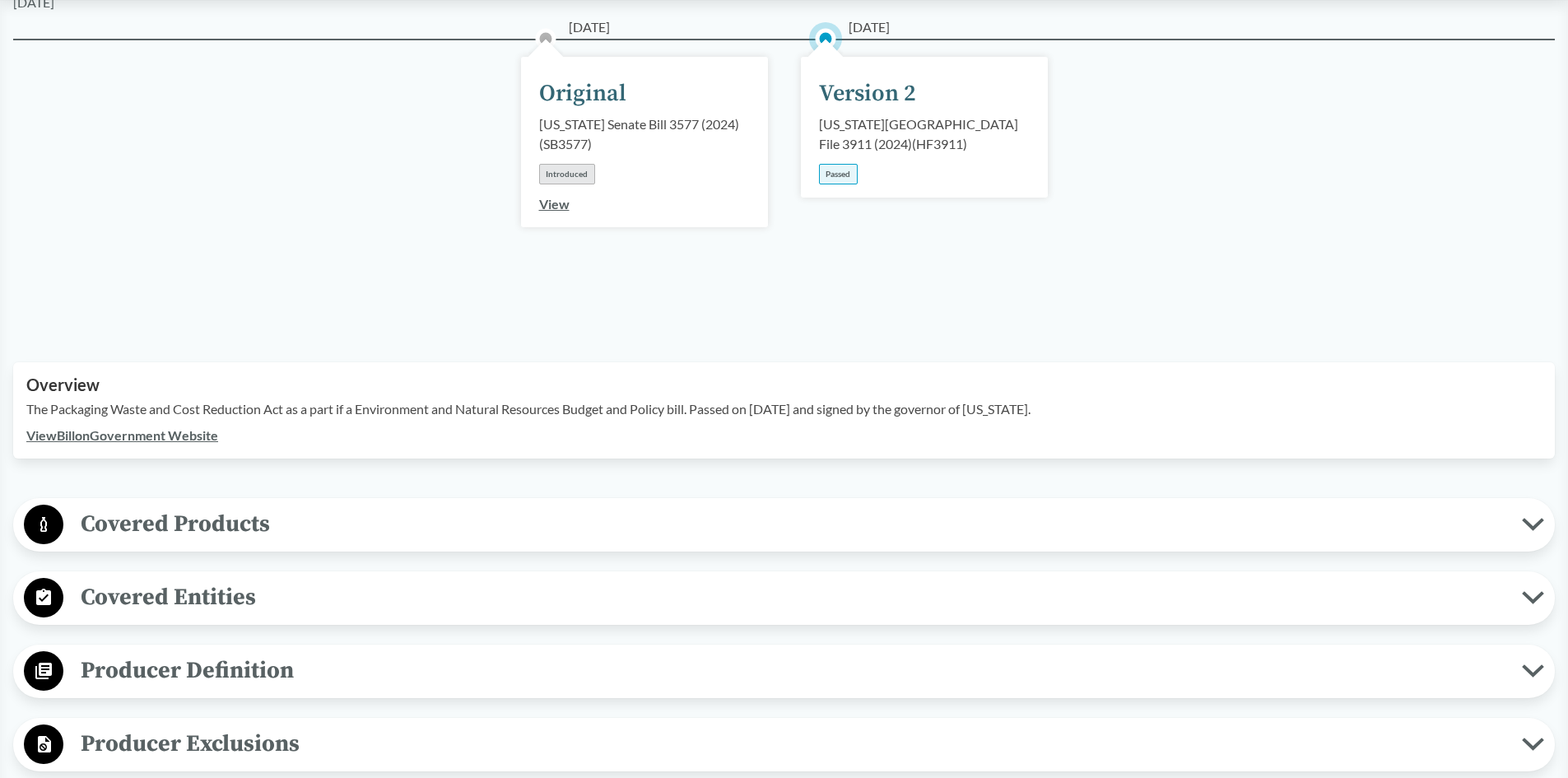
scroll to position [494, 0]
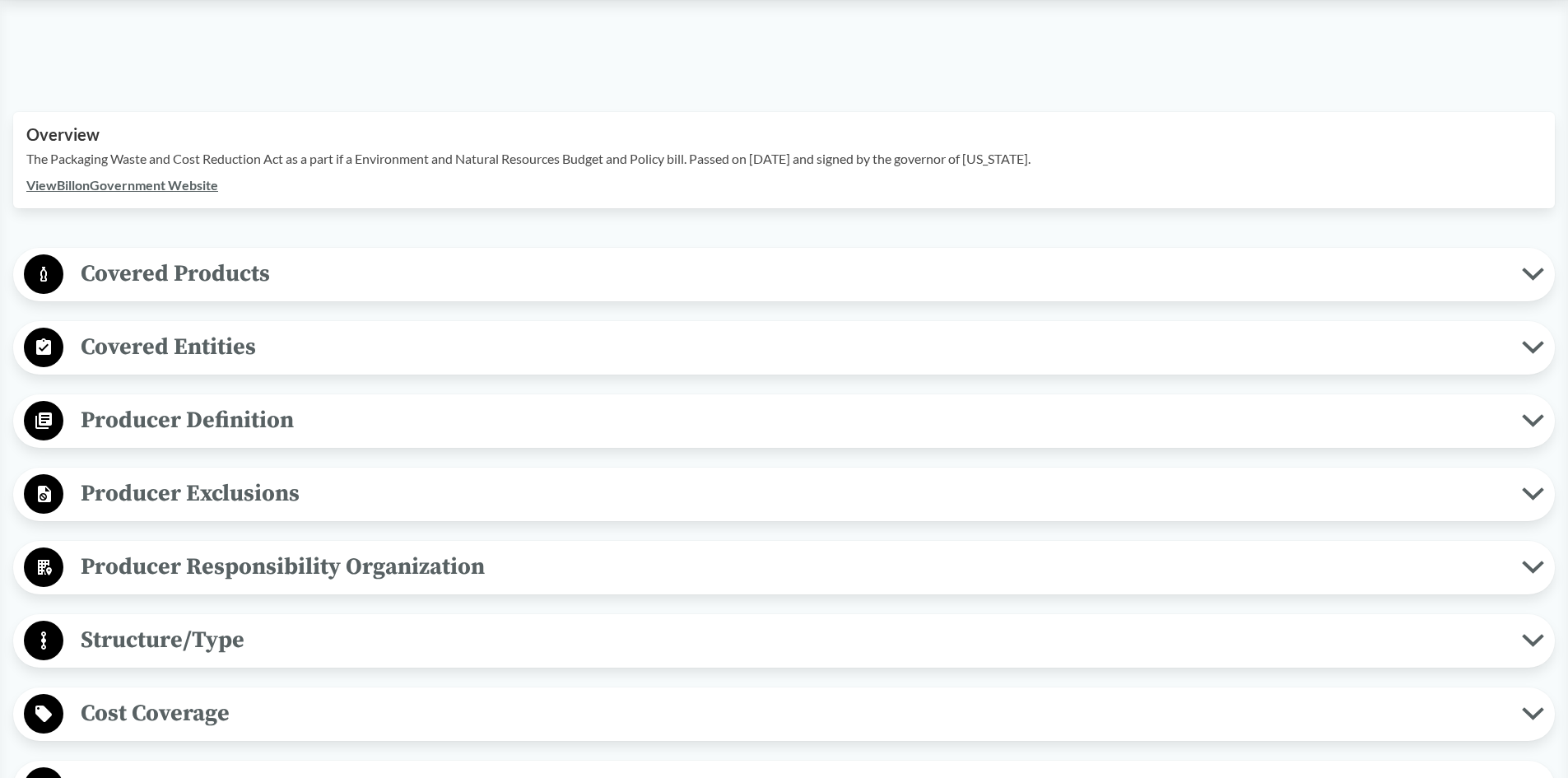
click at [161, 402] on span "Producer Definition" at bounding box center [792, 420] width 1458 height 37
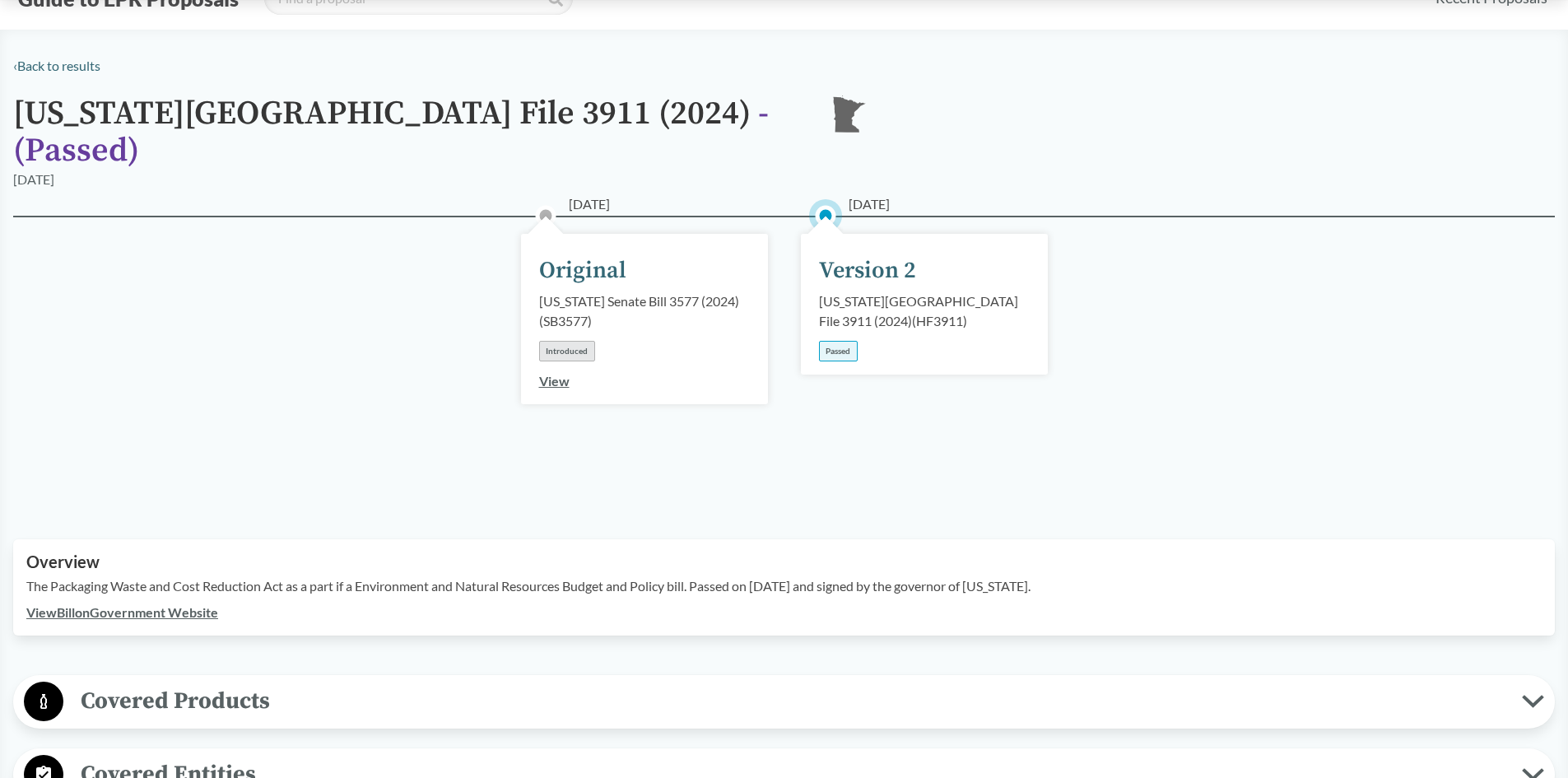
scroll to position [0, 0]
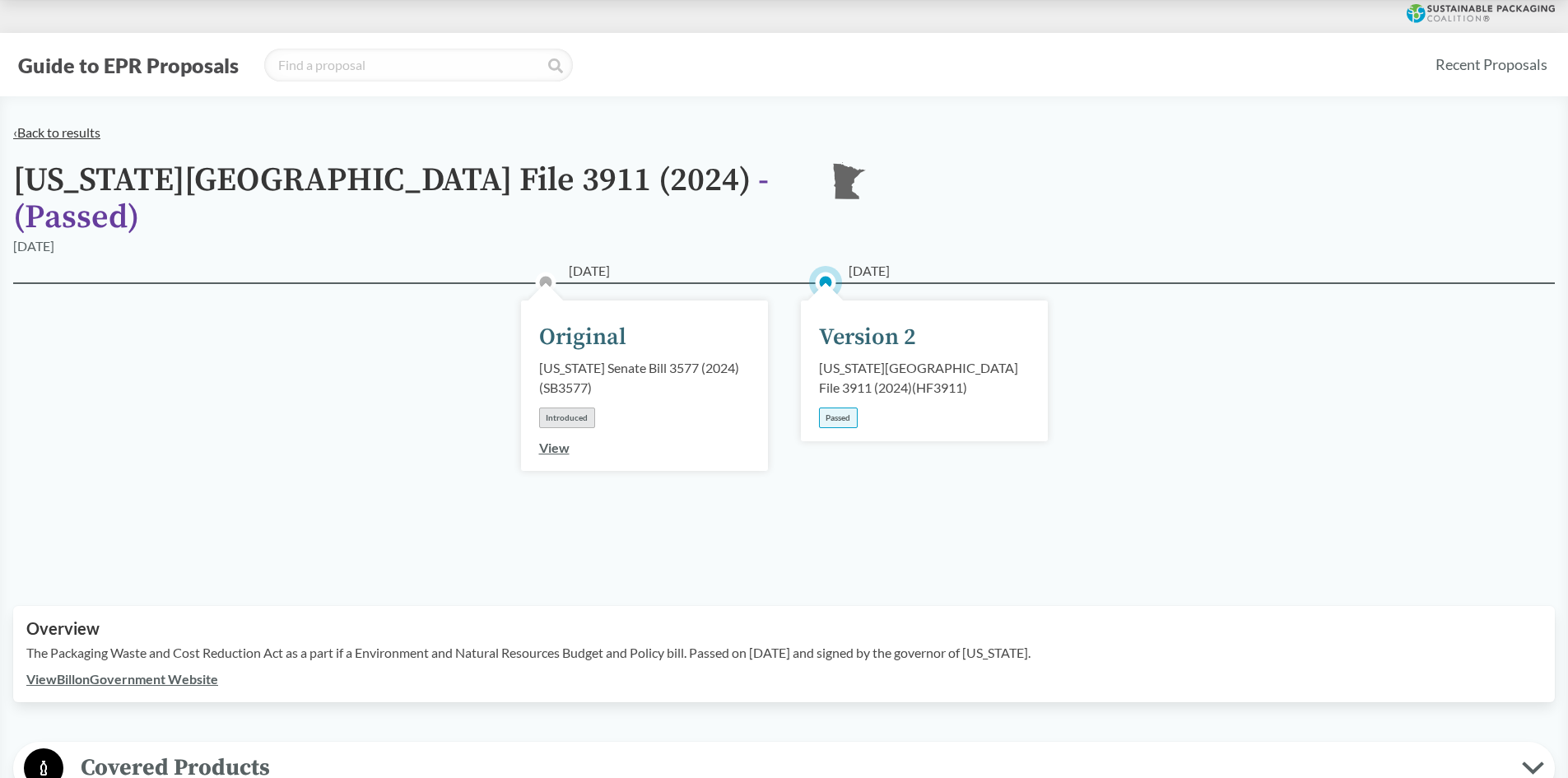
click at [80, 130] on link "‹ Back to results" at bounding box center [56, 132] width 87 height 16
